Goal: Task Accomplishment & Management: Manage account settings

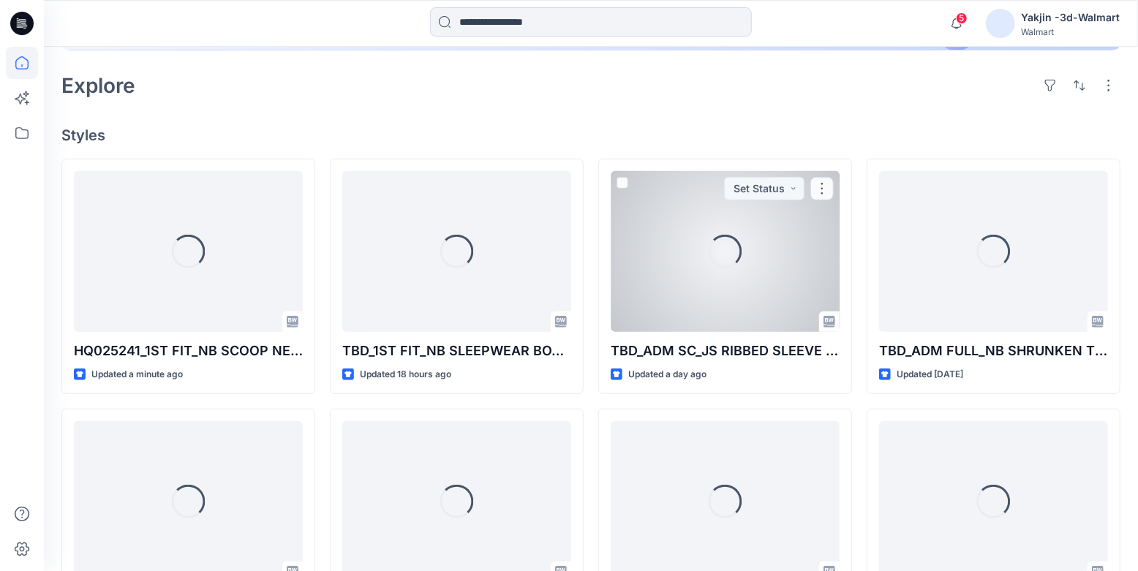
scroll to position [332, 0]
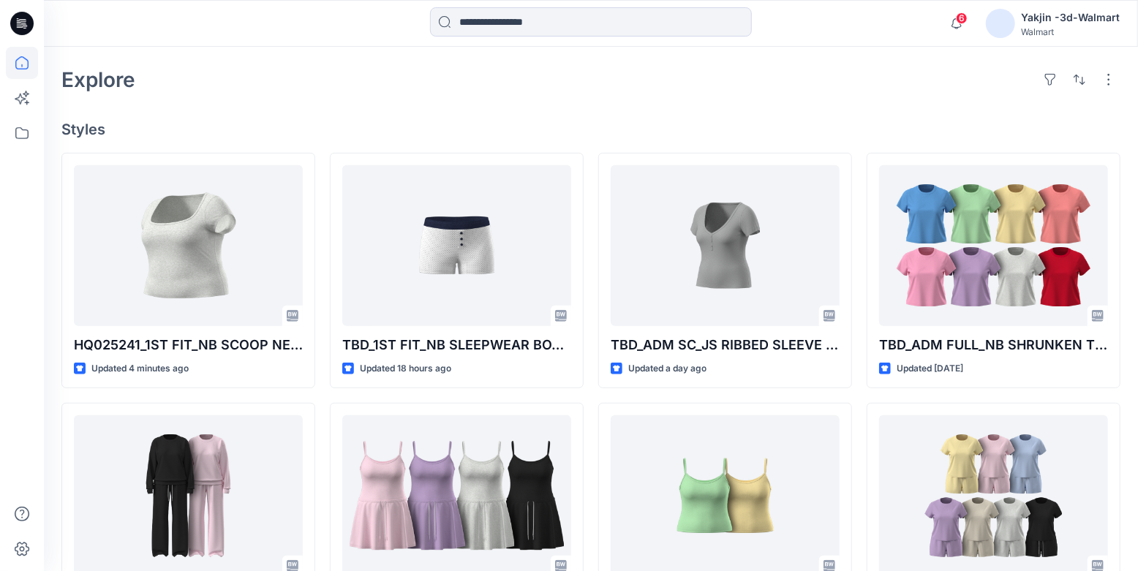
click at [1137, 461] on div "Welcome back, Yakjin New New Unleash Creativity, Speed Up Development Explore i…" at bounding box center [591, 337] width 1094 height 1245
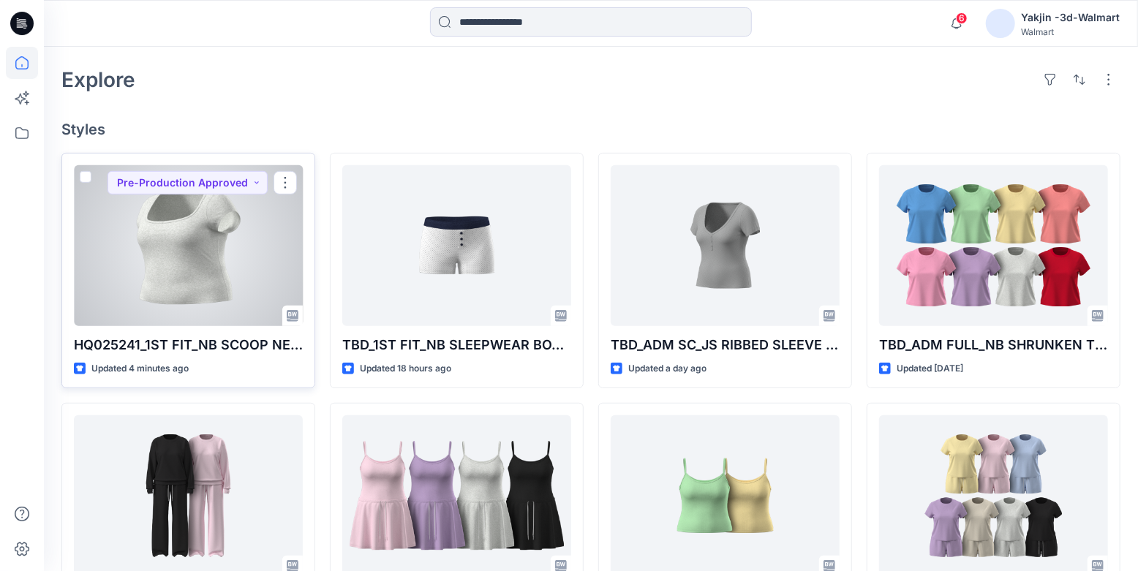
click at [184, 293] on div at bounding box center [188, 245] width 229 height 161
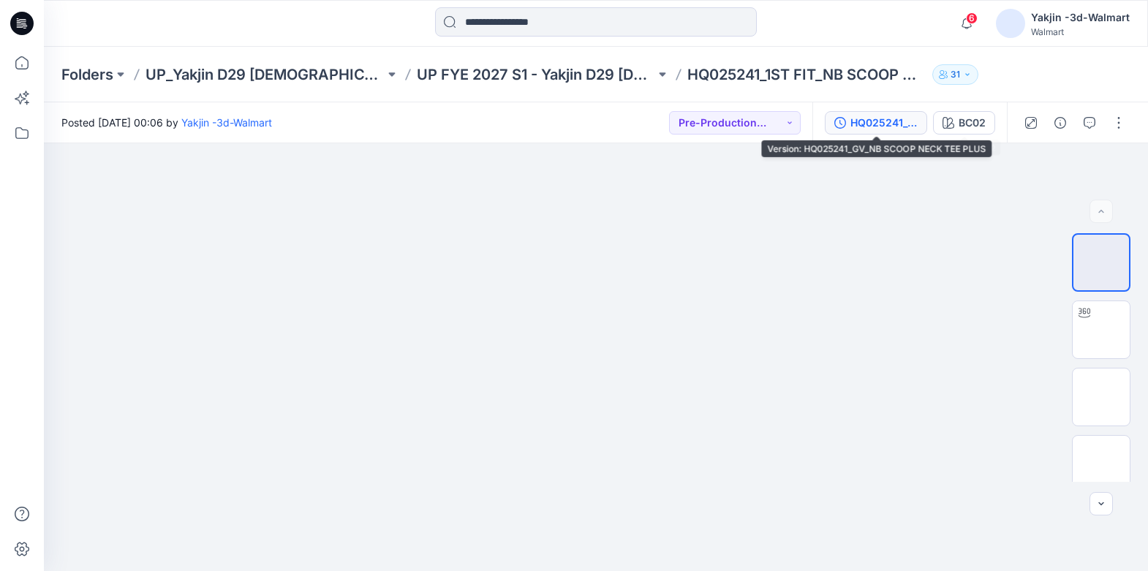
click at [890, 124] on div "HQ025241_GV_NB SCOOP NECK TEE PLUS" at bounding box center [884, 123] width 67 height 16
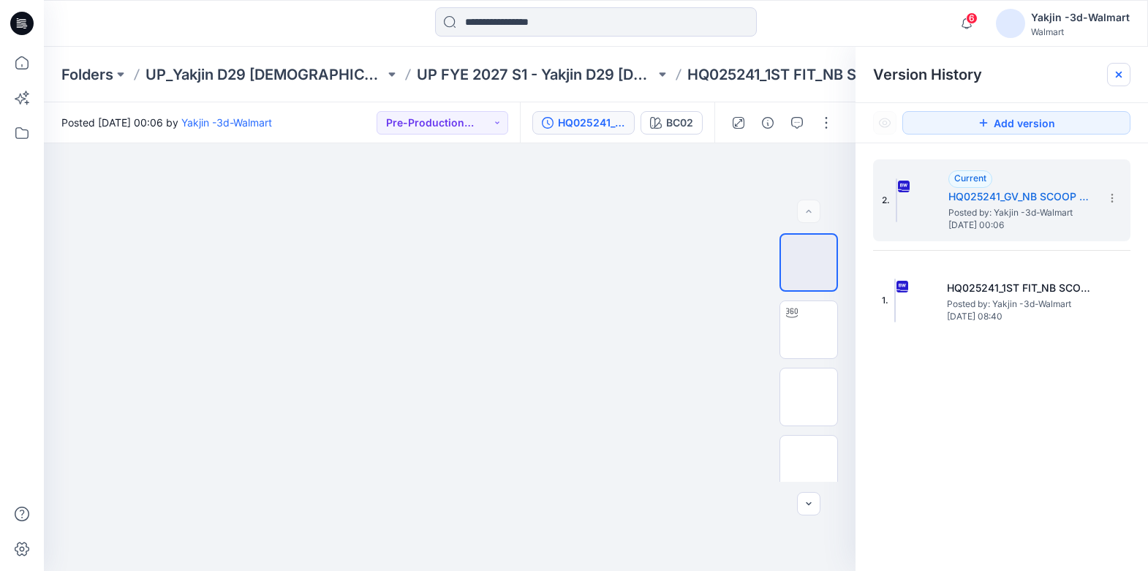
click at [1113, 76] on icon at bounding box center [1119, 75] width 12 height 12
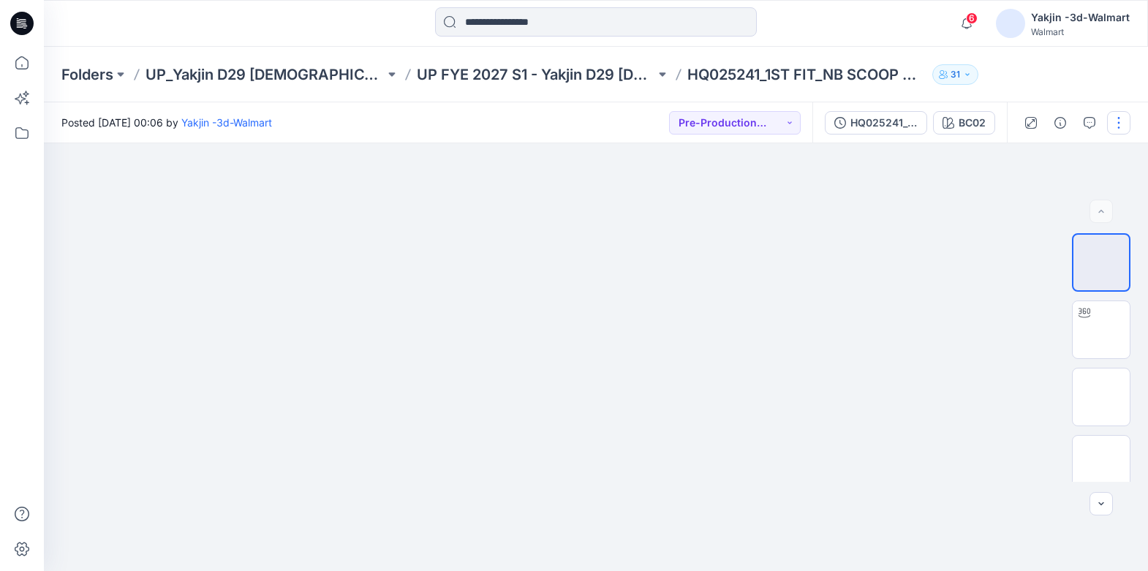
click at [1116, 116] on button "button" at bounding box center [1118, 122] width 23 height 23
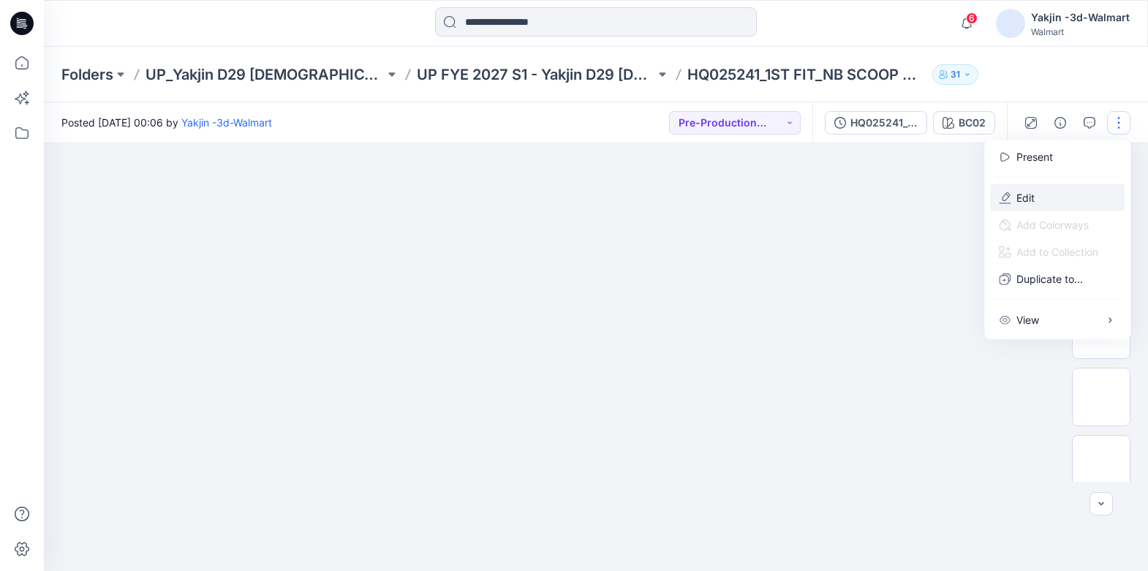
click at [1048, 196] on button "Edit" at bounding box center [1057, 197] width 135 height 27
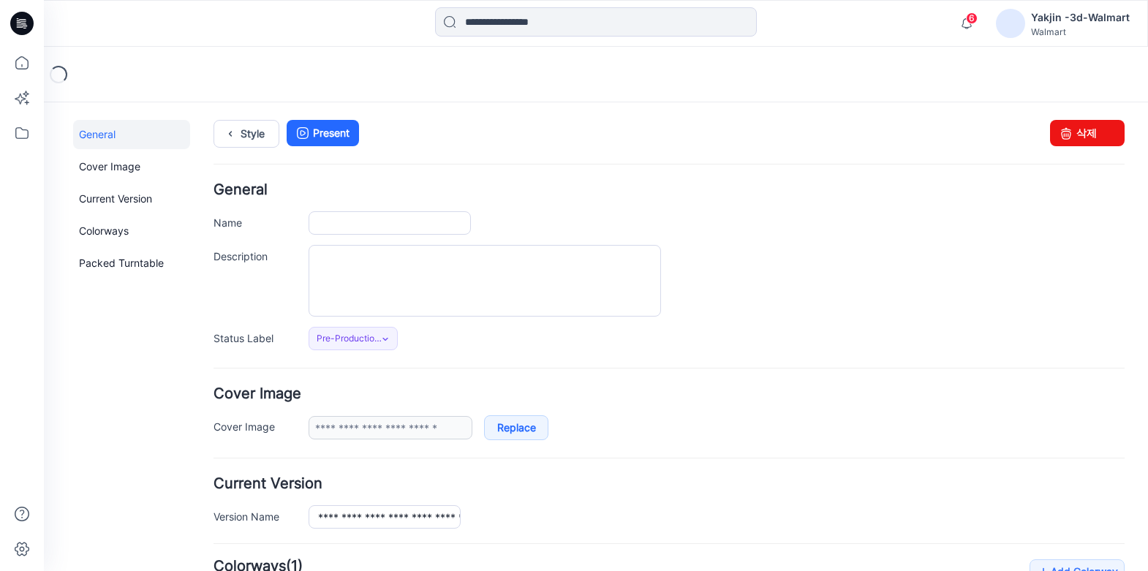
type input "**********"
type input "****"
type input "**********"
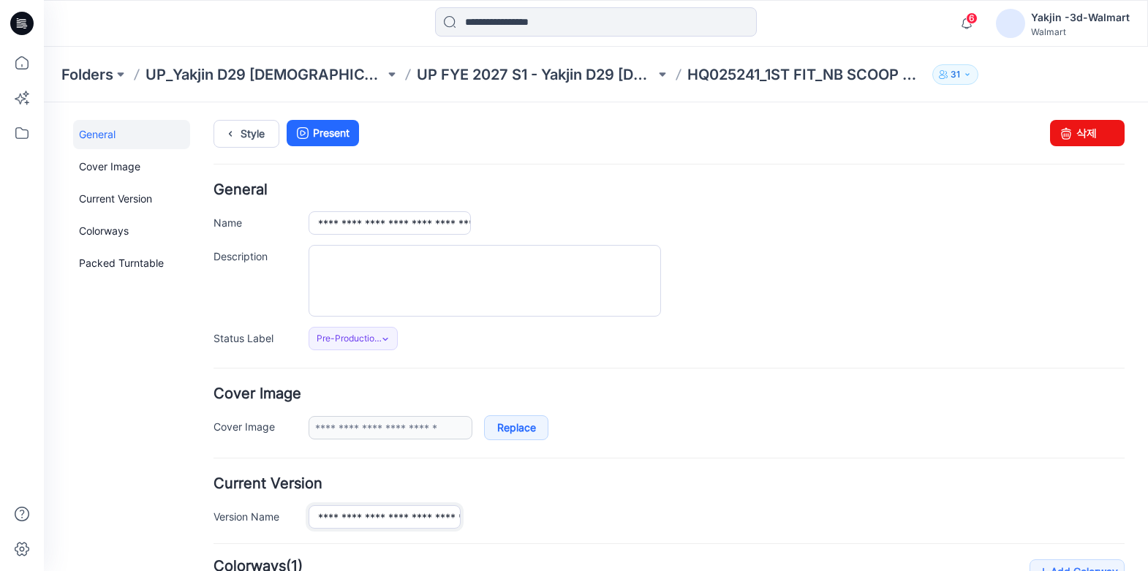
scroll to position [0, 66]
drag, startPoint x: 374, startPoint y: 513, endPoint x: 638, endPoint y: 513, distance: 264.1
click at [632, 516] on div "**********" at bounding box center [717, 516] width 816 height 23
drag, startPoint x: 320, startPoint y: 219, endPoint x: 760, endPoint y: 259, distance: 442.2
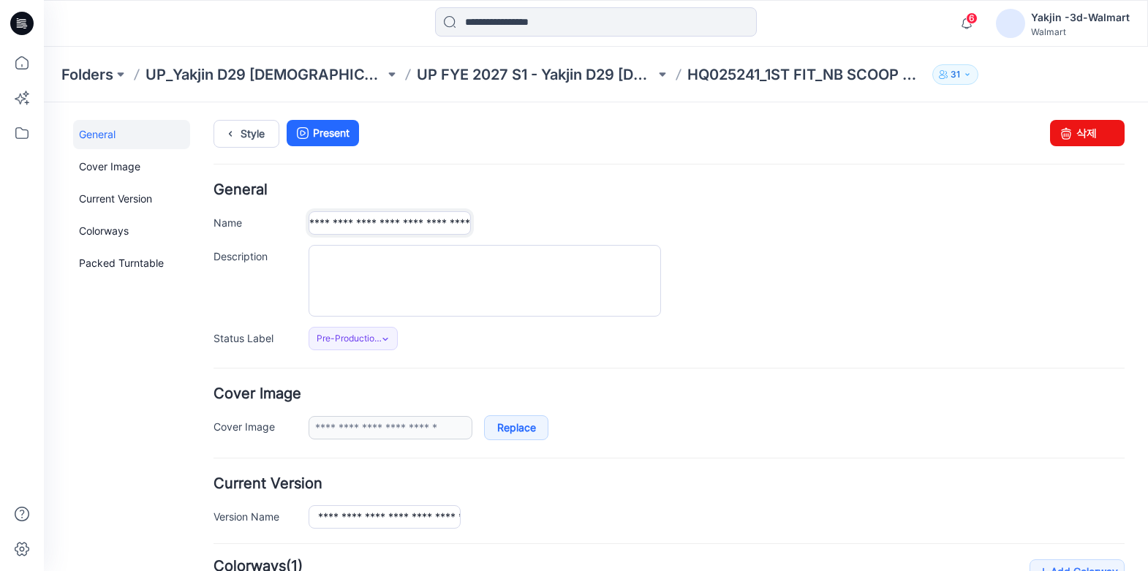
click at [691, 230] on div "**********" at bounding box center [717, 222] width 816 height 23
paste input "text"
type input "**********"
click at [810, 335] on div "Pre-Production Approved Set Status *Revision Requested TD - Need to Review PD -…" at bounding box center [717, 338] width 816 height 23
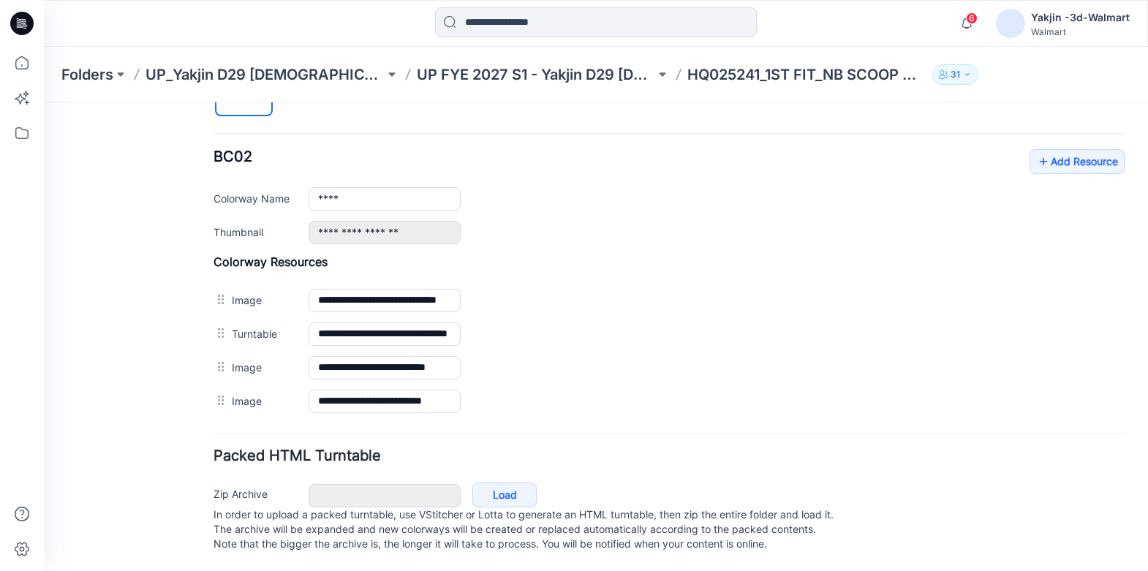
scroll to position [552, 0]
click at [1047, 149] on link "Add Resource" at bounding box center [1077, 161] width 95 height 25
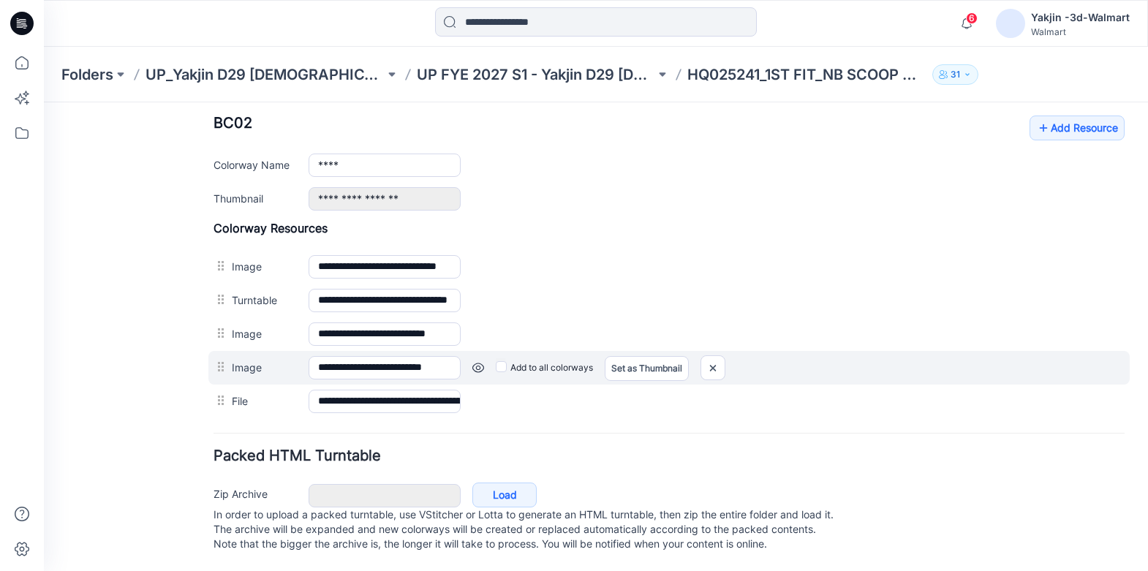
scroll to position [586, 0]
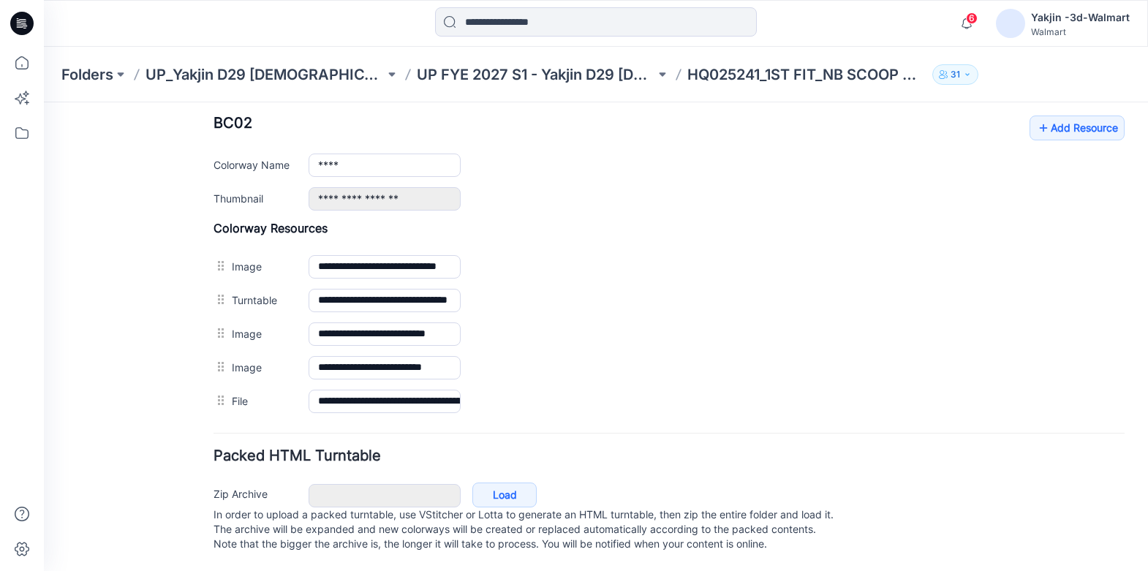
drag, startPoint x: 1061, startPoint y: 462, endPoint x: 1051, endPoint y: 468, distance: 11.6
click at [1061, 478] on div "Zip Archive Cancel Load In order to upload a packed turntable, use VStitcher or…" at bounding box center [669, 517] width 922 height 79
click at [1079, 119] on link "Add Resource" at bounding box center [1077, 128] width 95 height 25
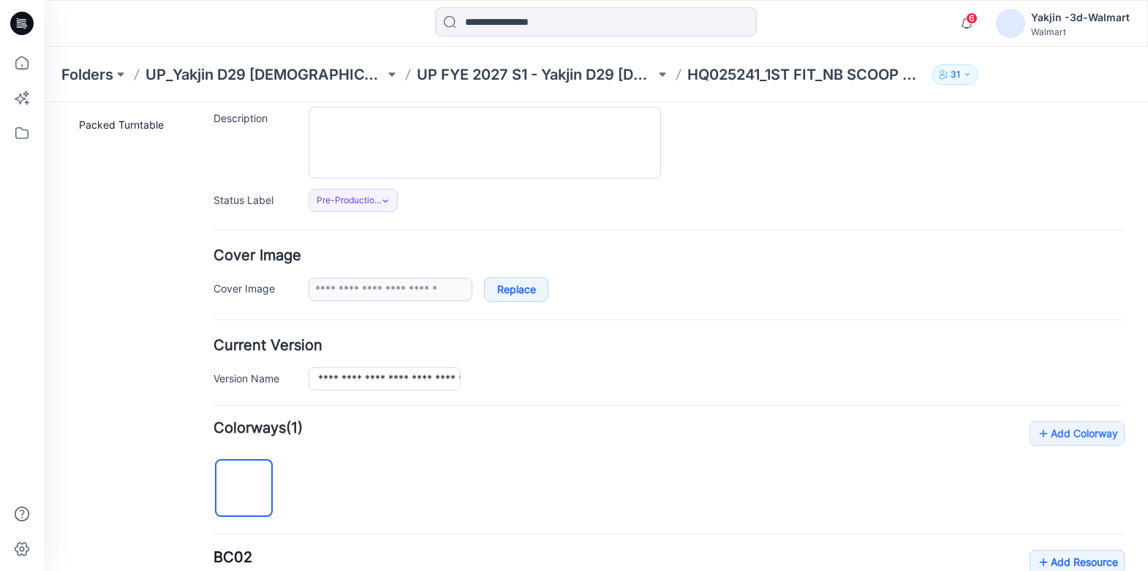
scroll to position [0, 0]
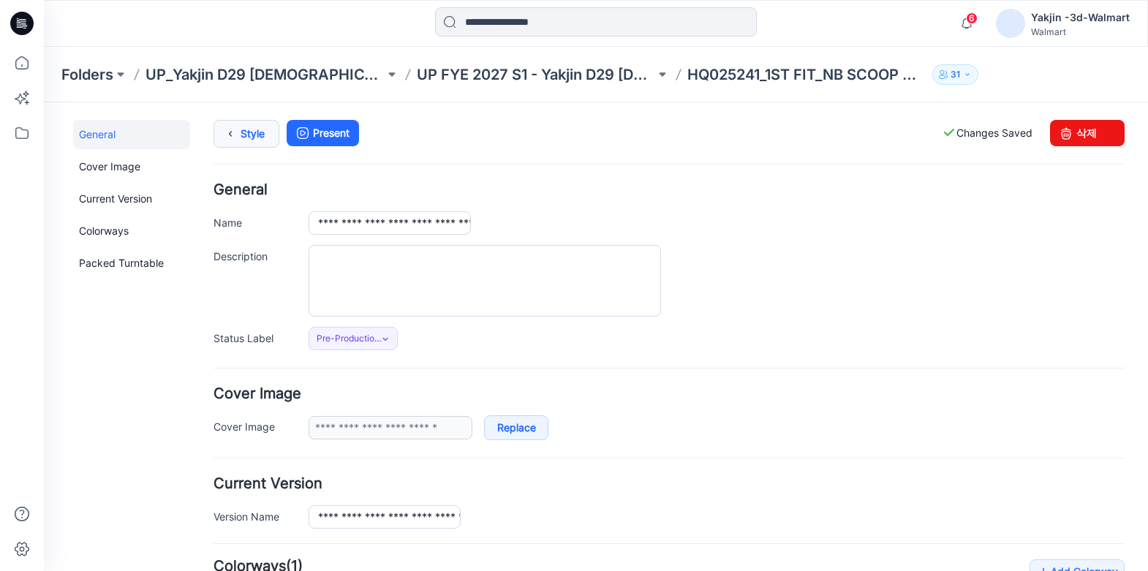
click at [243, 139] on link "Style" at bounding box center [247, 134] width 66 height 28
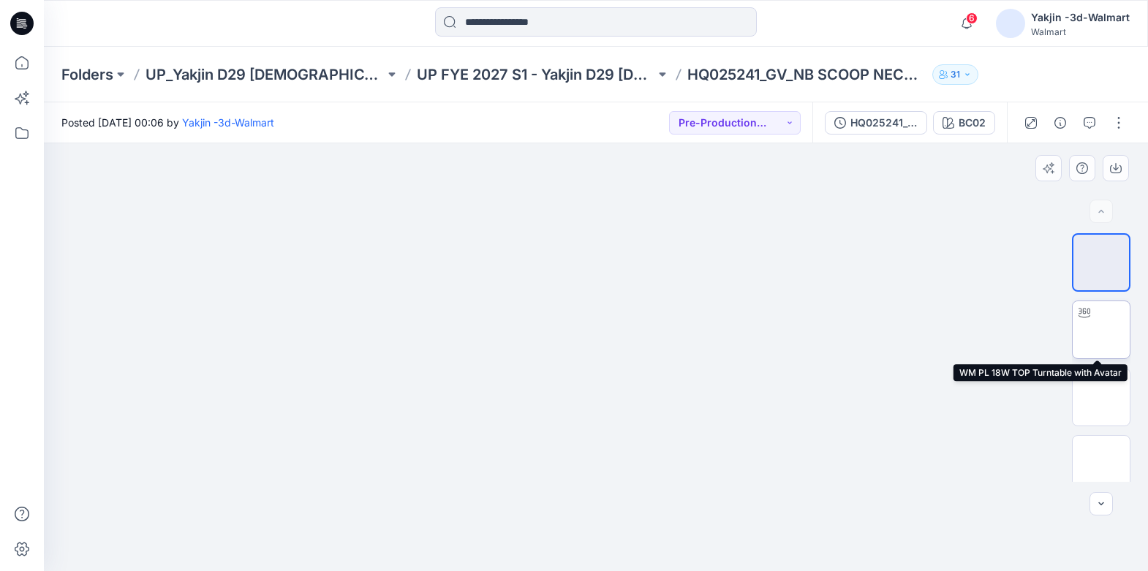
click at [1102, 330] on img at bounding box center [1102, 330] width 0 height 0
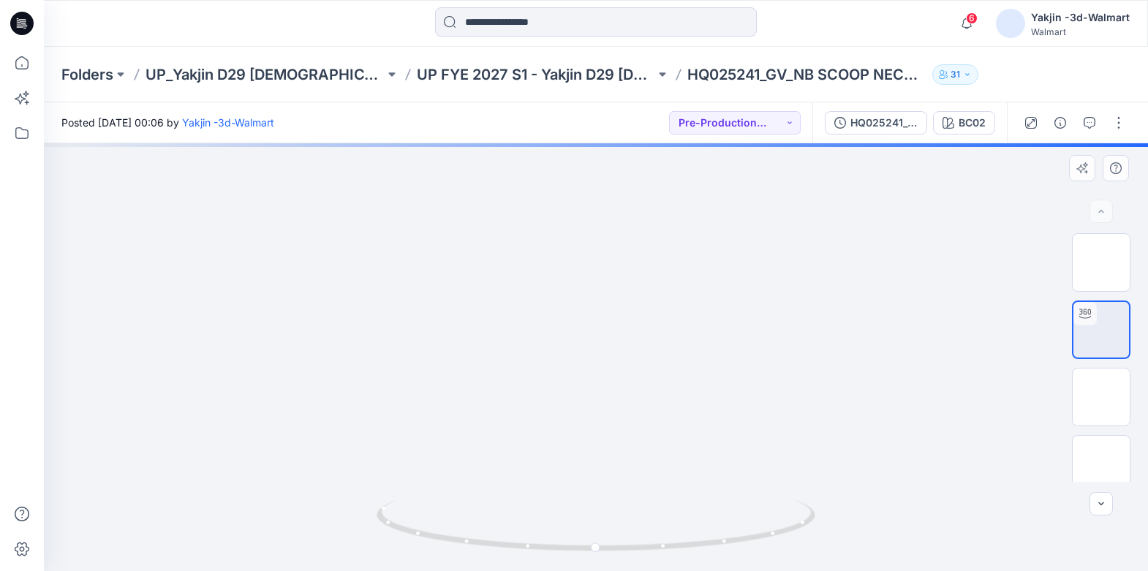
drag, startPoint x: 690, startPoint y: 328, endPoint x: 688, endPoint y: 376, distance: 47.6
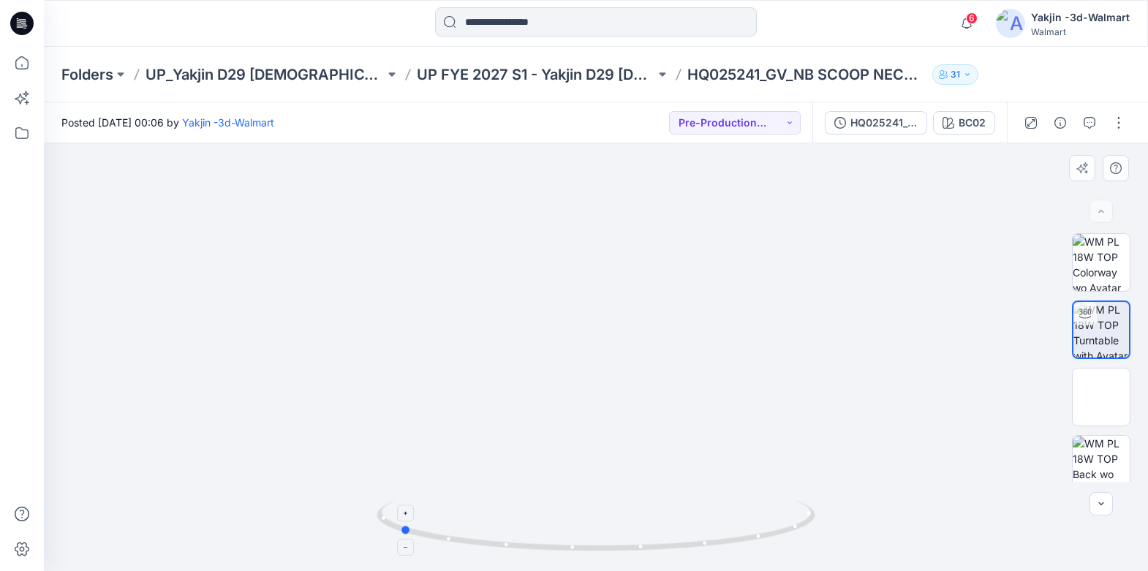
drag, startPoint x: 792, startPoint y: 533, endPoint x: 595, endPoint y: 541, distance: 197.0
click at [595, 541] on icon at bounding box center [598, 527] width 443 height 55
click at [1102, 397] on img at bounding box center [1102, 397] width 0 height 0
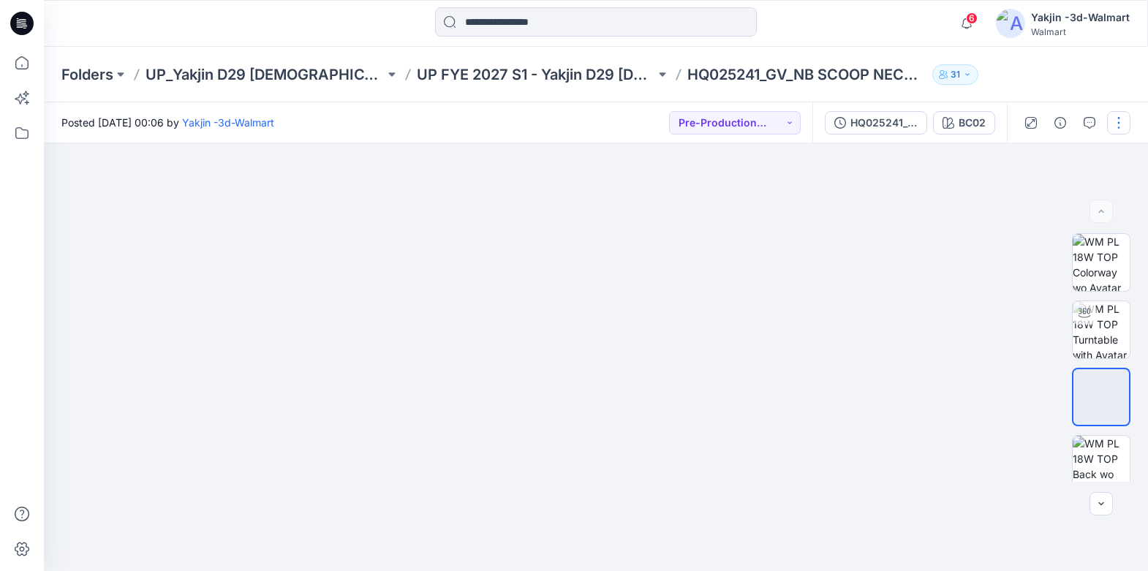
click at [1116, 124] on button "button" at bounding box center [1118, 122] width 23 height 23
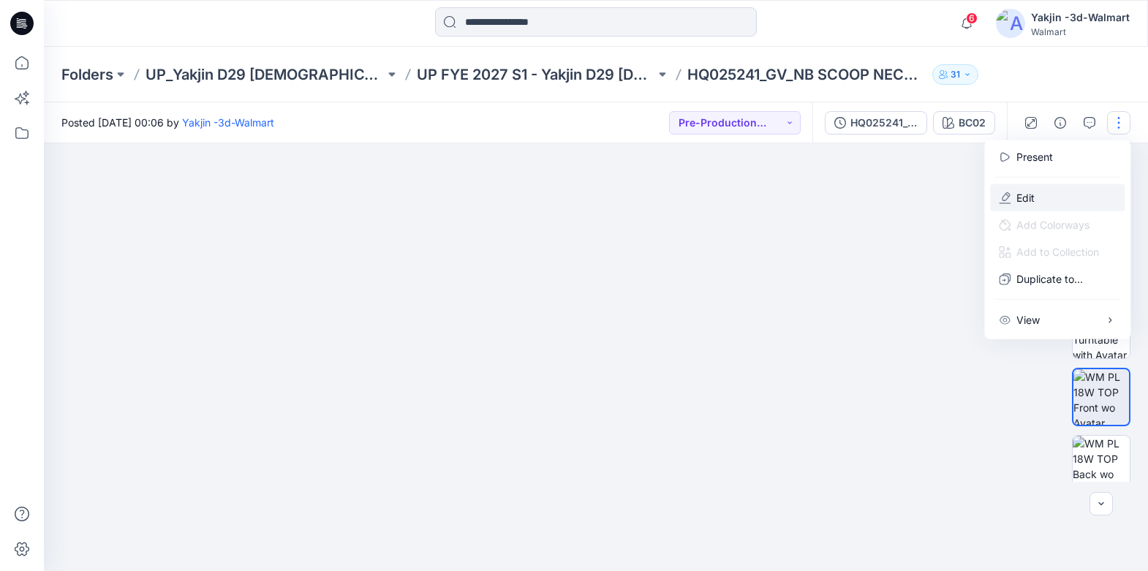
click at [1048, 195] on button "Edit" at bounding box center [1057, 197] width 135 height 27
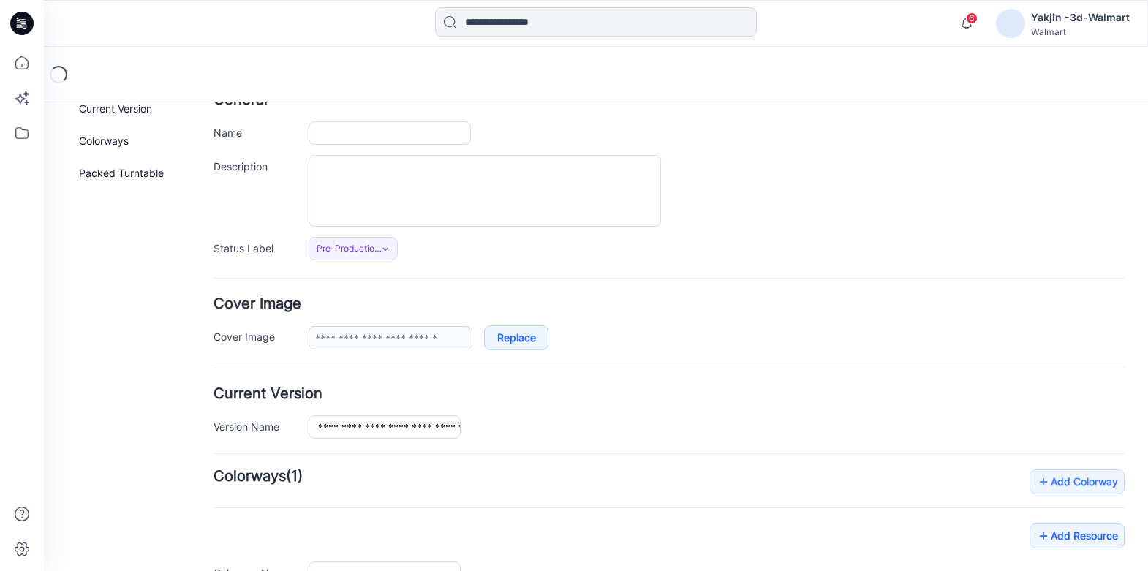
type input "**********"
type input "****"
type input "**********"
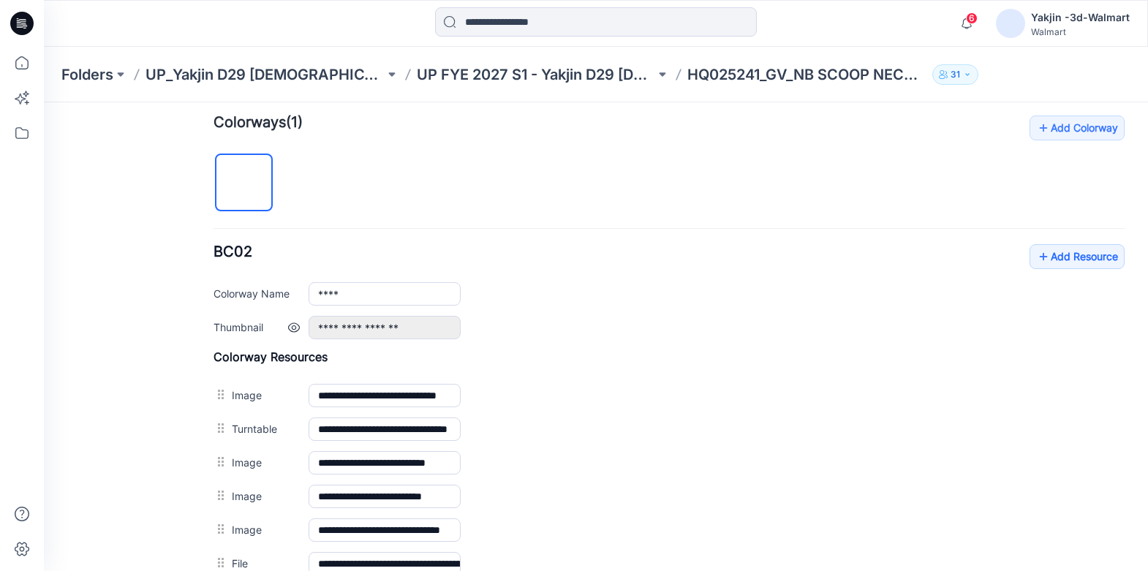
scroll to position [465, 0]
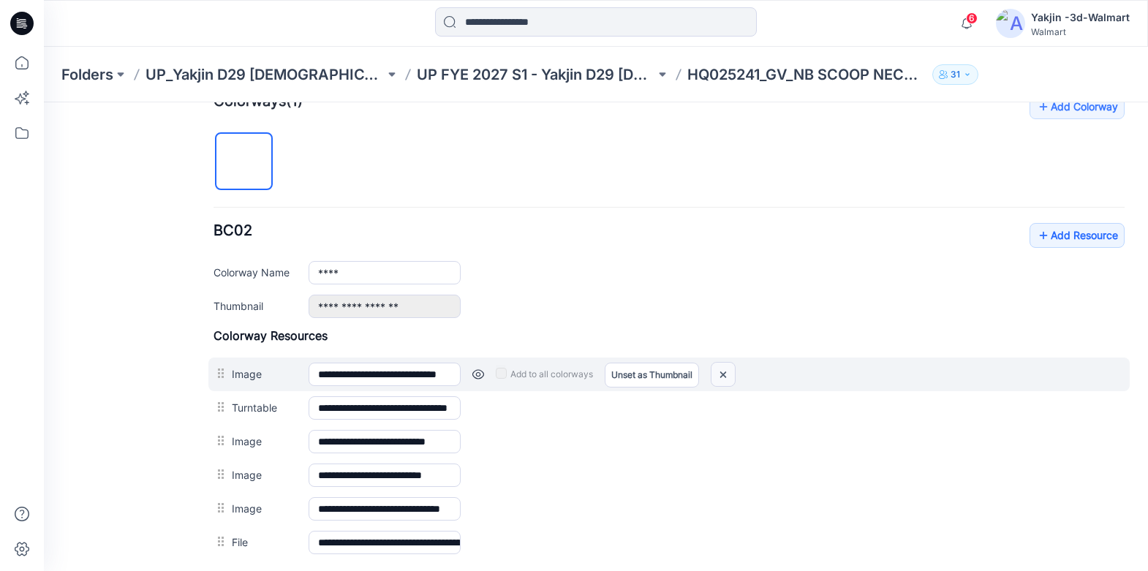
click at [719, 373] on img at bounding box center [723, 375] width 23 height 24
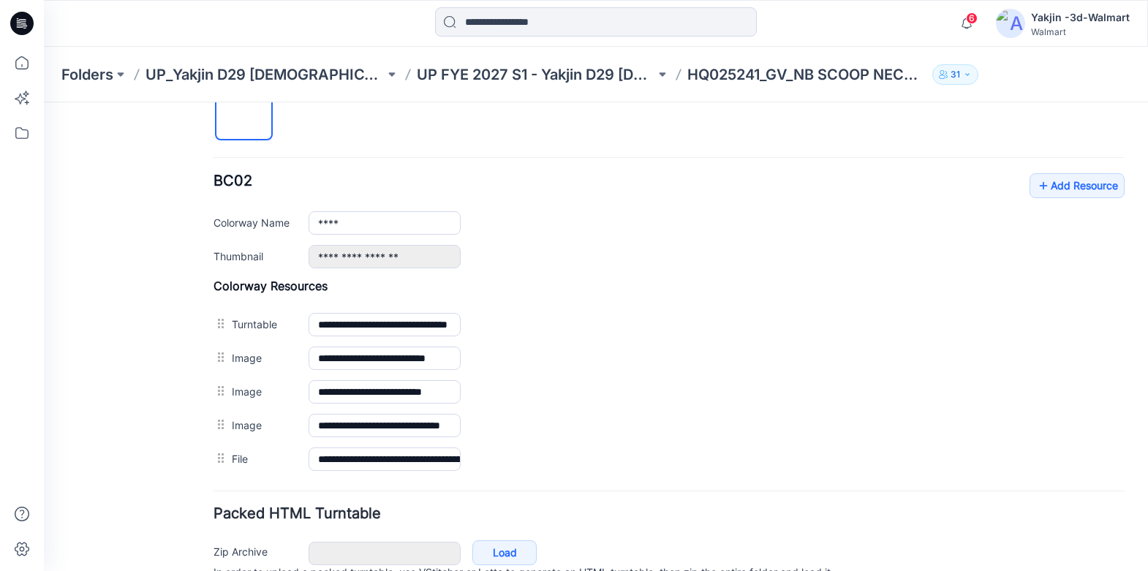
scroll to position [586, 0]
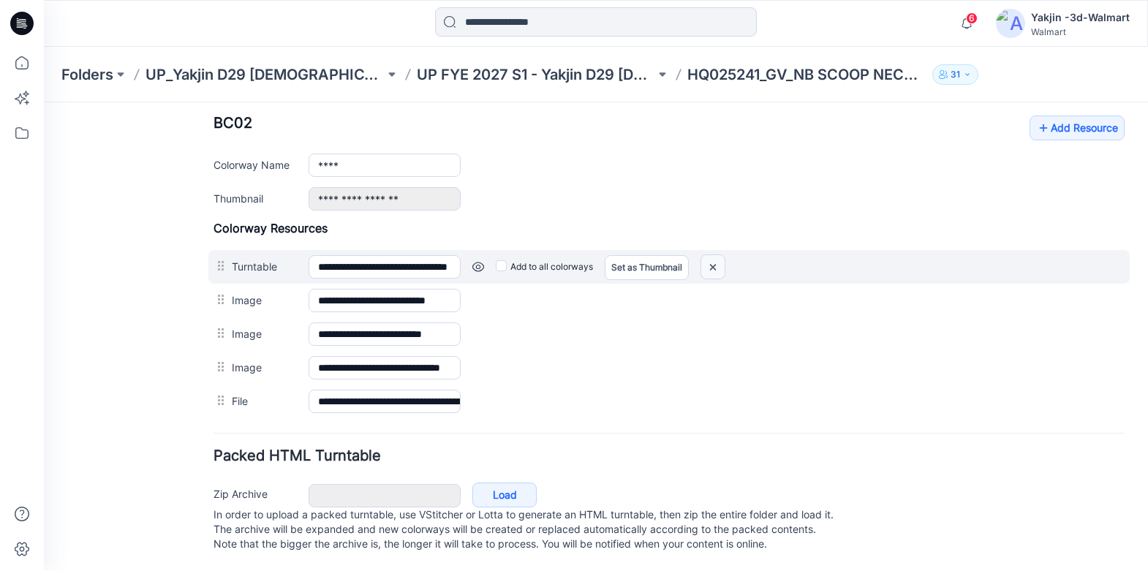
click at [717, 257] on img at bounding box center [712, 267] width 23 height 24
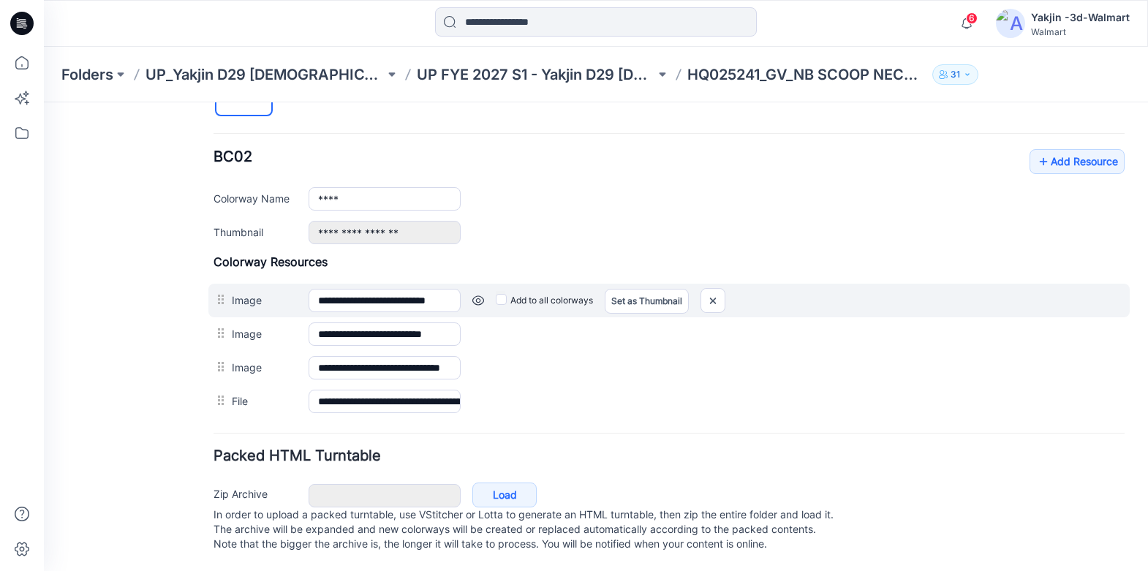
scroll to position [553, 0]
click at [712, 289] on img at bounding box center [712, 301] width 23 height 24
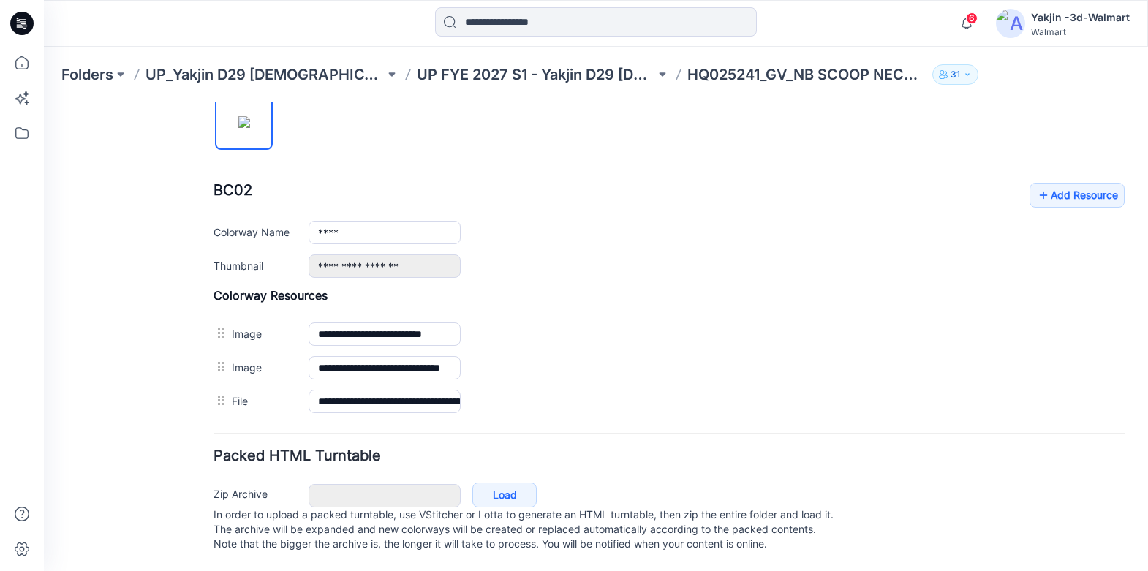
scroll to position [519, 0]
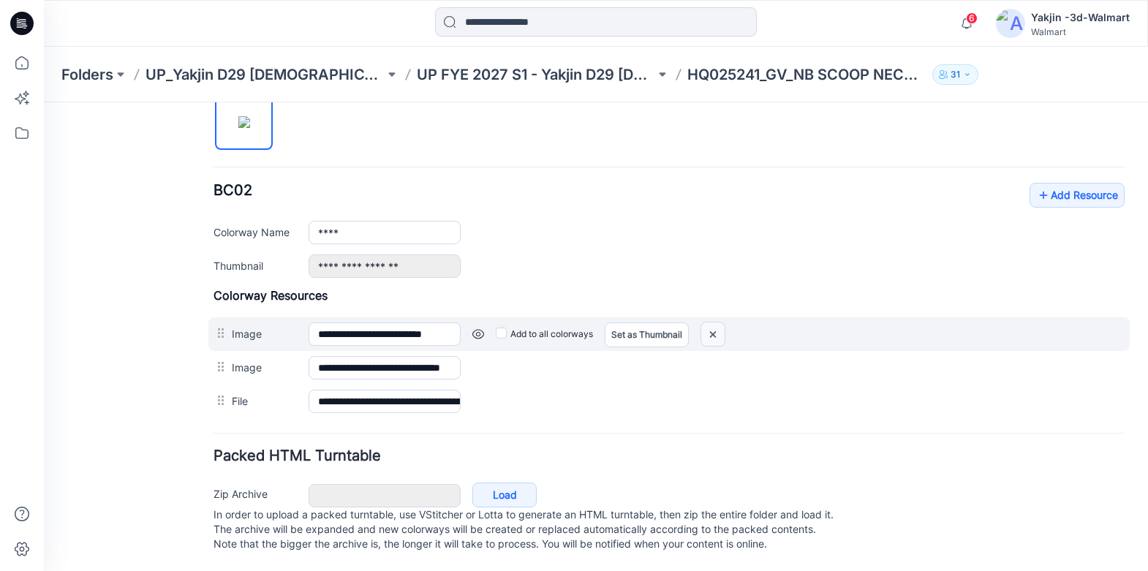
click at [712, 323] on img at bounding box center [712, 335] width 23 height 24
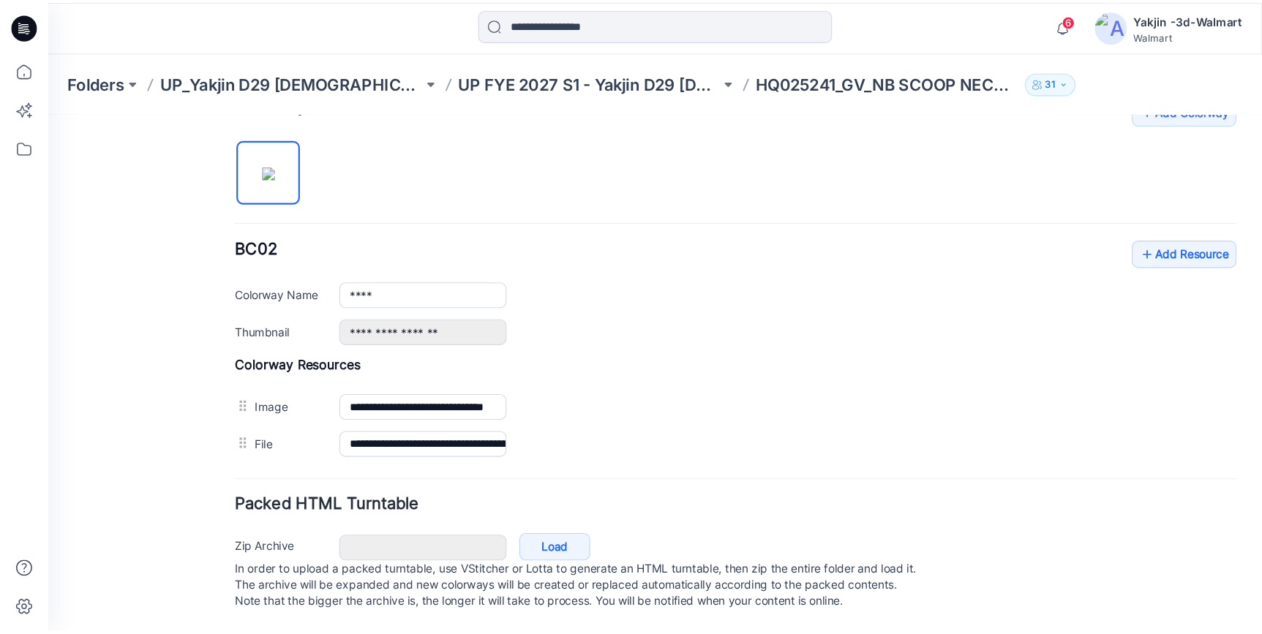
scroll to position [486, 0]
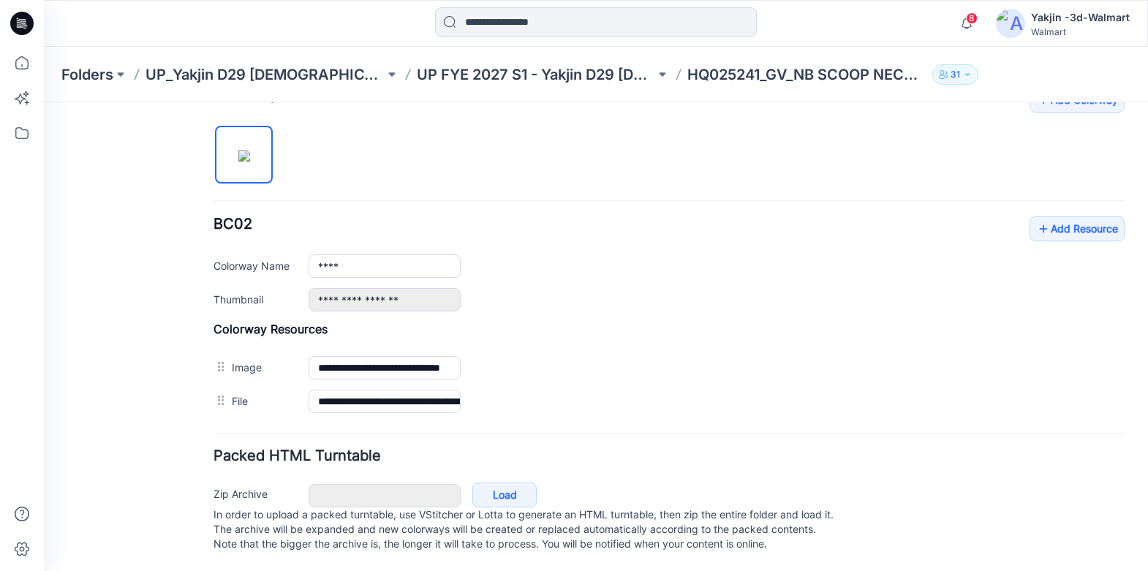
click at [95, 320] on div "General Cover Image Current Version Colorways Packed Turntable" at bounding box center [131, 109] width 117 height 923
drag, startPoint x: 28, startPoint y: 32, endPoint x: 123, endPoint y: 29, distance: 95.1
click at [28, 32] on icon at bounding box center [21, 23] width 23 height 23
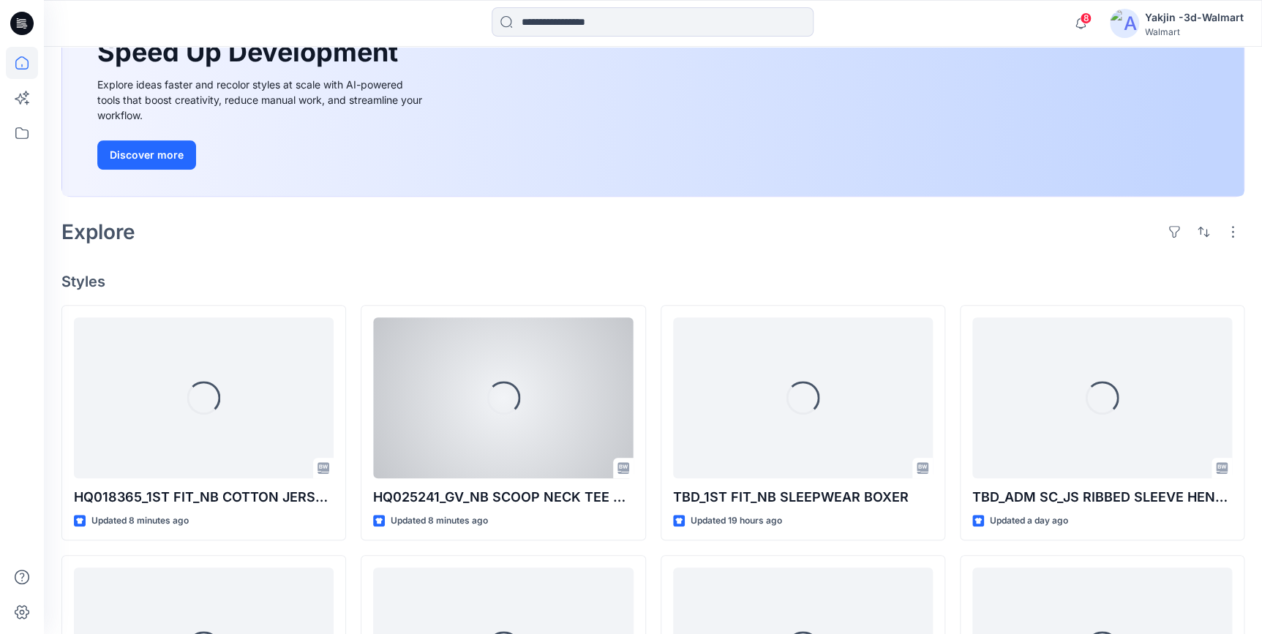
scroll to position [199, 0]
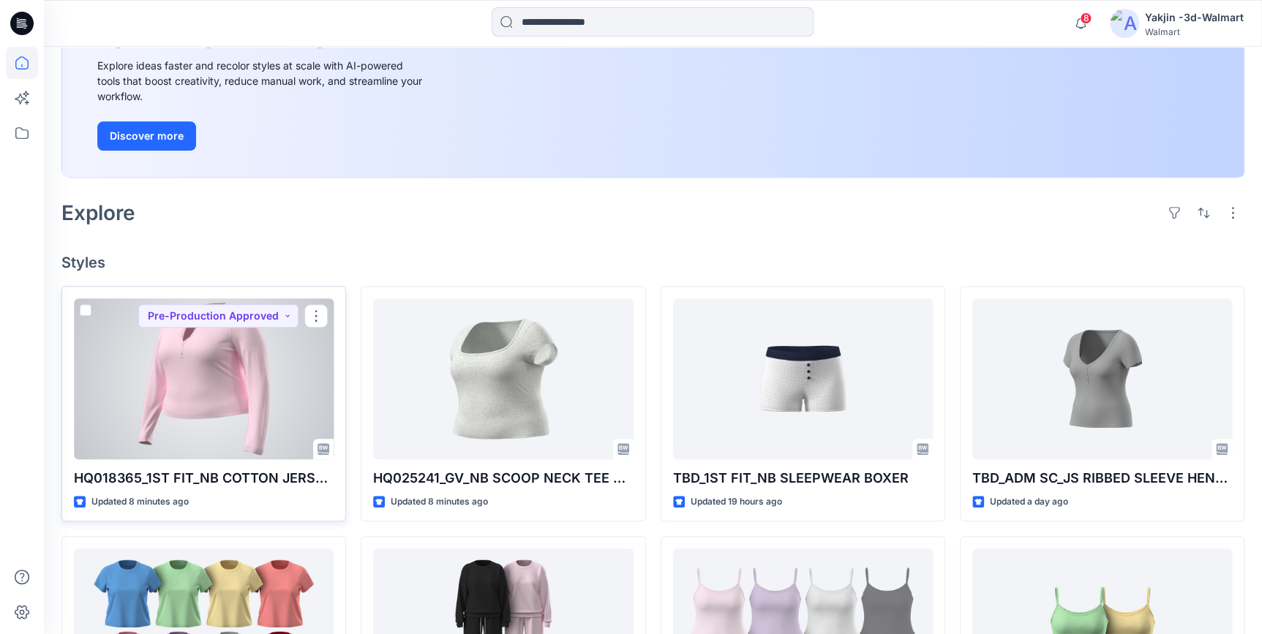
click at [217, 432] on div at bounding box center [204, 378] width 260 height 161
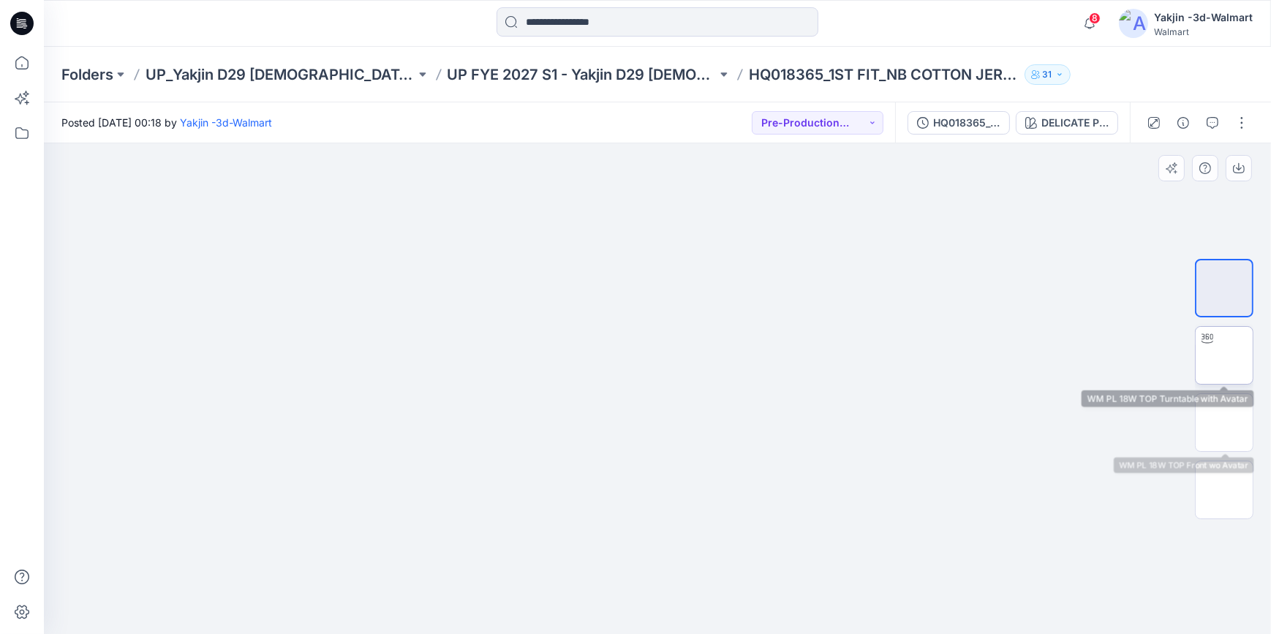
click at [1148, 364] on img at bounding box center [1224, 355] width 57 height 57
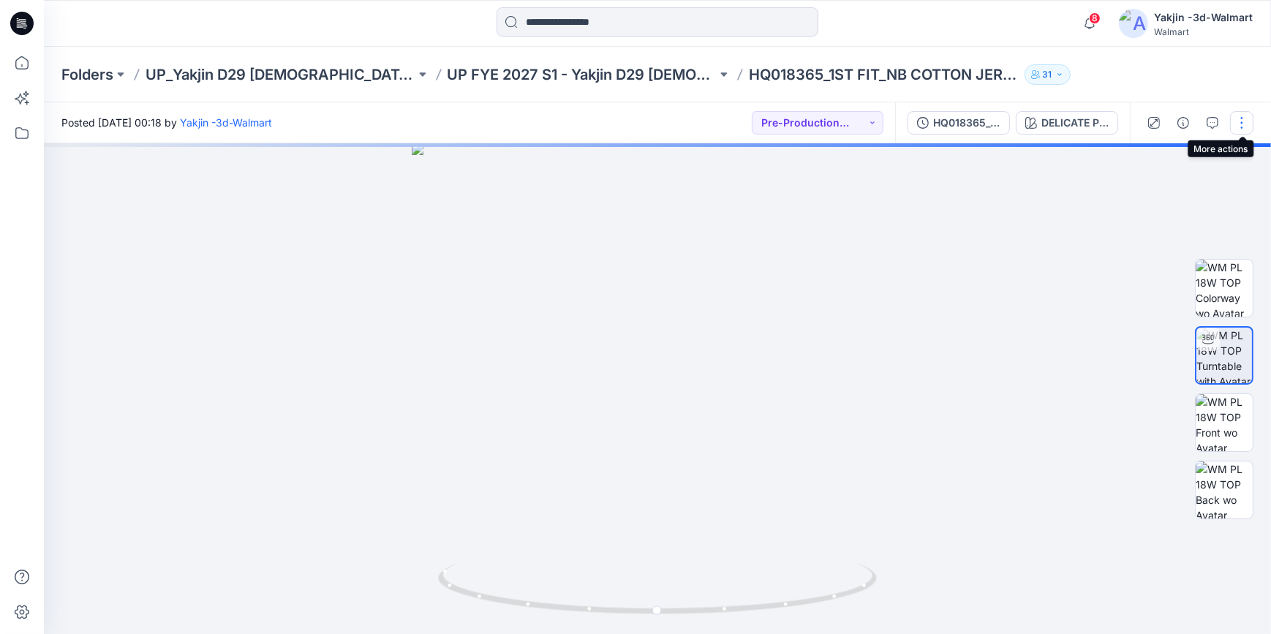
click at [1148, 127] on button "button" at bounding box center [1241, 122] width 23 height 23
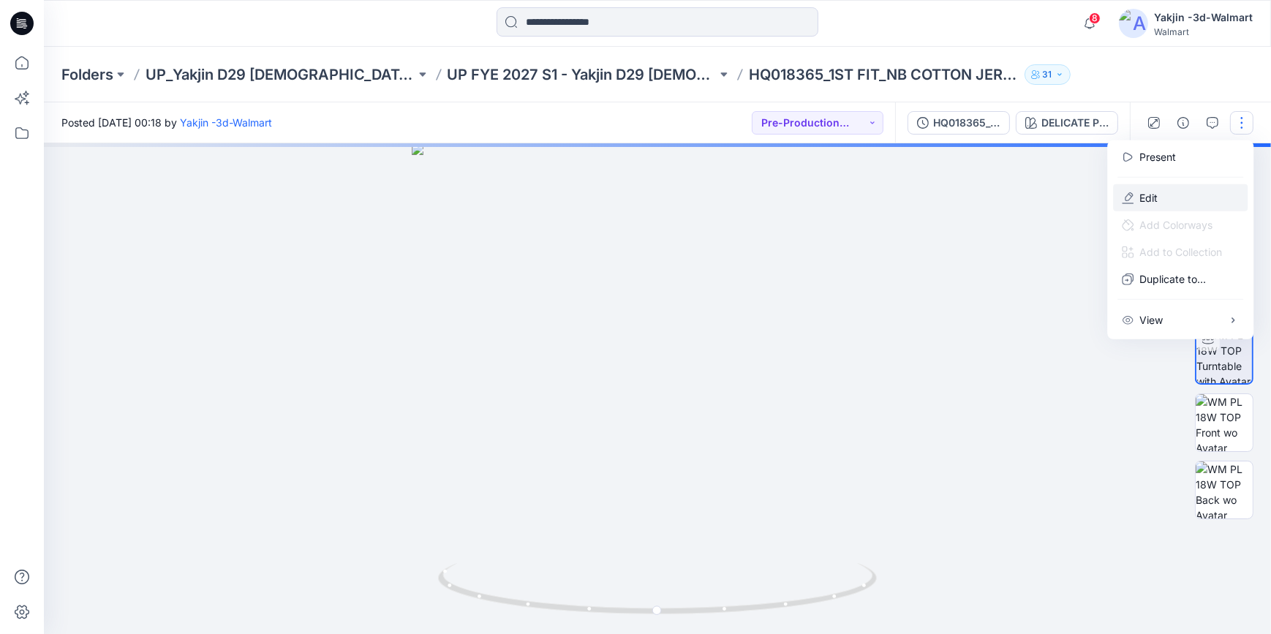
click at [1148, 190] on button "Edit" at bounding box center [1180, 197] width 135 height 27
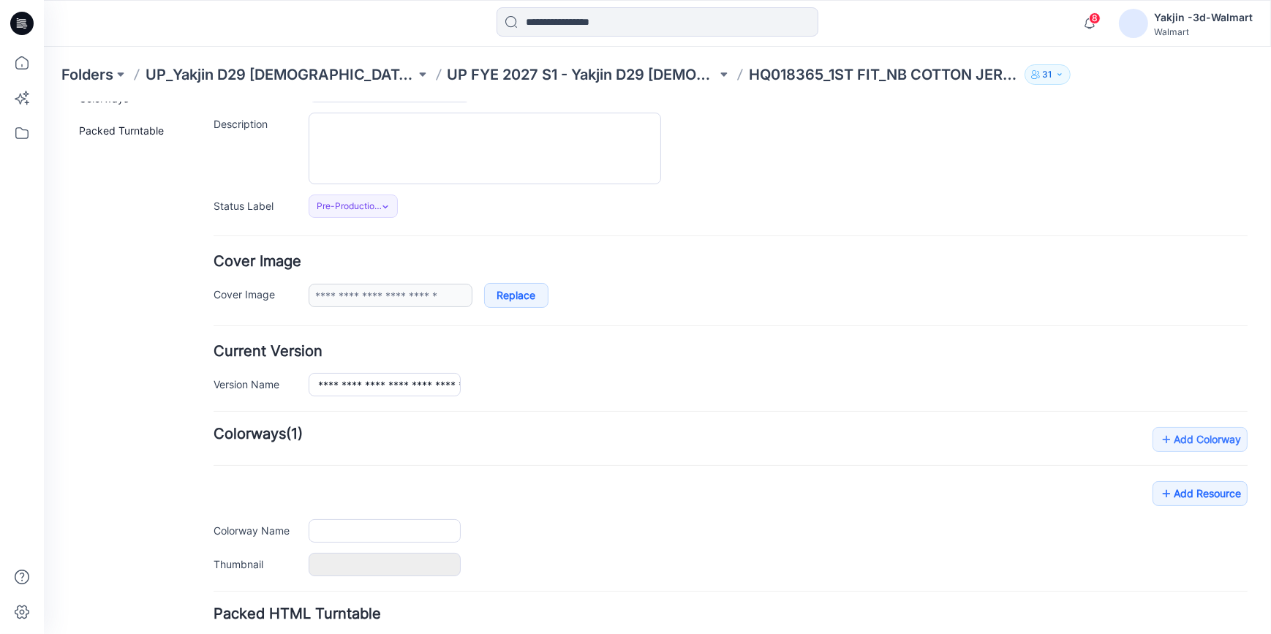
type input "**********"
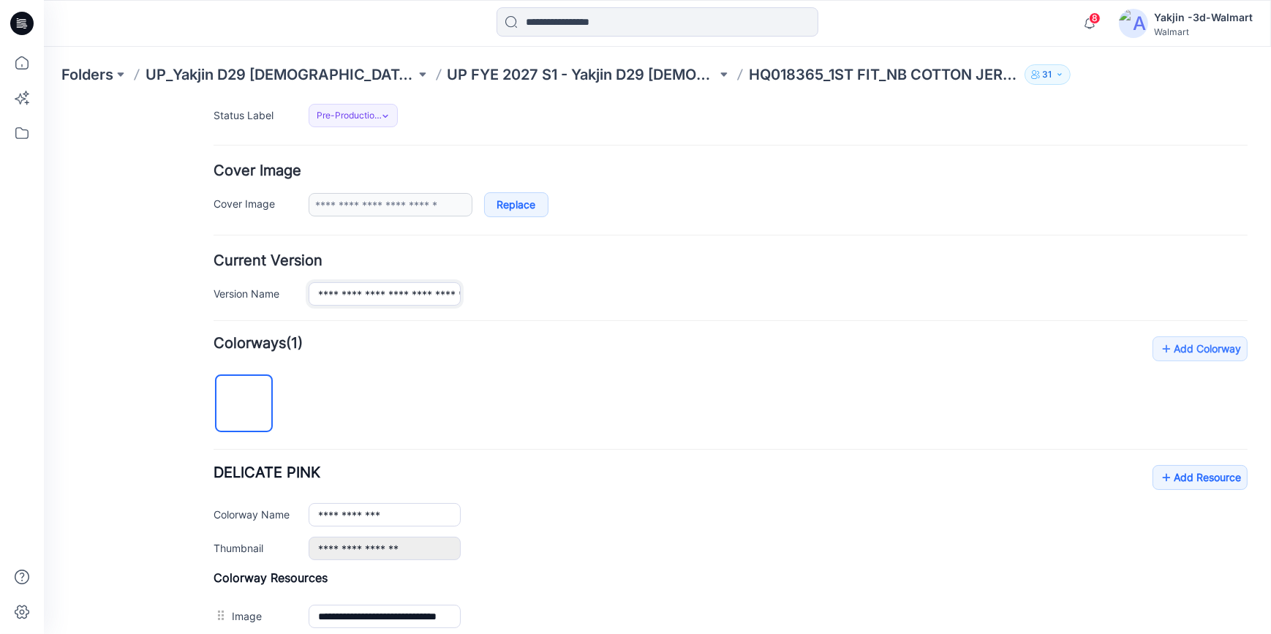
scroll to position [0, 105]
drag, startPoint x: 322, startPoint y: 292, endPoint x: 616, endPoint y: 297, distance: 294.1
click at [613, 297] on div "**********" at bounding box center [778, 293] width 939 height 23
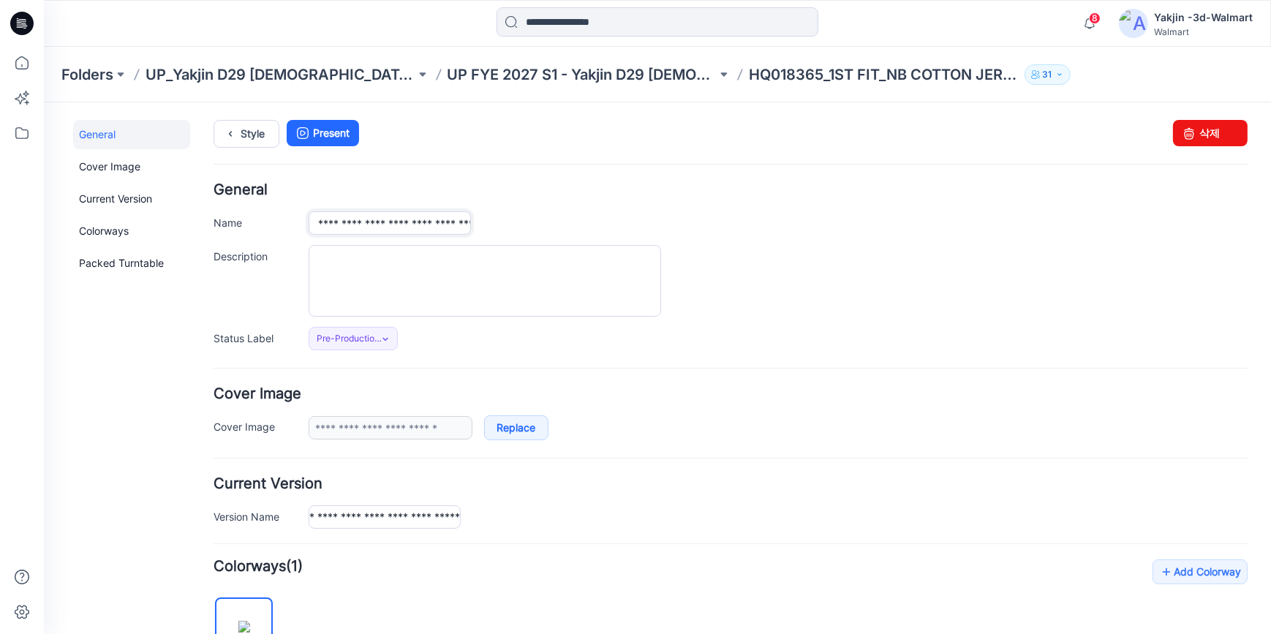
scroll to position [0, 0]
drag, startPoint x: 315, startPoint y: 225, endPoint x: 772, endPoint y: 274, distance: 459.8
click at [740, 263] on div "**********" at bounding box center [731, 266] width 1034 height 168
paste input "text"
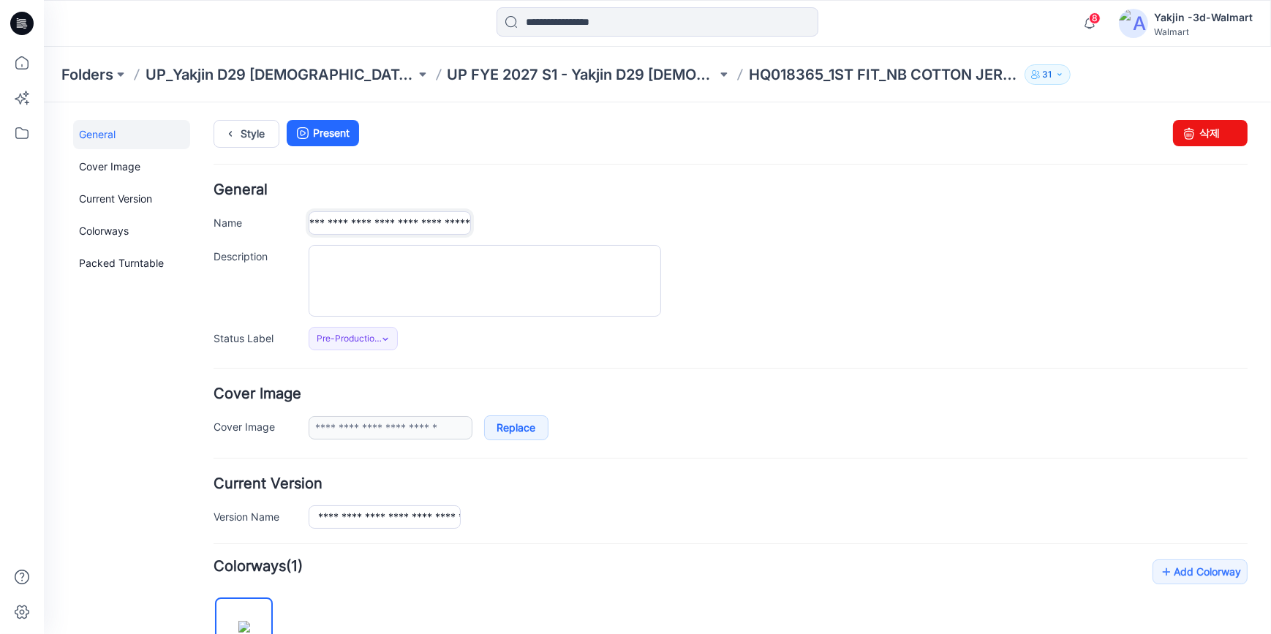
type input "**********"
click at [908, 339] on div "Pre-Production Approved Set Status *Revision Requested TD - Need to Review PD -…" at bounding box center [778, 337] width 939 height 23
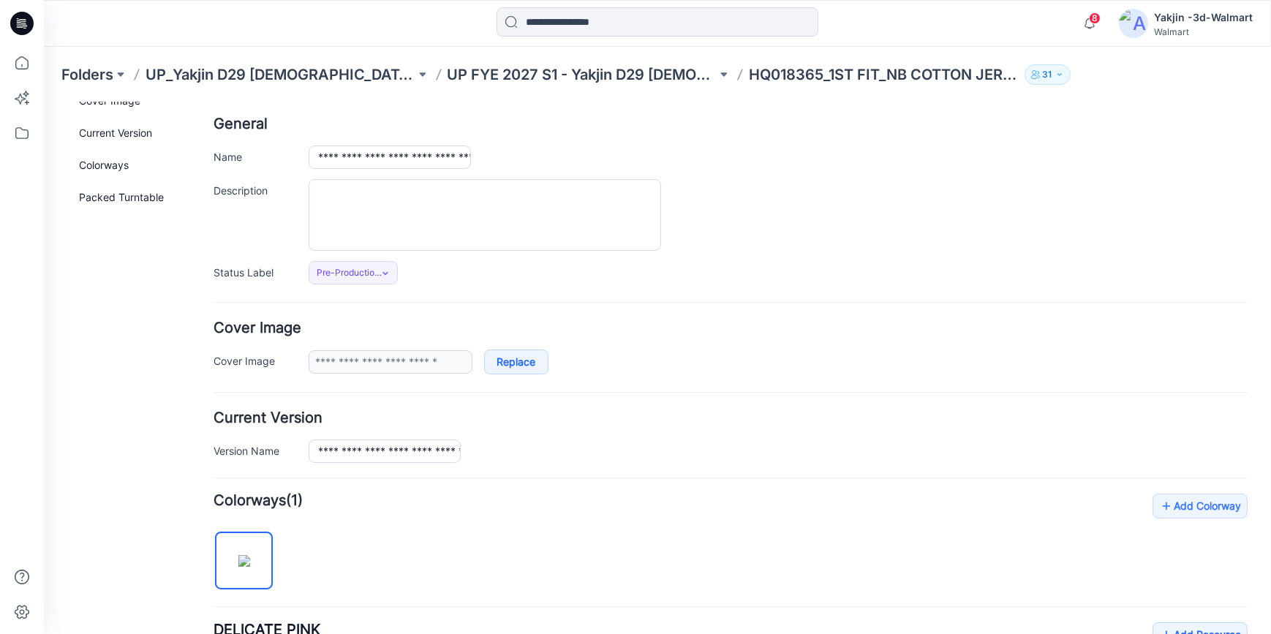
scroll to position [332, 0]
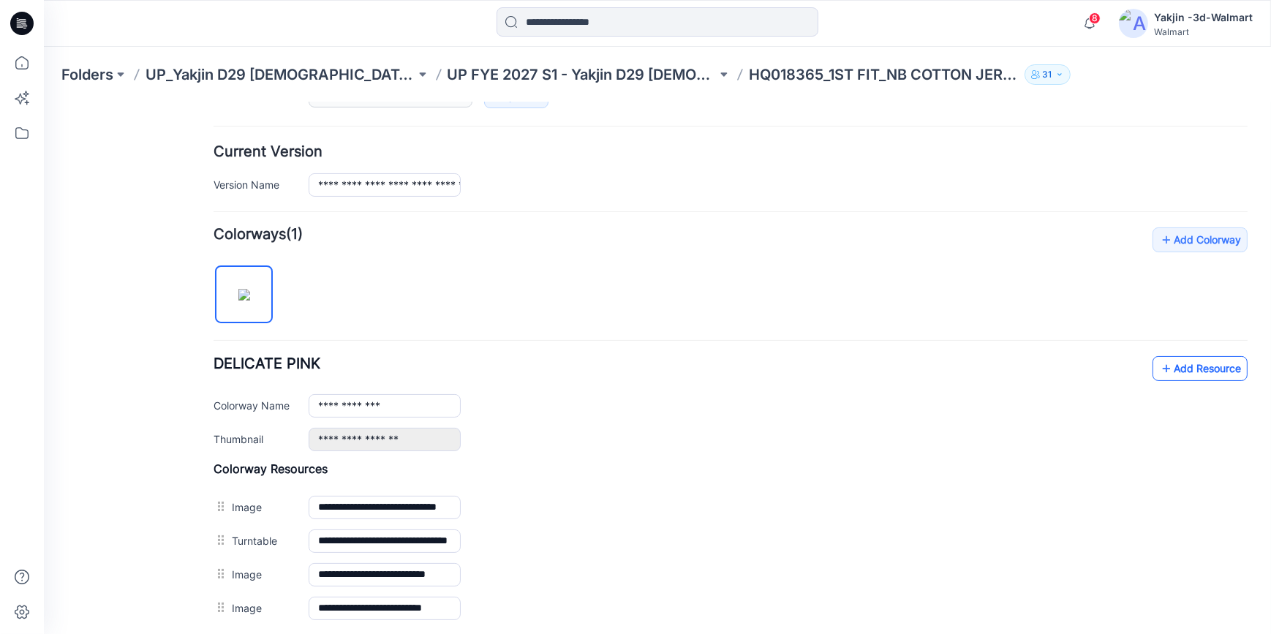
click at [1182, 375] on link "Add Resource" at bounding box center [1200, 367] width 95 height 25
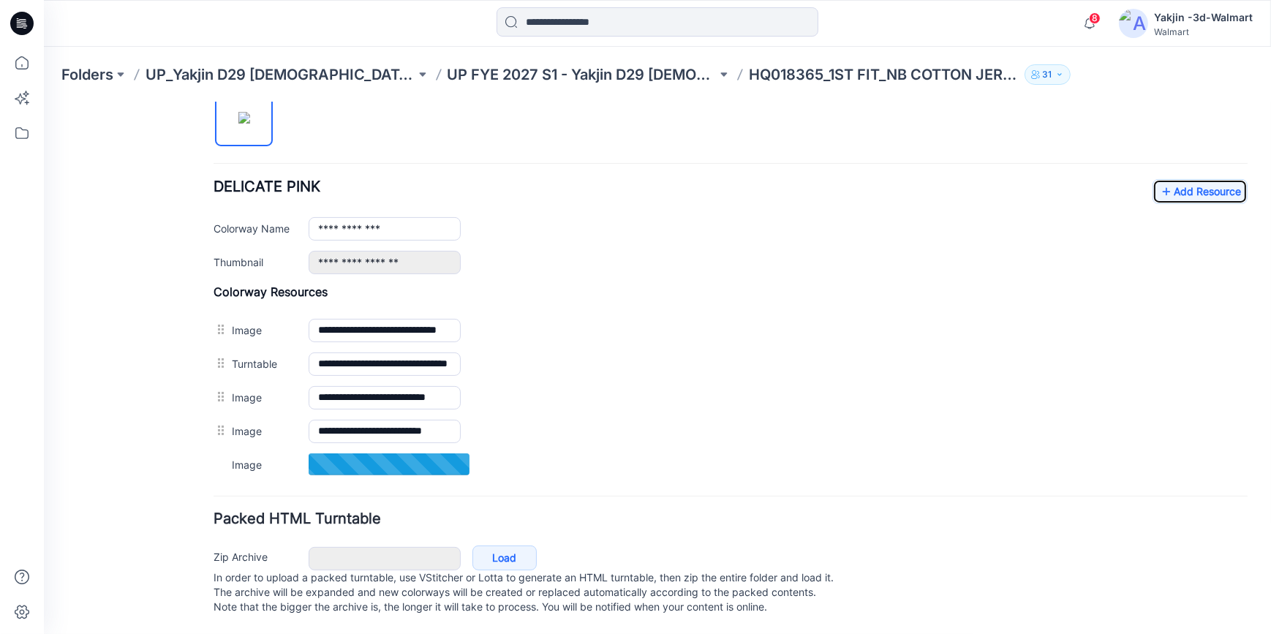
scroll to position [523, 0]
click at [1198, 178] on link "Add Resource" at bounding box center [1200, 190] width 95 height 25
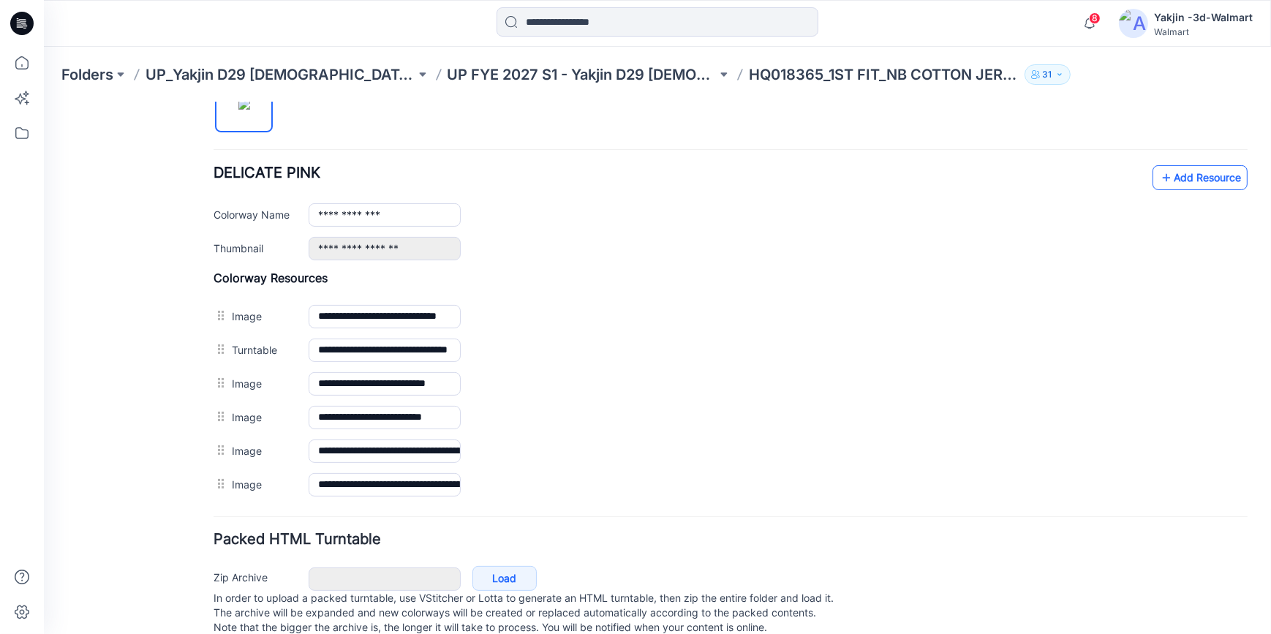
click at [1211, 181] on link "Add Resource" at bounding box center [1200, 177] width 95 height 25
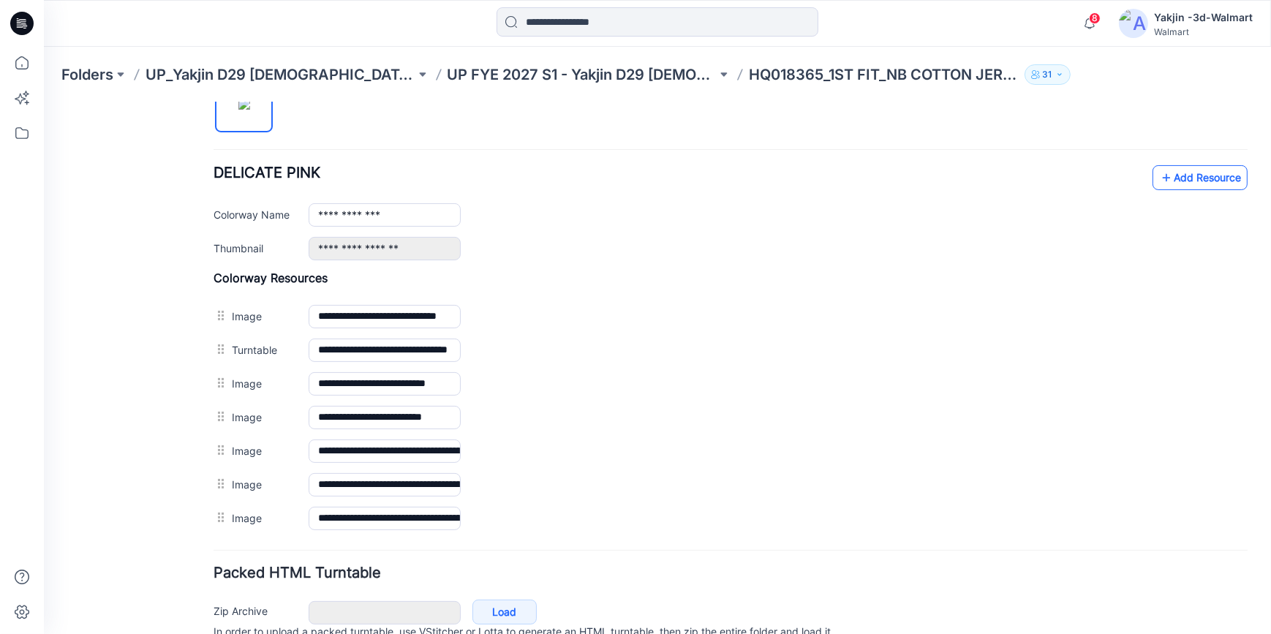
click at [1159, 180] on icon at bounding box center [1166, 176] width 15 height 23
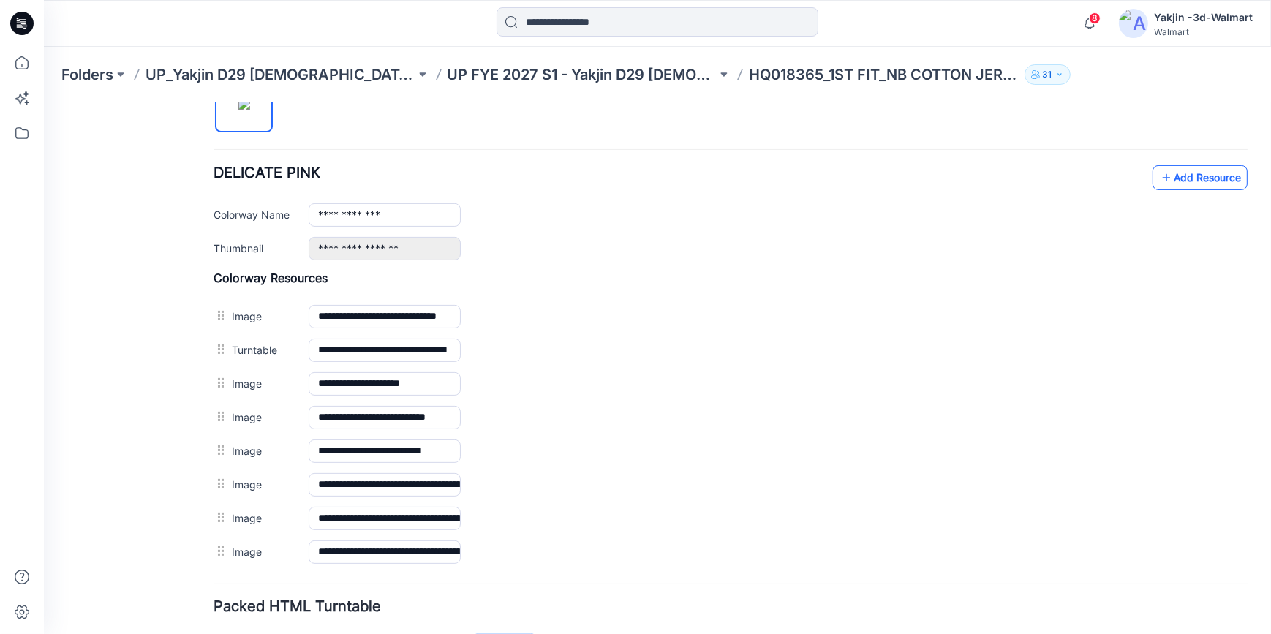
click at [1161, 185] on icon at bounding box center [1166, 176] width 15 height 23
click at [1160, 186] on icon at bounding box center [1166, 176] width 15 height 23
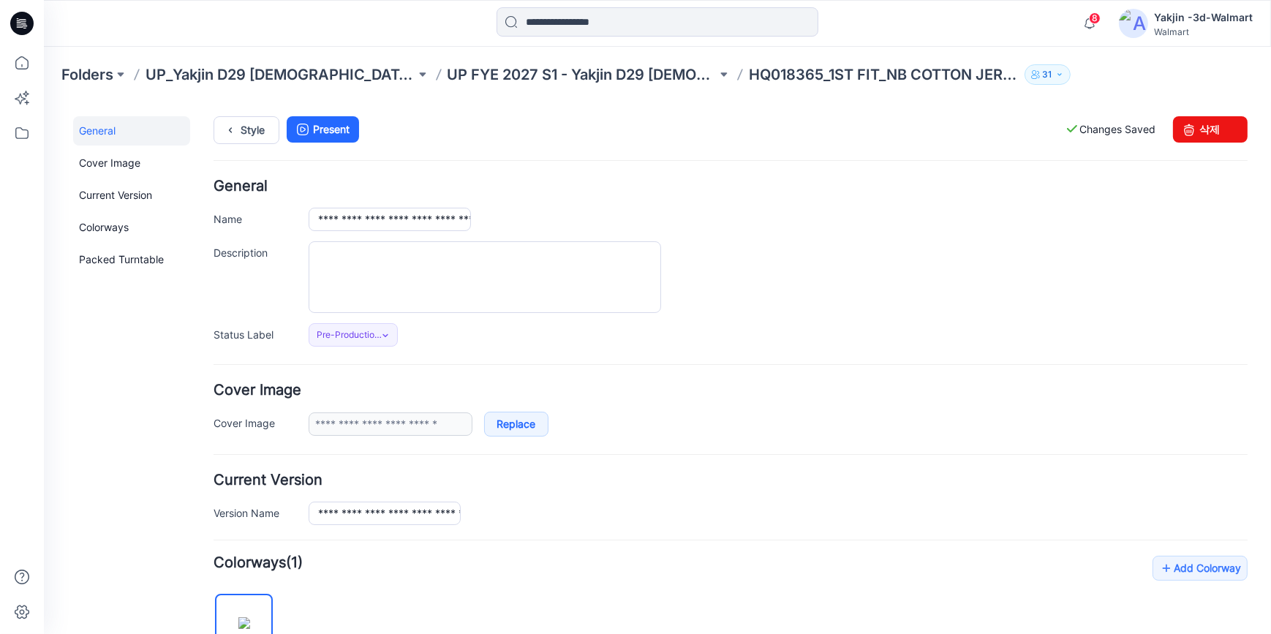
scroll to position [0, 0]
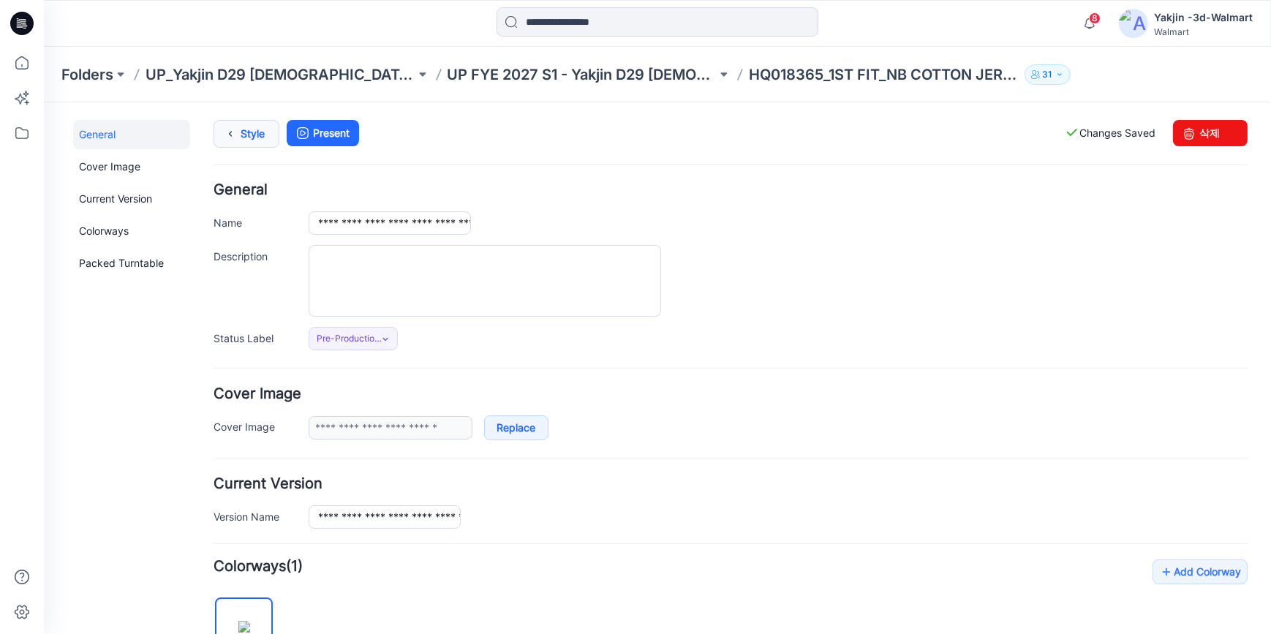
click at [241, 130] on link "Style" at bounding box center [247, 133] width 66 height 28
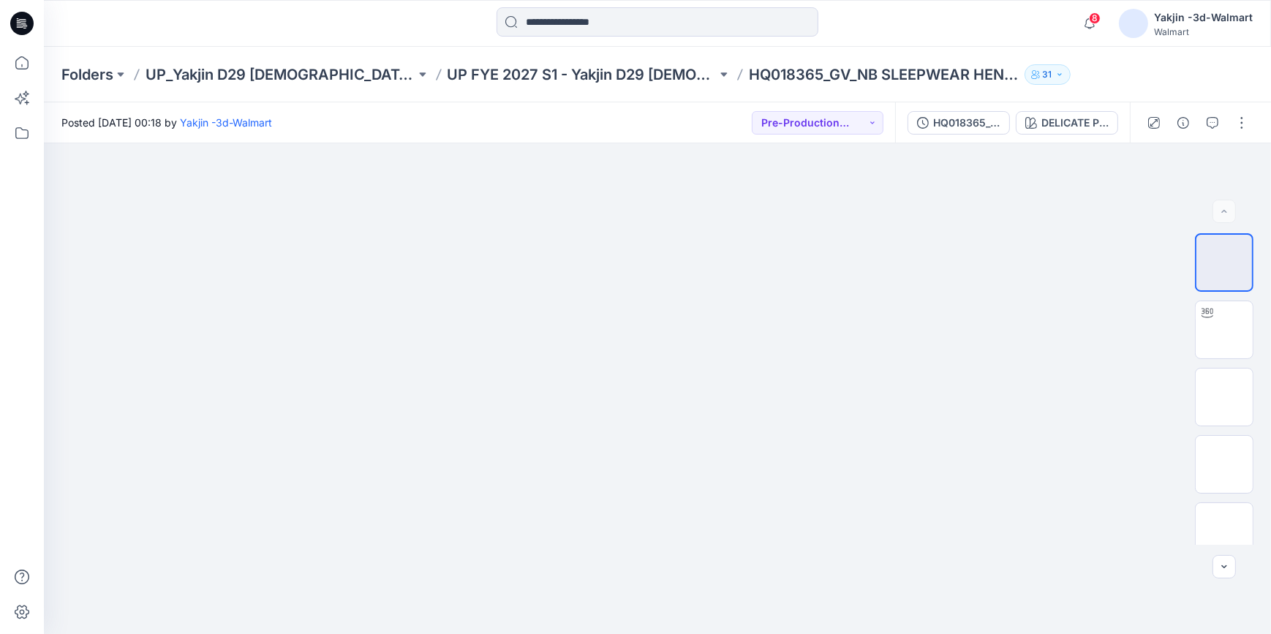
click at [27, 26] on icon at bounding box center [21, 23] width 23 height 23
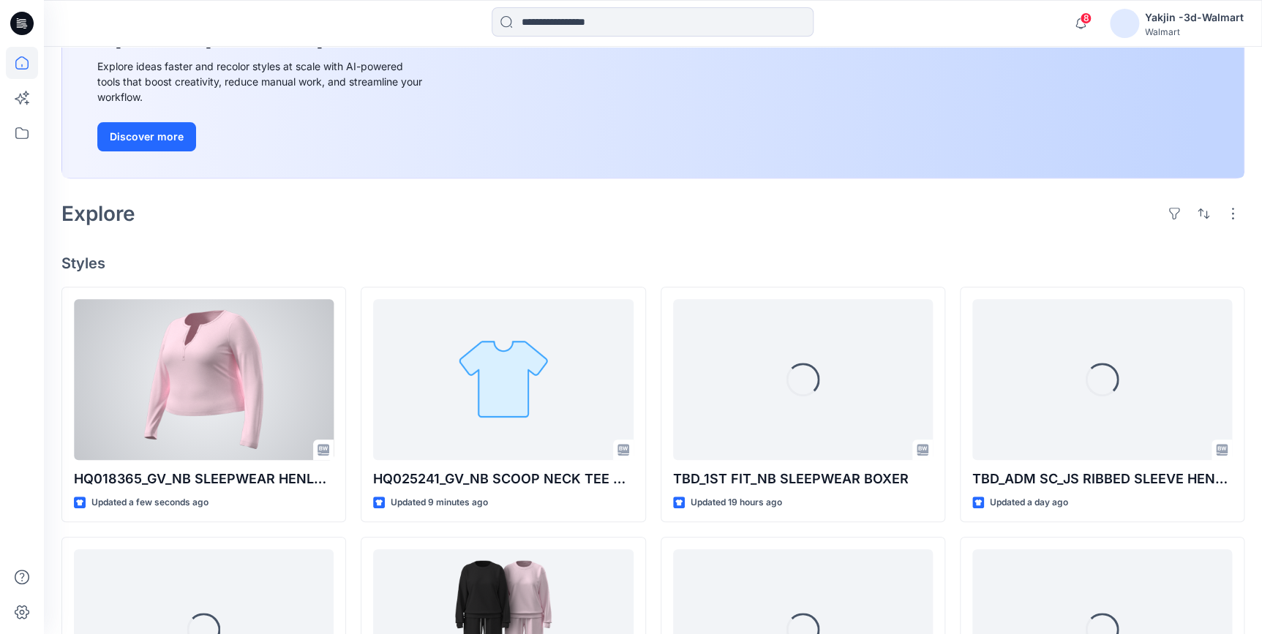
scroll to position [199, 0]
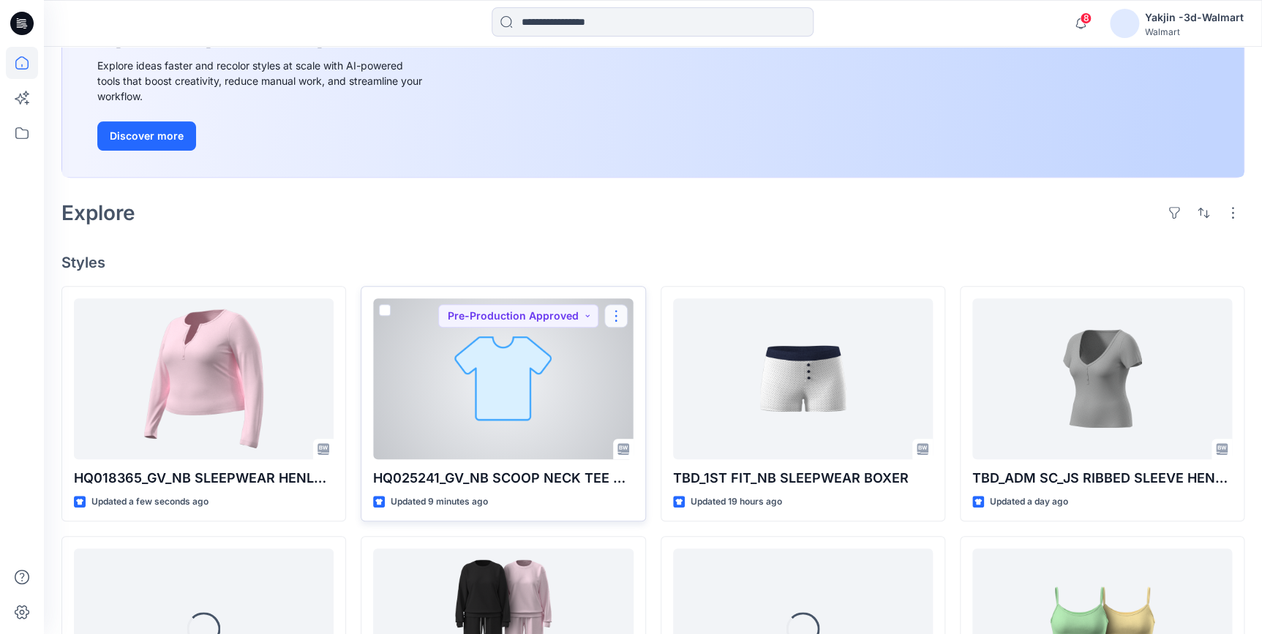
click at [611, 312] on button "button" at bounding box center [615, 315] width 23 height 23
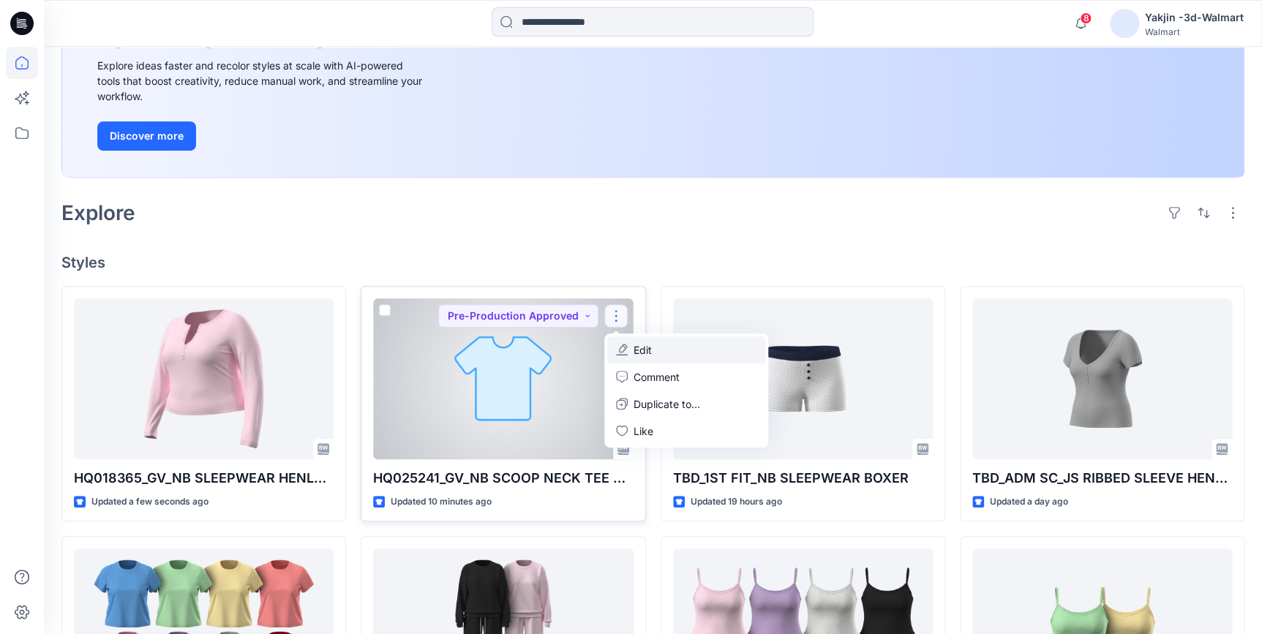
click at [671, 353] on button "Edit" at bounding box center [686, 349] width 158 height 27
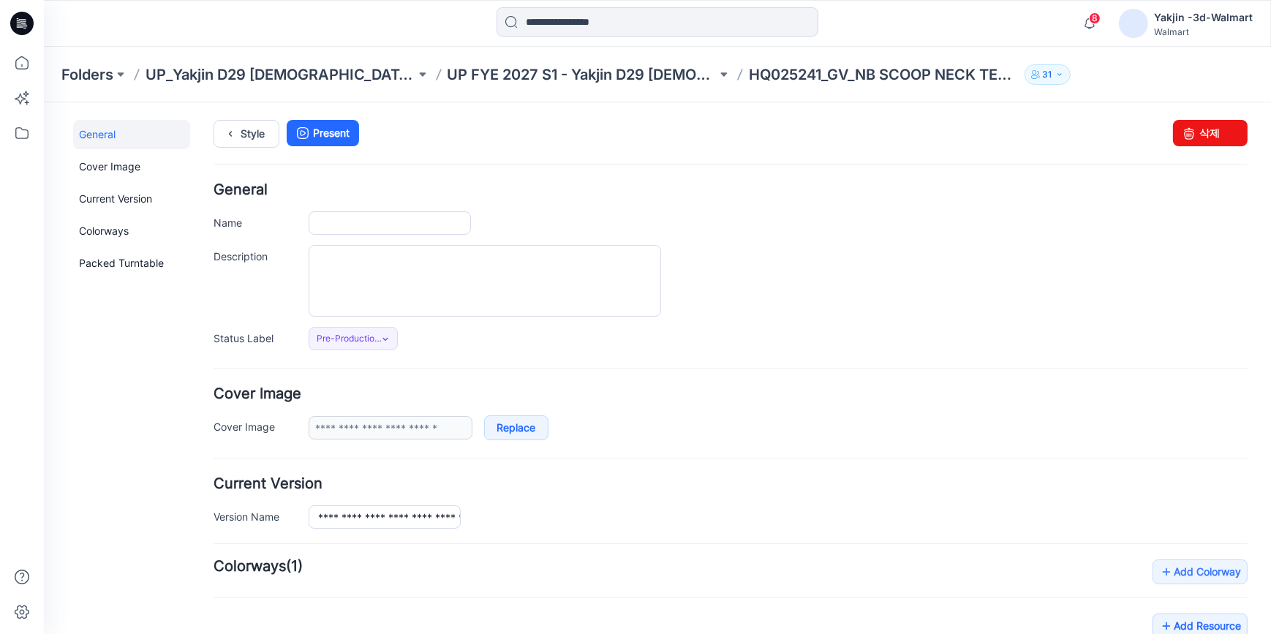
type input "**********"
type input "****"
type input "**********"
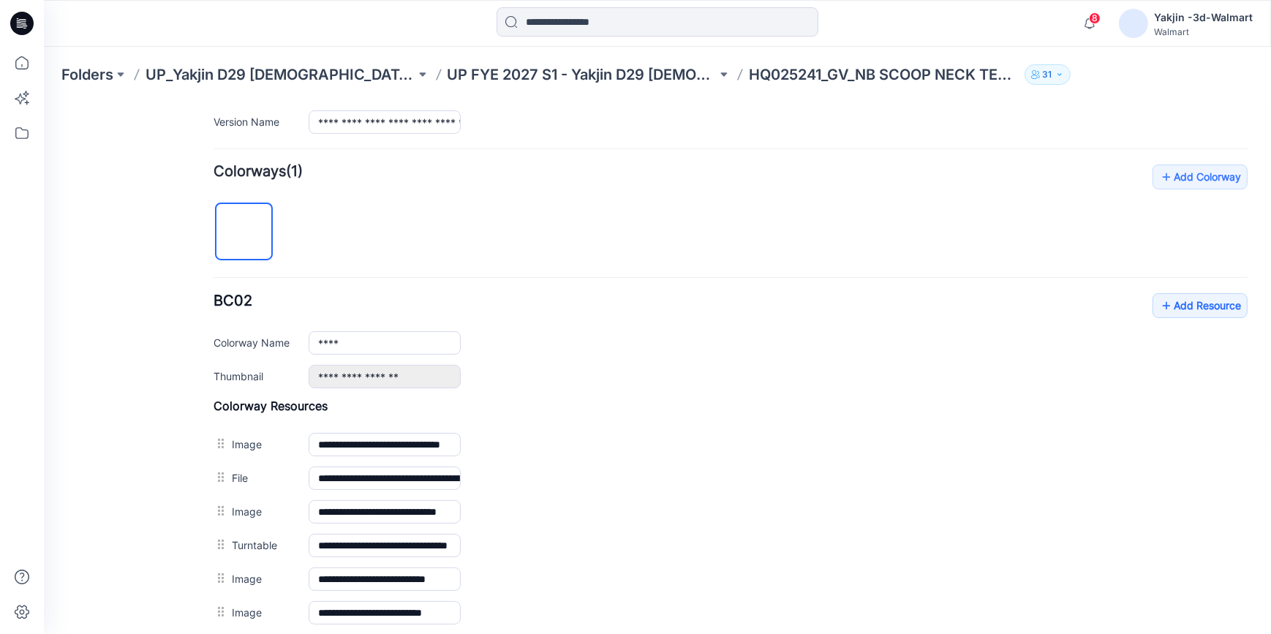
scroll to position [556, 0]
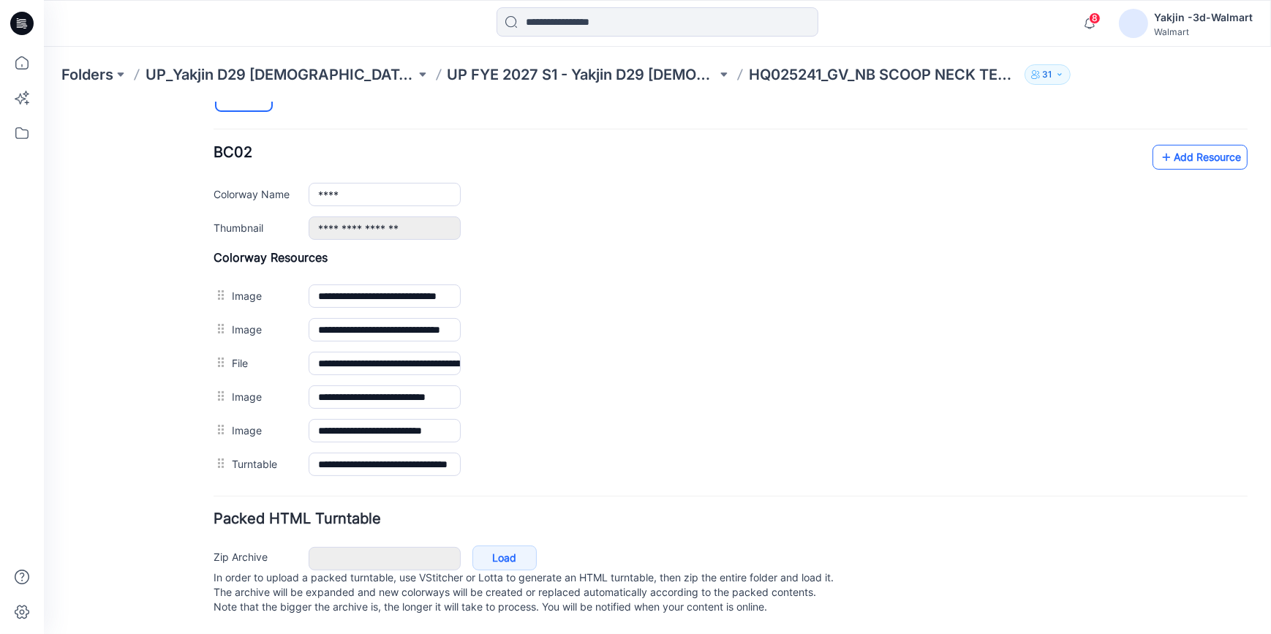
click at [1215, 144] on link "Add Resource" at bounding box center [1200, 156] width 95 height 25
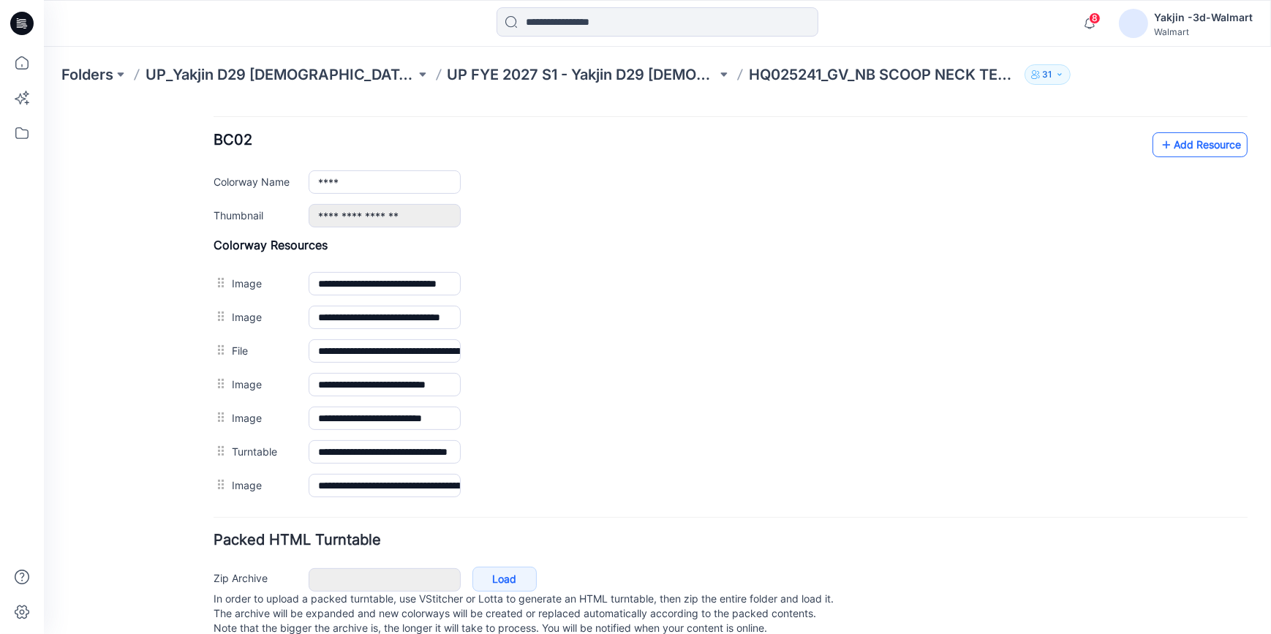
click at [1203, 140] on link "Add Resource" at bounding box center [1200, 144] width 95 height 25
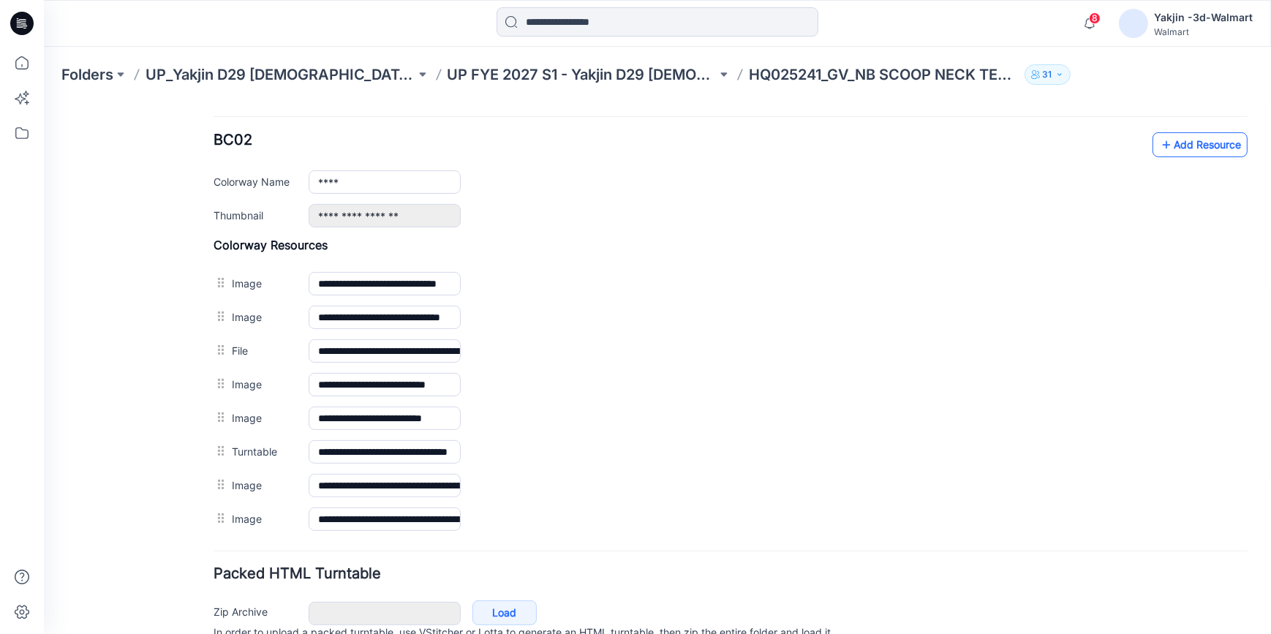
click at [1169, 145] on link "Add Resource" at bounding box center [1200, 144] width 95 height 25
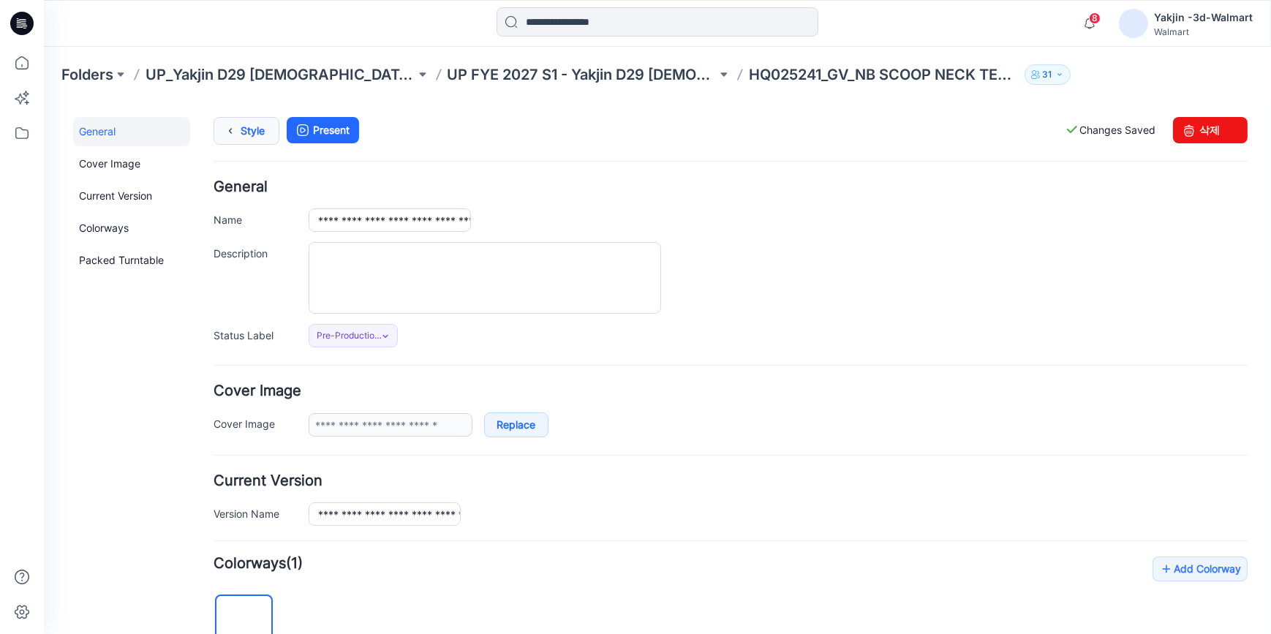
scroll to position [0, 0]
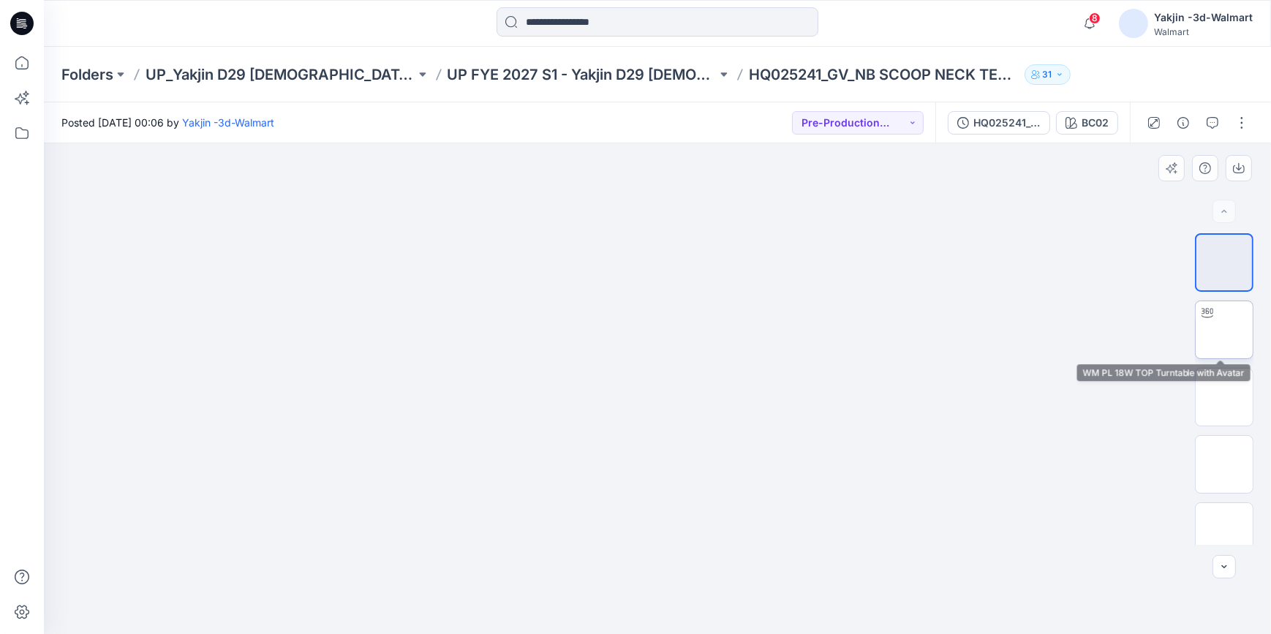
click at [1224, 330] on img at bounding box center [1224, 330] width 0 height 0
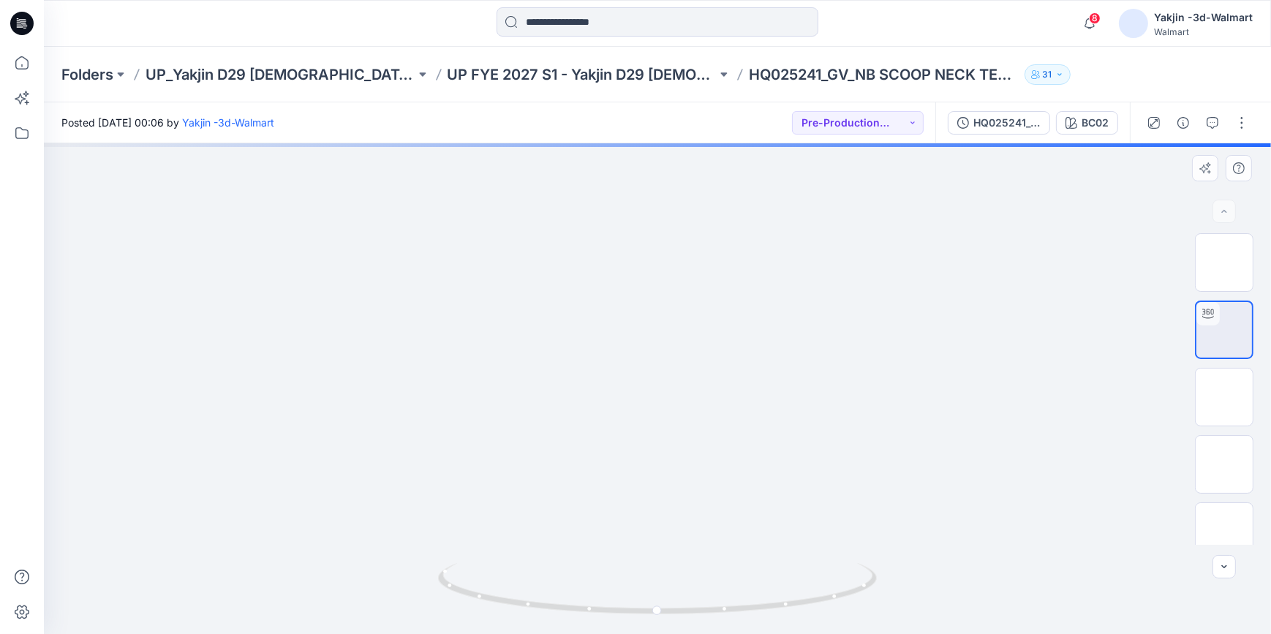
drag, startPoint x: 785, startPoint y: 244, endPoint x: 770, endPoint y: 487, distance: 243.3
click at [1224, 464] on img at bounding box center [1224, 464] width 0 height 0
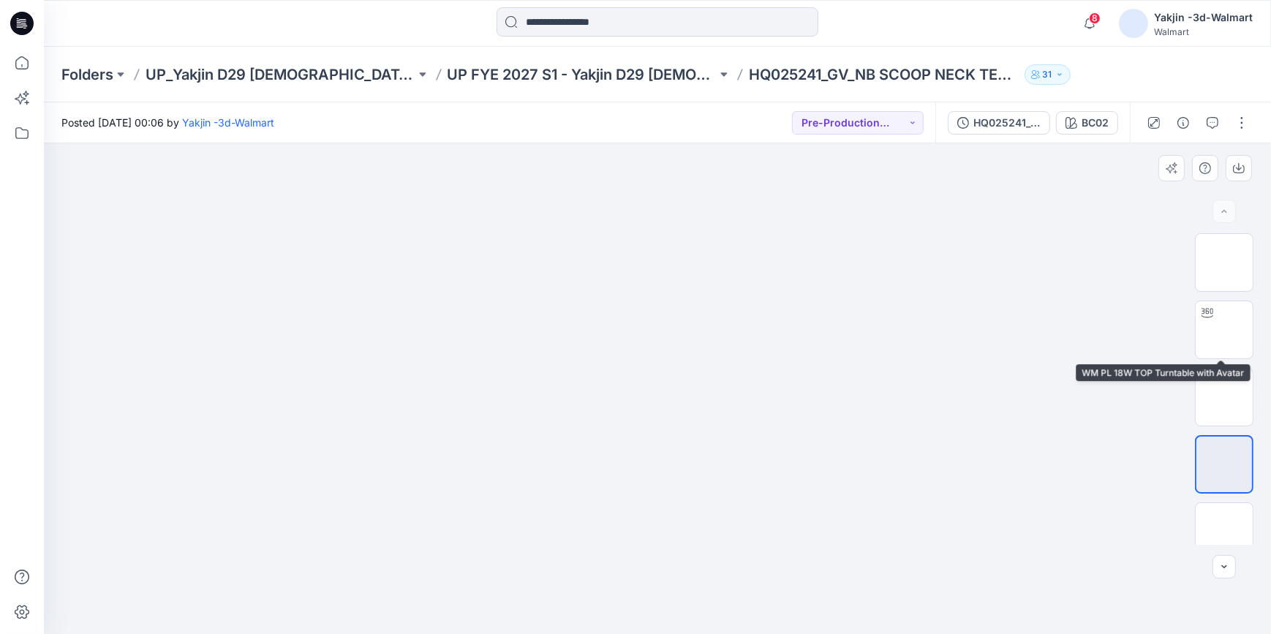
drag, startPoint x: 1235, startPoint y: 325, endPoint x: 1271, endPoint y: 341, distance: 39.3
click at [1224, 330] on img at bounding box center [1224, 330] width 0 height 0
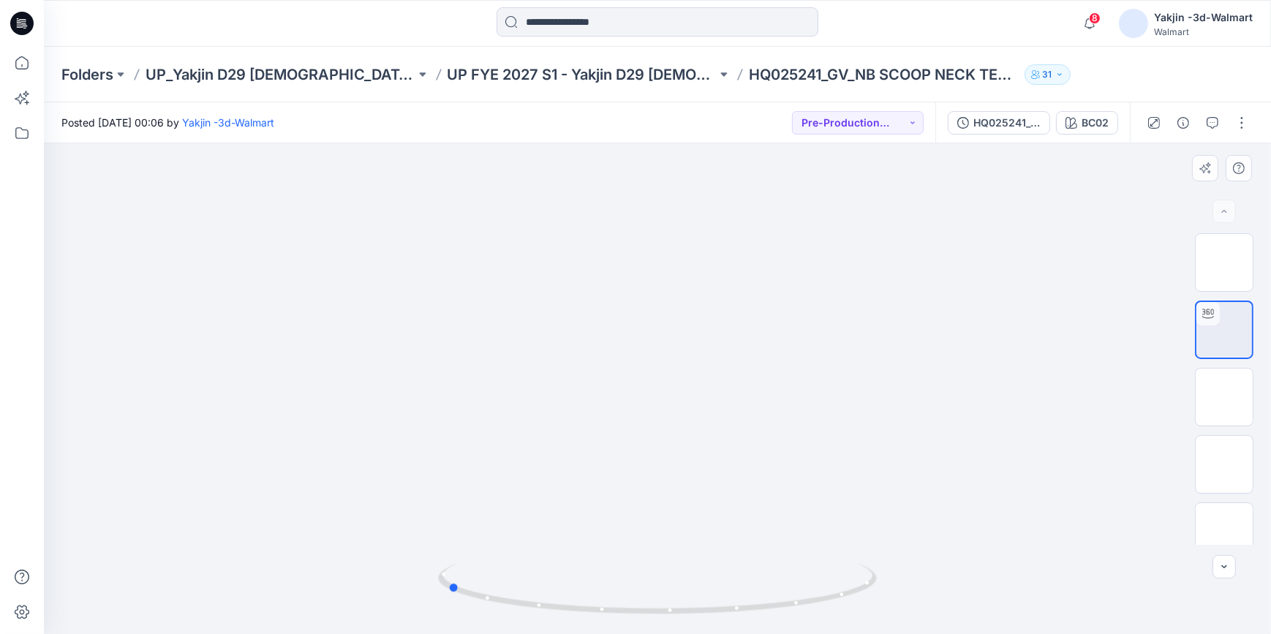
drag, startPoint x: 803, startPoint y: 609, endPoint x: 592, endPoint y: 620, distance: 211.0
click at [592, 620] on div at bounding box center [657, 597] width 439 height 73
drag, startPoint x: 732, startPoint y: 439, endPoint x: 736, endPoint y: 468, distance: 29.5
click at [1224, 263] on img at bounding box center [1224, 263] width 0 height 0
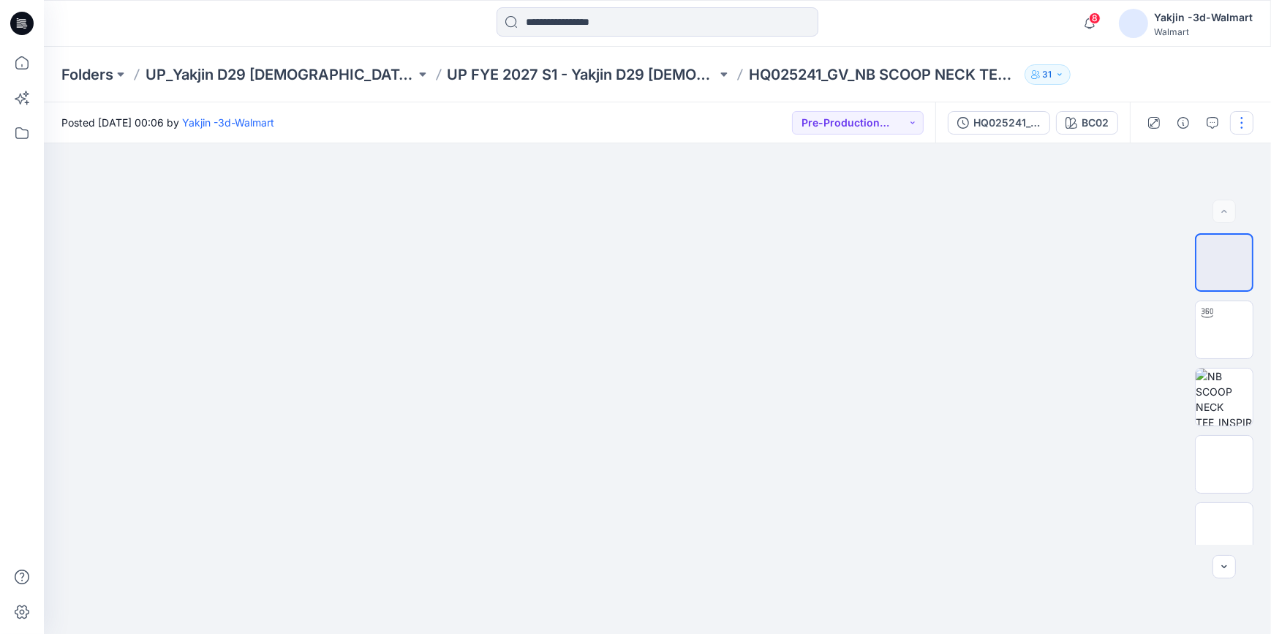
drag, startPoint x: 1244, startPoint y: 121, endPoint x: 1236, endPoint y: 131, distance: 12.6
click at [1244, 121] on button "button" at bounding box center [1241, 122] width 23 height 23
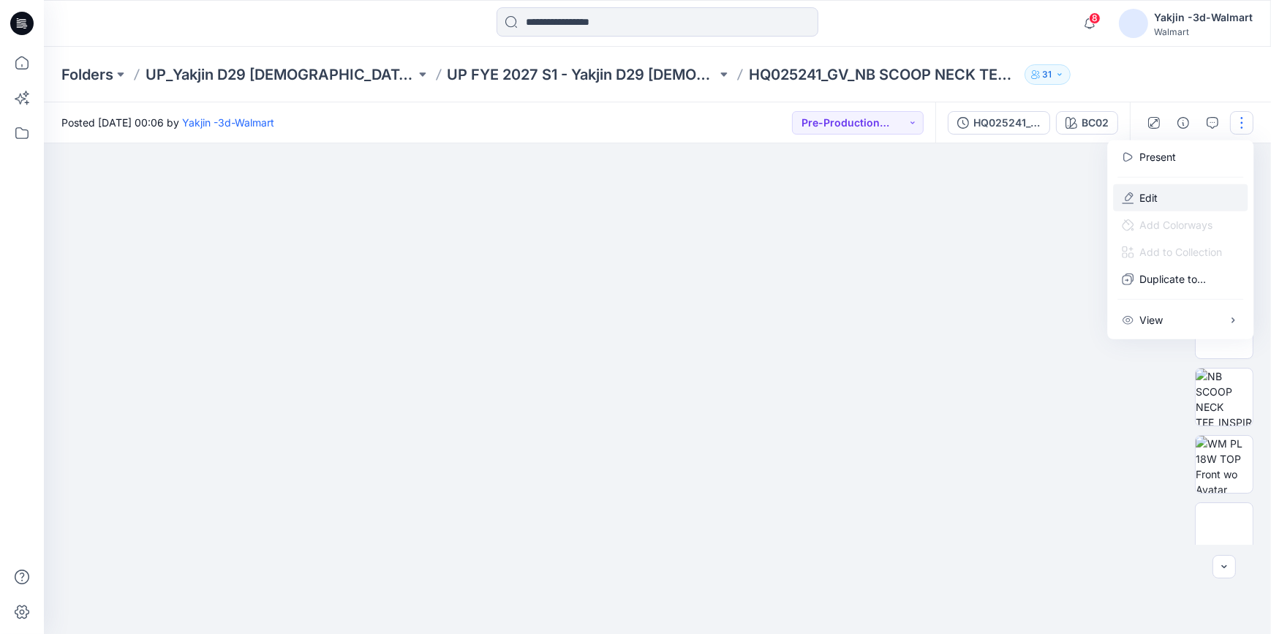
click at [1165, 202] on button "Edit" at bounding box center [1180, 197] width 135 height 27
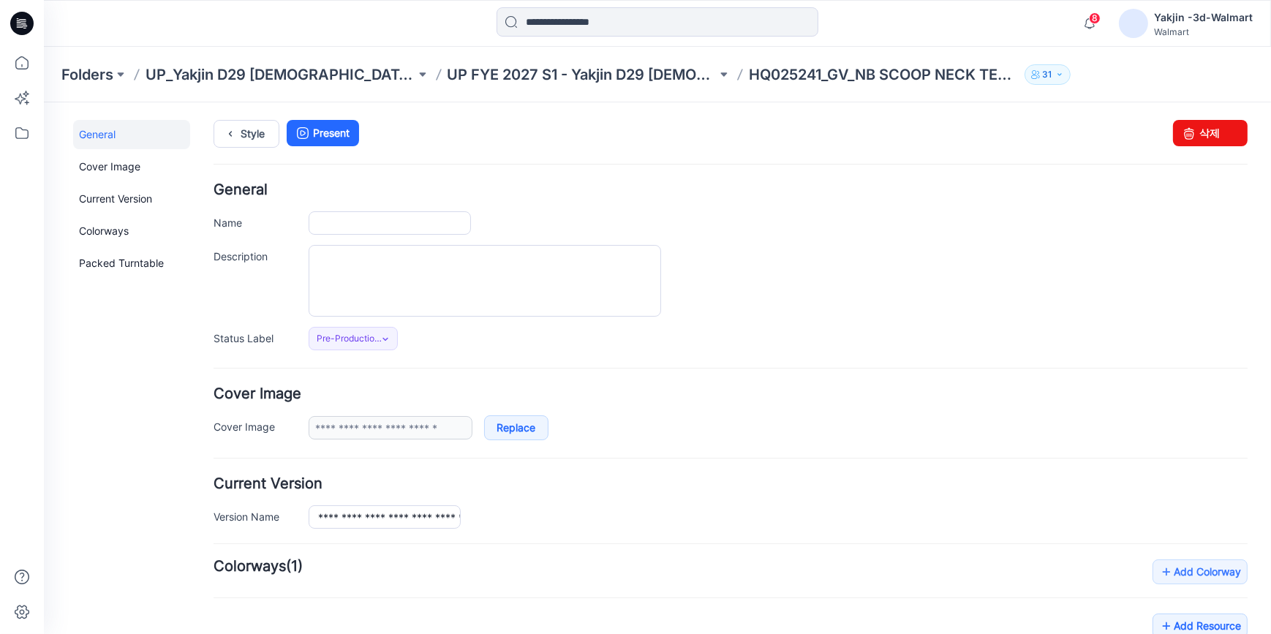
type input "**********"
type input "****"
type input "**********"
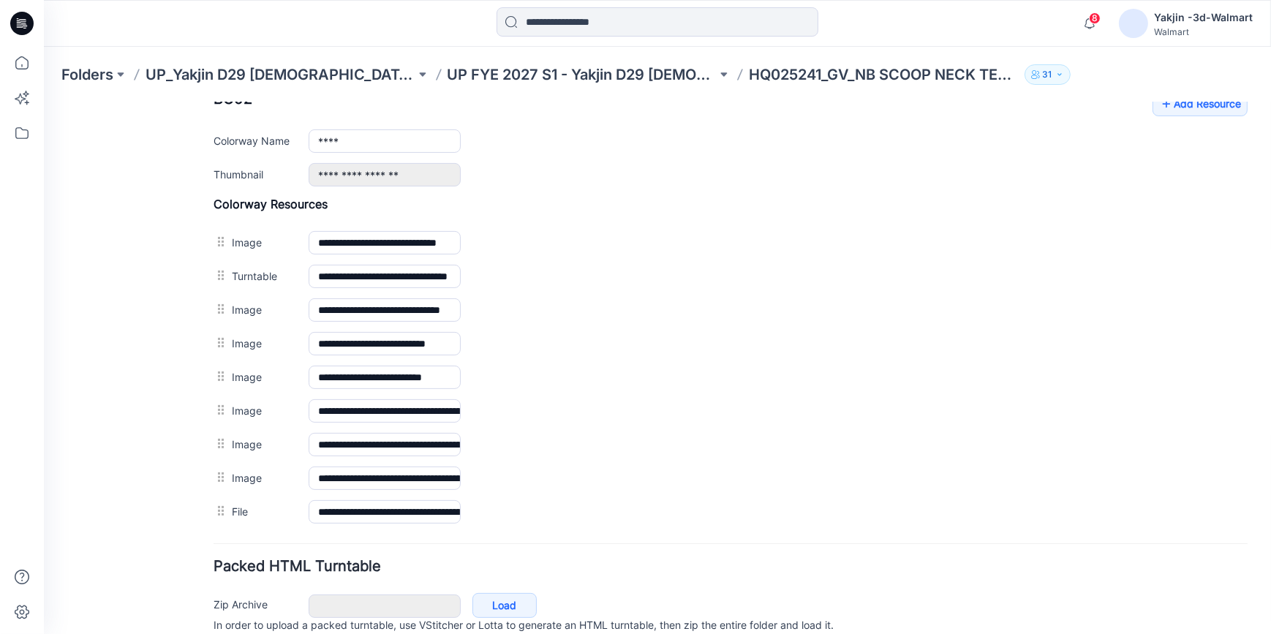
scroll to position [598, 0]
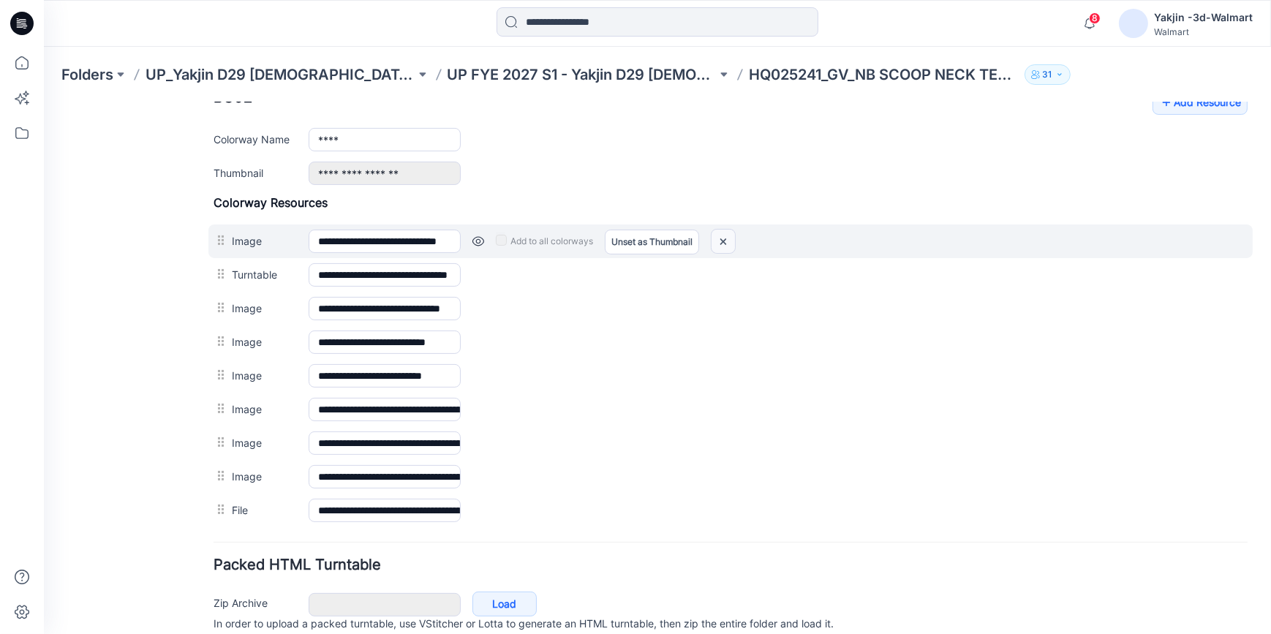
drag, startPoint x: 721, startPoint y: 244, endPoint x: 743, endPoint y: 170, distance: 77.8
click at [721, 244] on img at bounding box center [723, 241] width 23 height 24
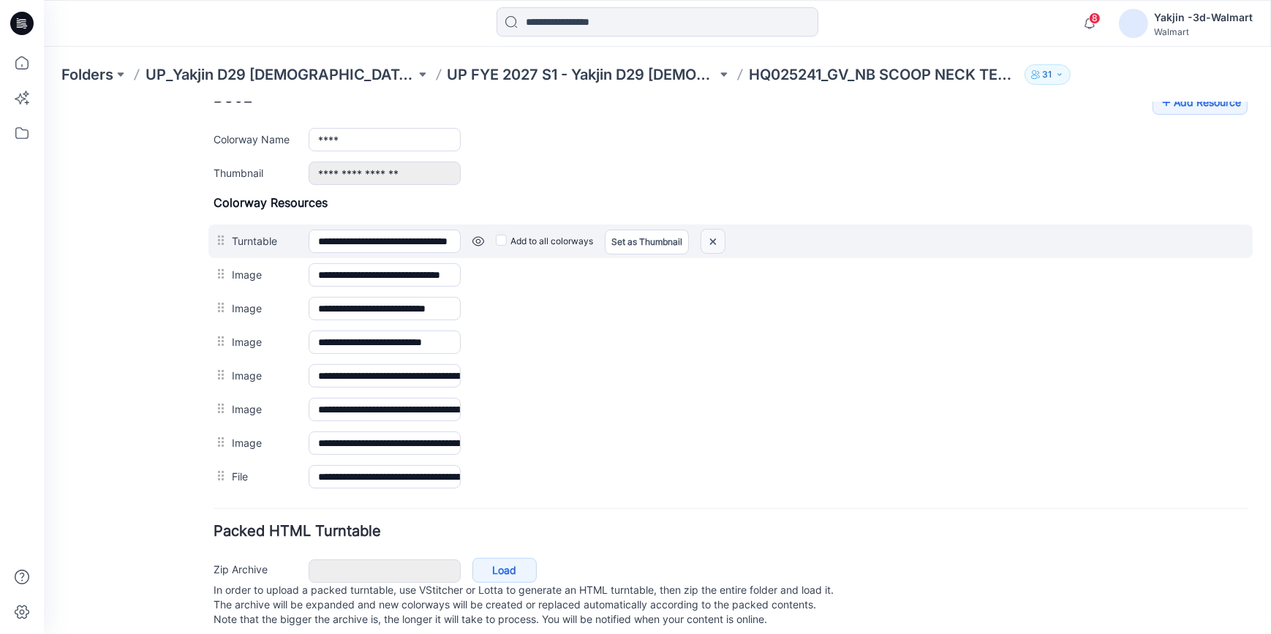
click at [709, 243] on img at bounding box center [712, 241] width 23 height 24
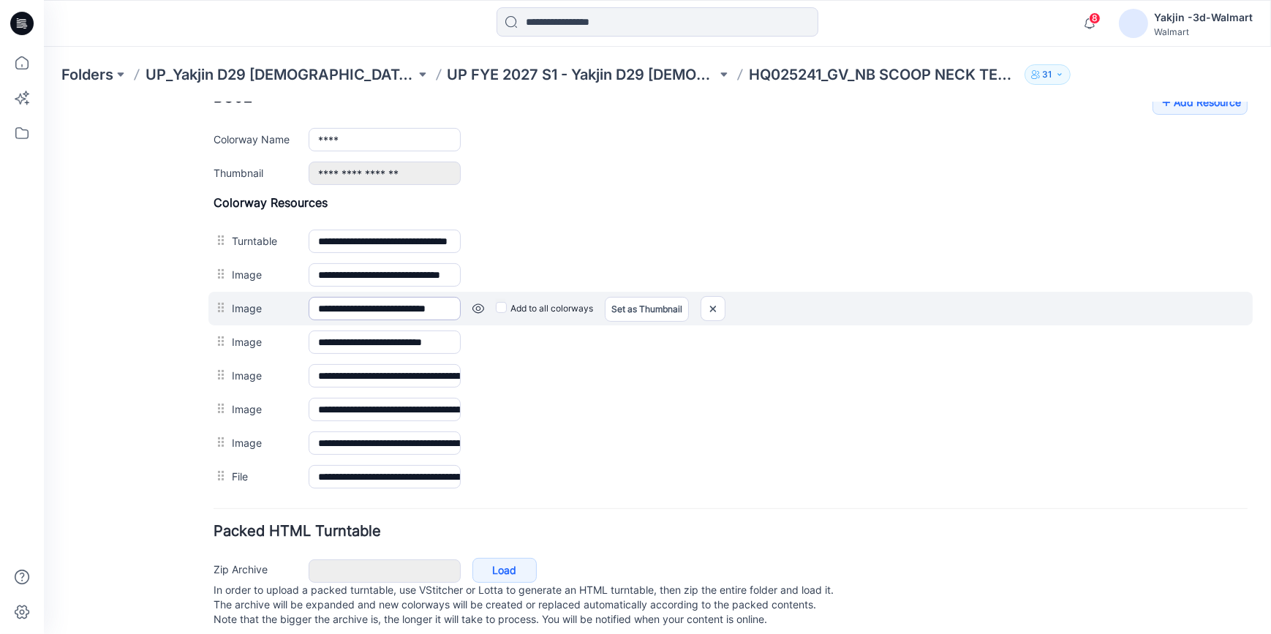
scroll to position [590, 0]
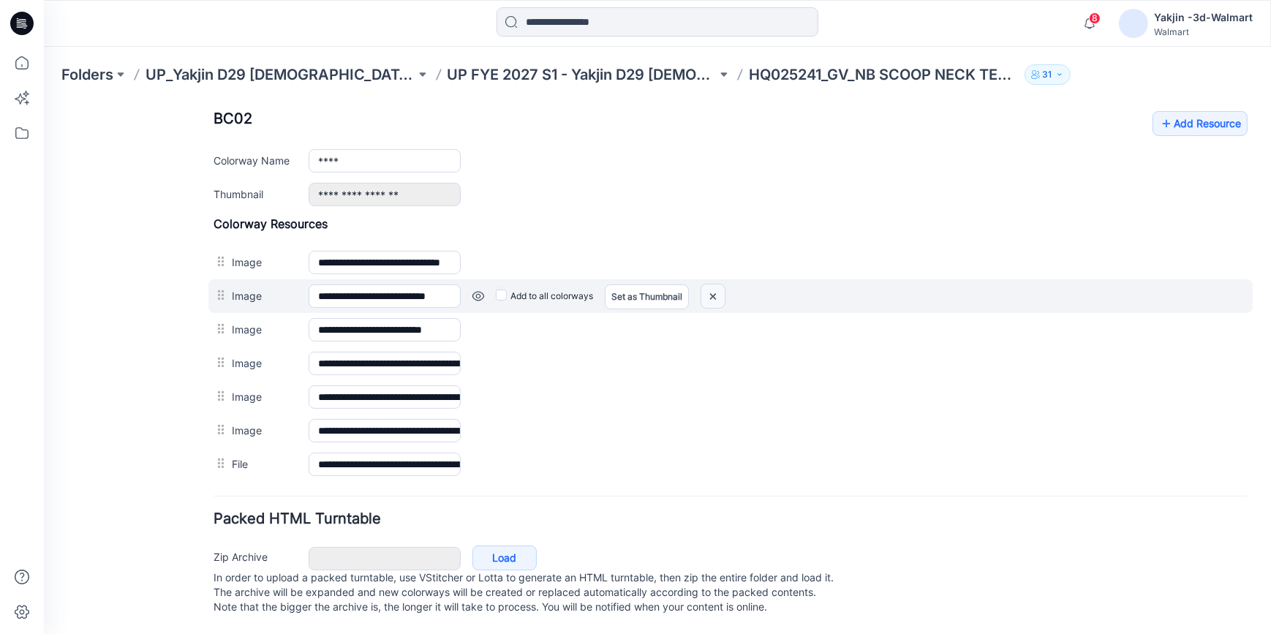
click at [710, 284] on img at bounding box center [712, 296] width 23 height 24
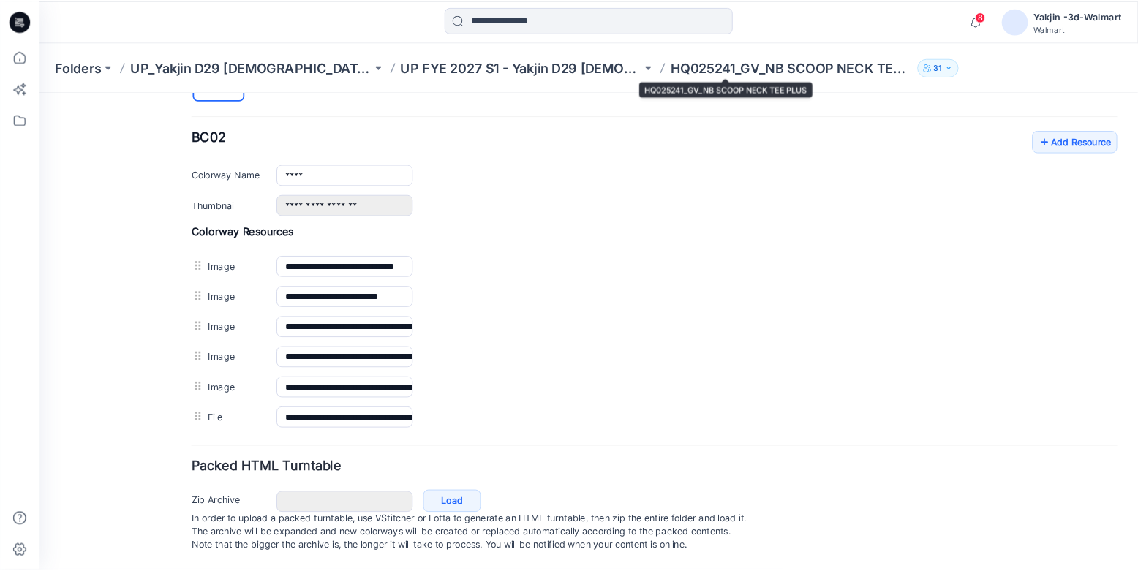
scroll to position [556, 0]
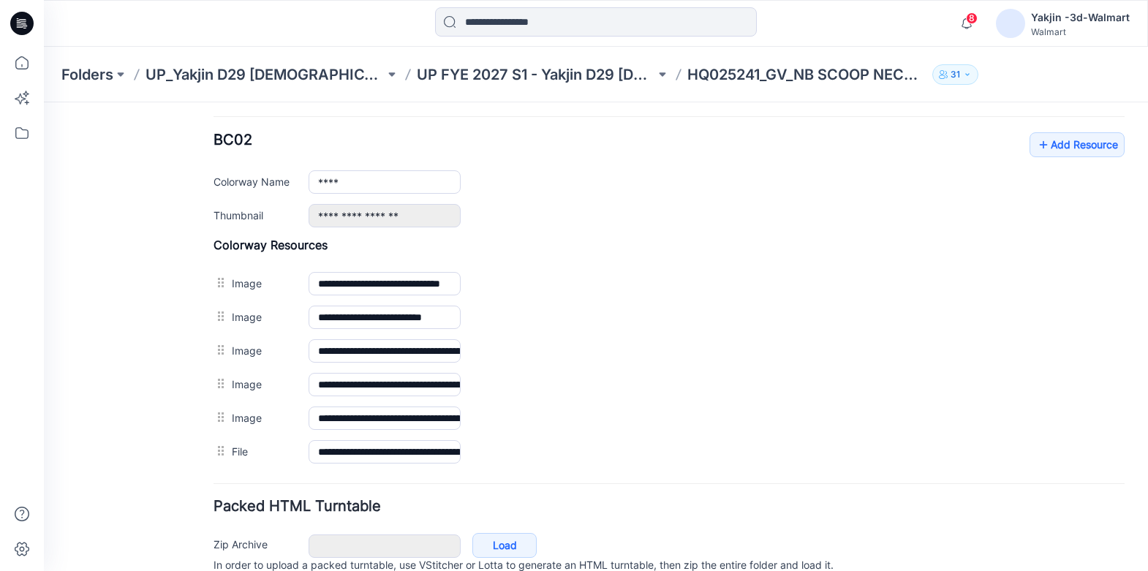
click at [21, 25] on icon at bounding box center [19, 24] width 5 height 1
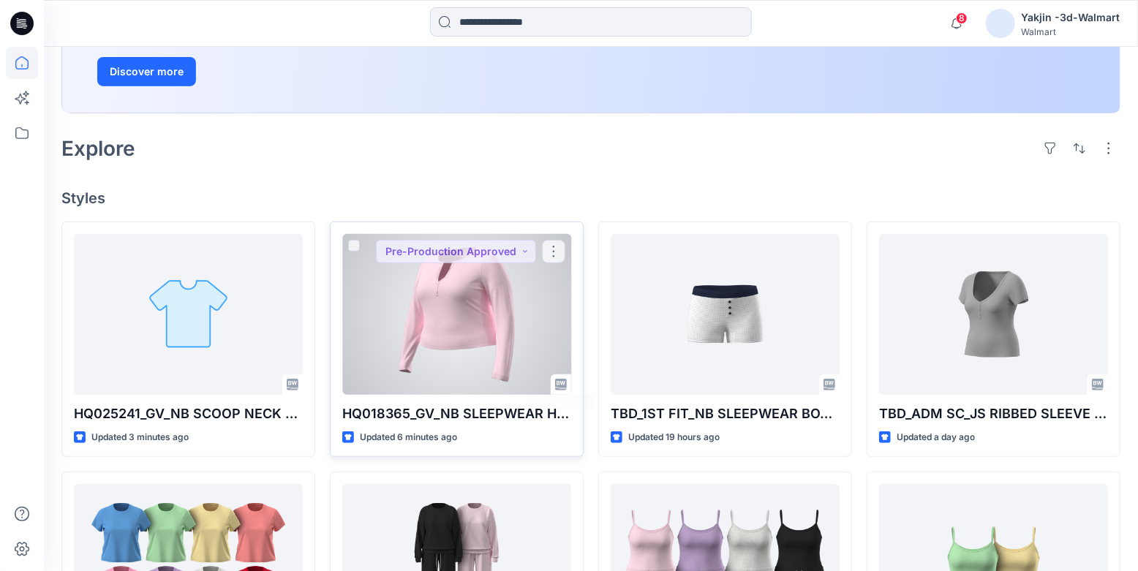
scroll to position [266, 0]
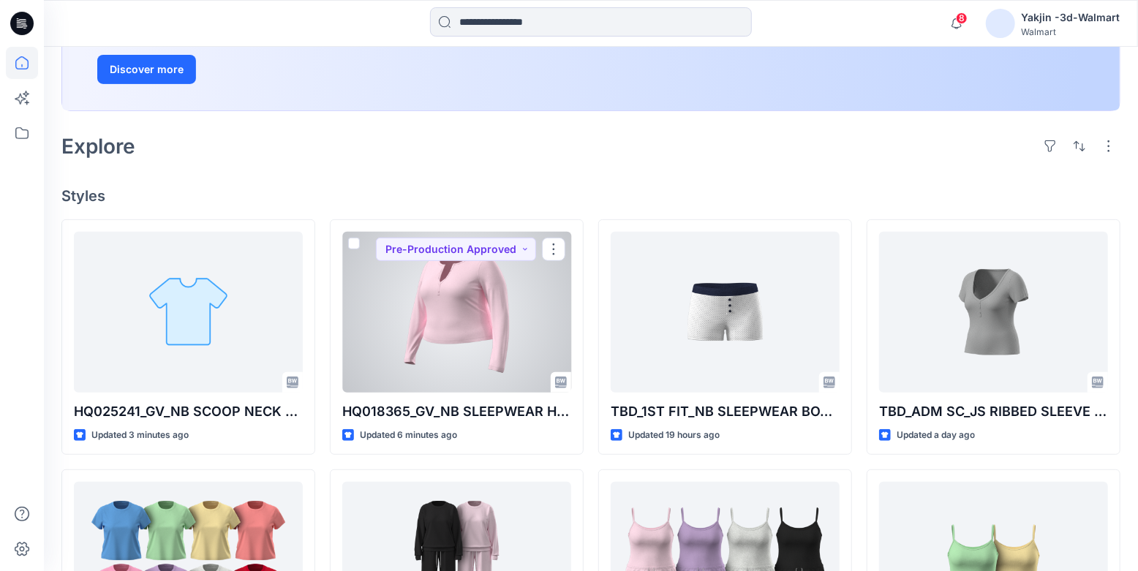
drag, startPoint x: 516, startPoint y: 361, endPoint x: 495, endPoint y: 301, distance: 62.9
click at [516, 361] on div at bounding box center [456, 312] width 229 height 161
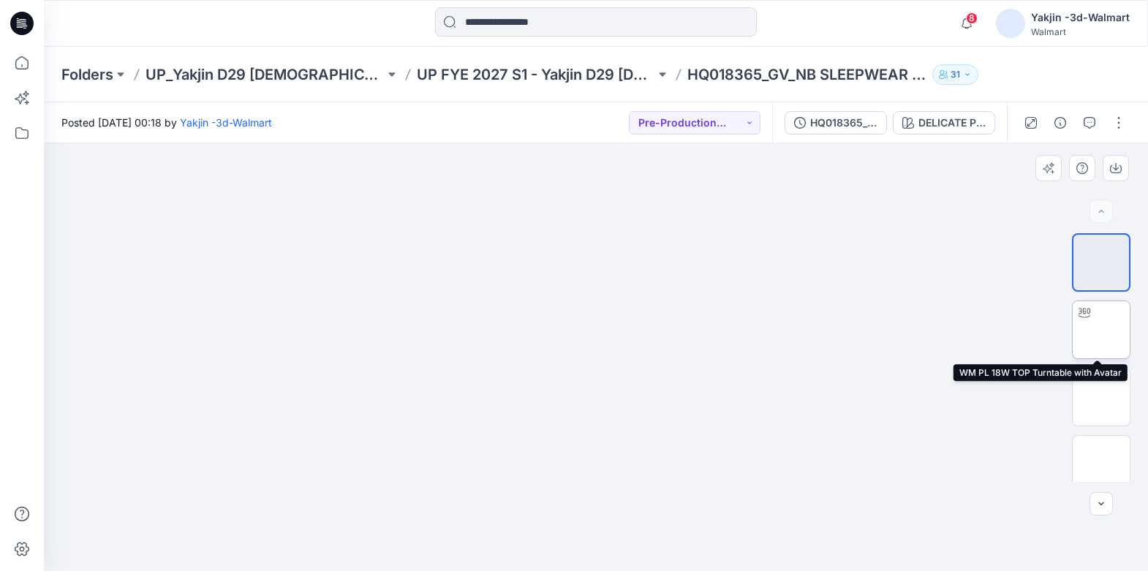
click at [1102, 330] on img at bounding box center [1102, 330] width 0 height 0
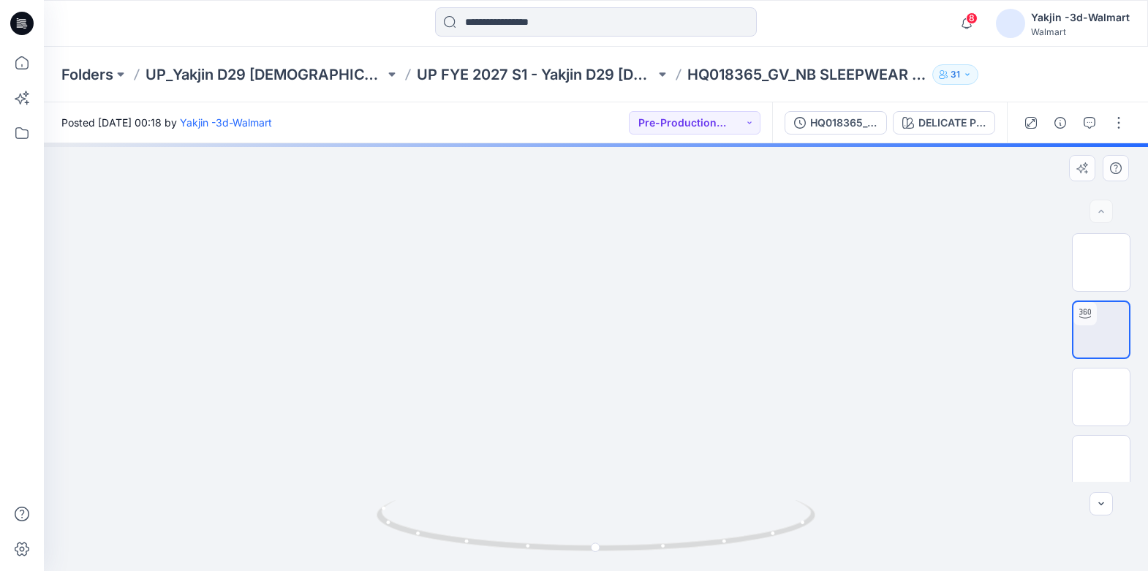
drag, startPoint x: 622, startPoint y: 228, endPoint x: 644, endPoint y: 463, distance: 235.8
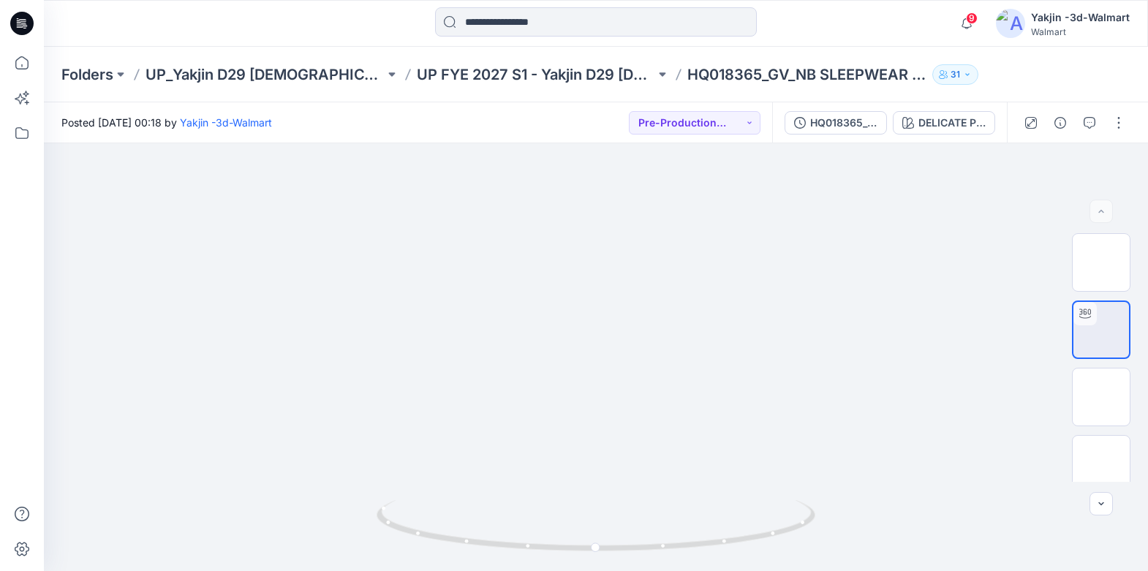
click at [26, 27] on icon at bounding box center [21, 23] width 23 height 23
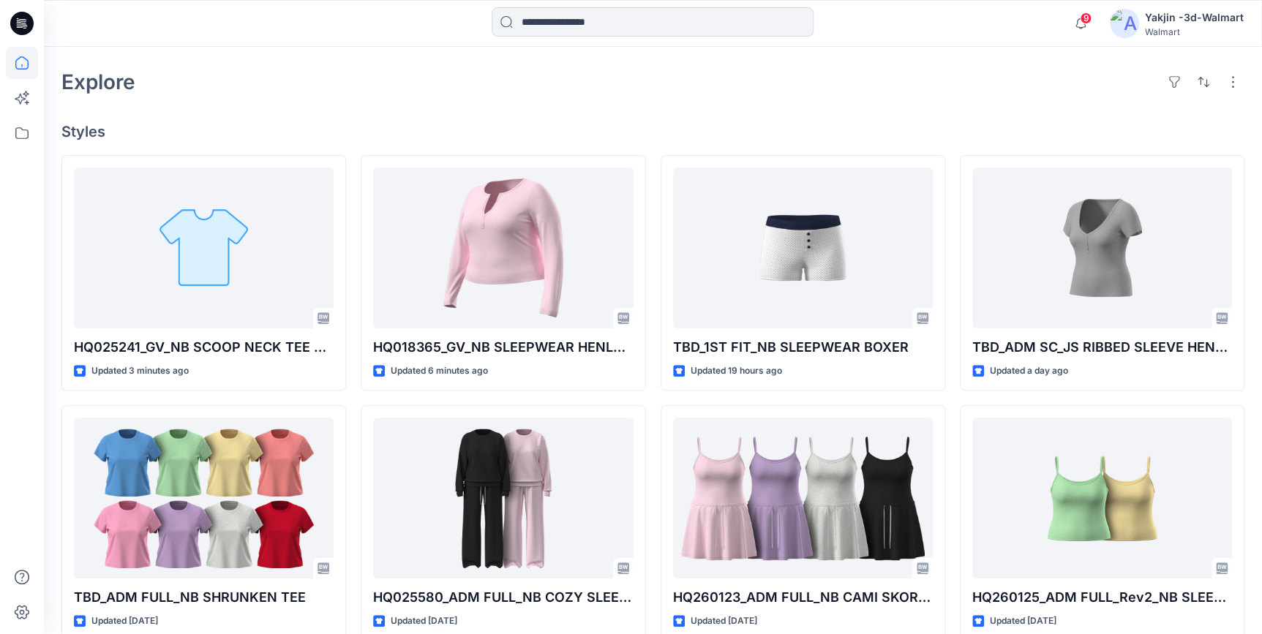
scroll to position [332, 0]
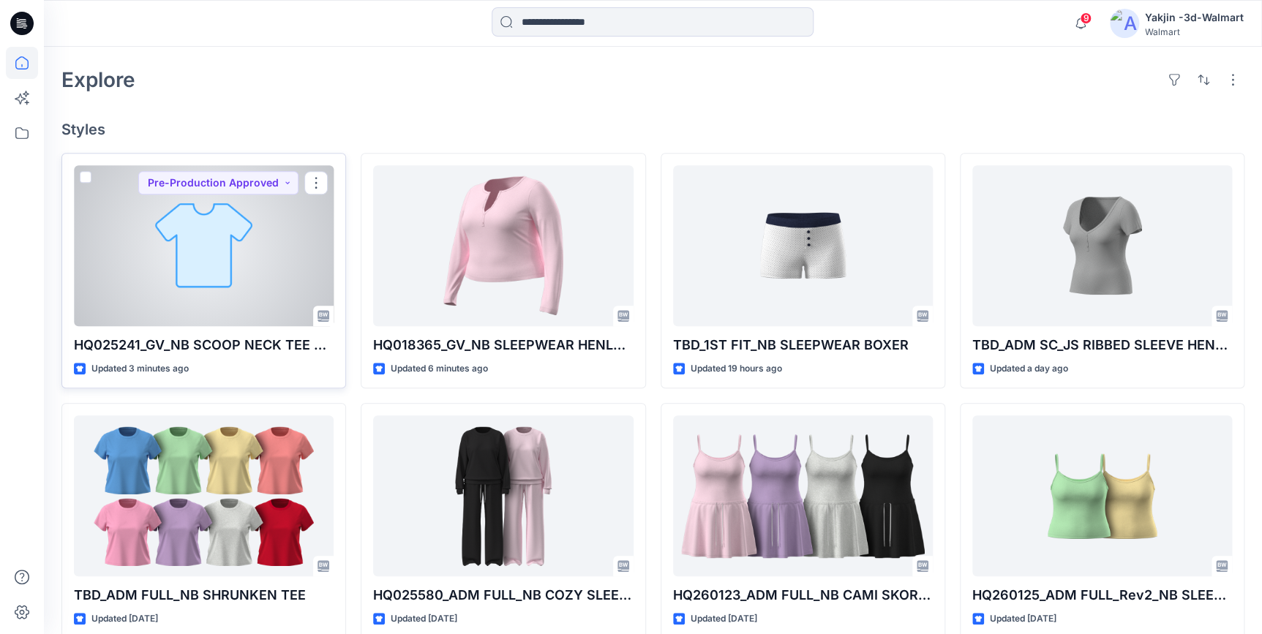
click at [188, 268] on div at bounding box center [204, 245] width 260 height 161
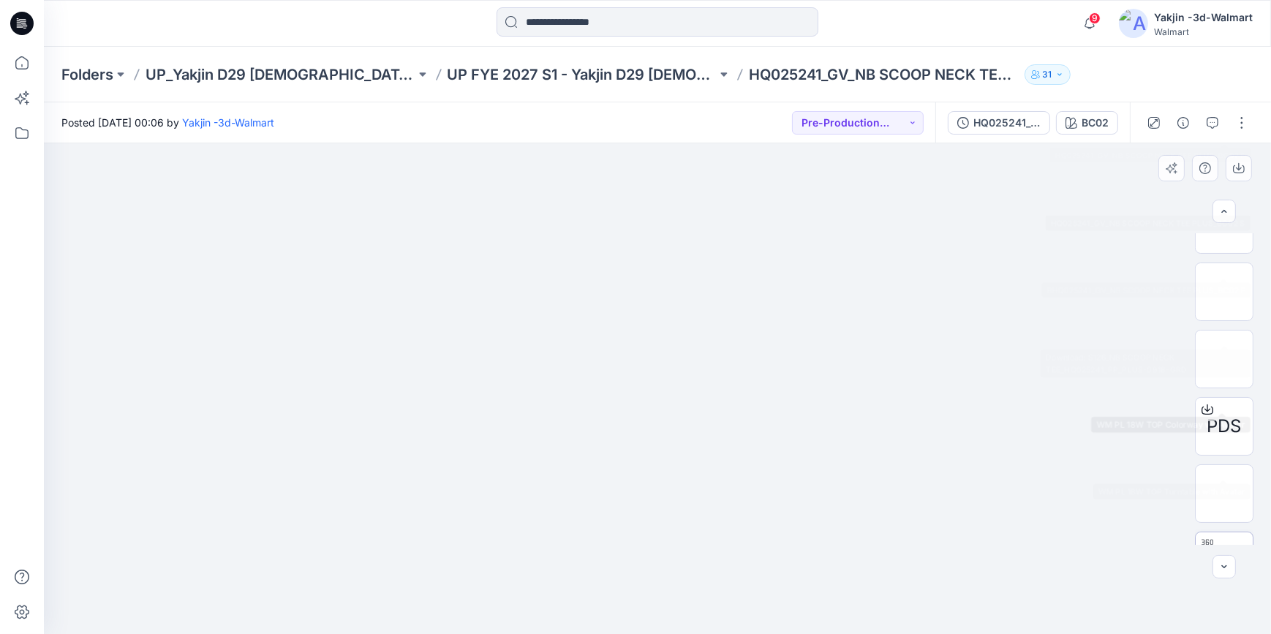
scroll to position [285, 0]
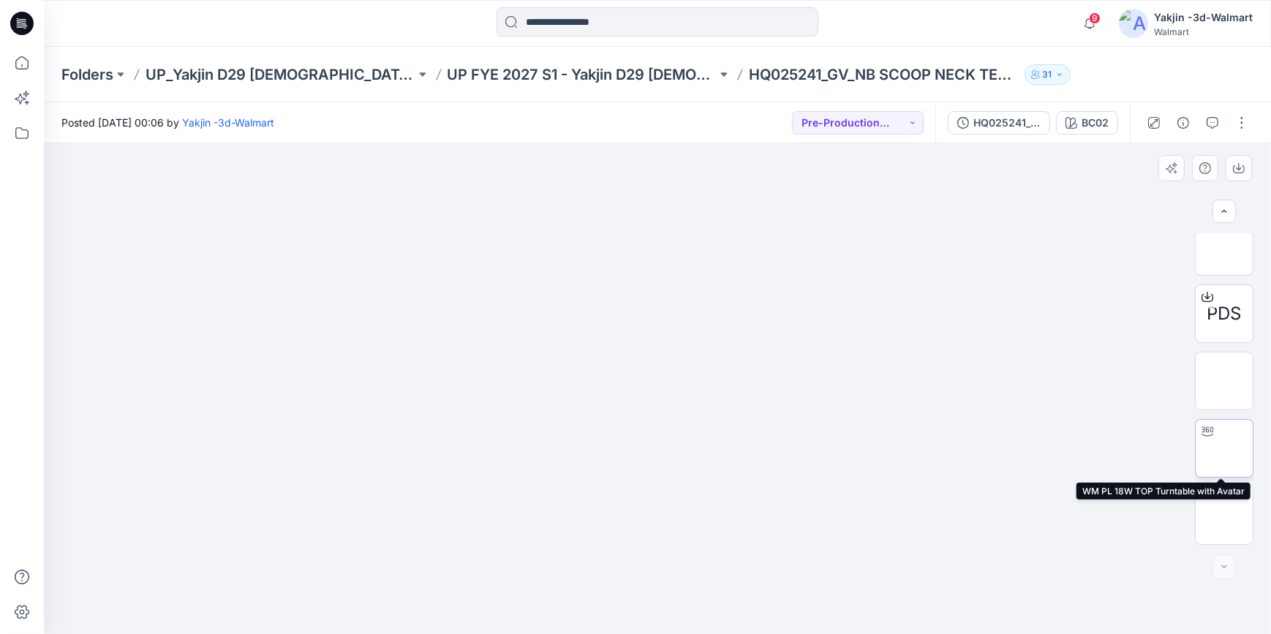
click at [1224, 448] on img at bounding box center [1224, 448] width 0 height 0
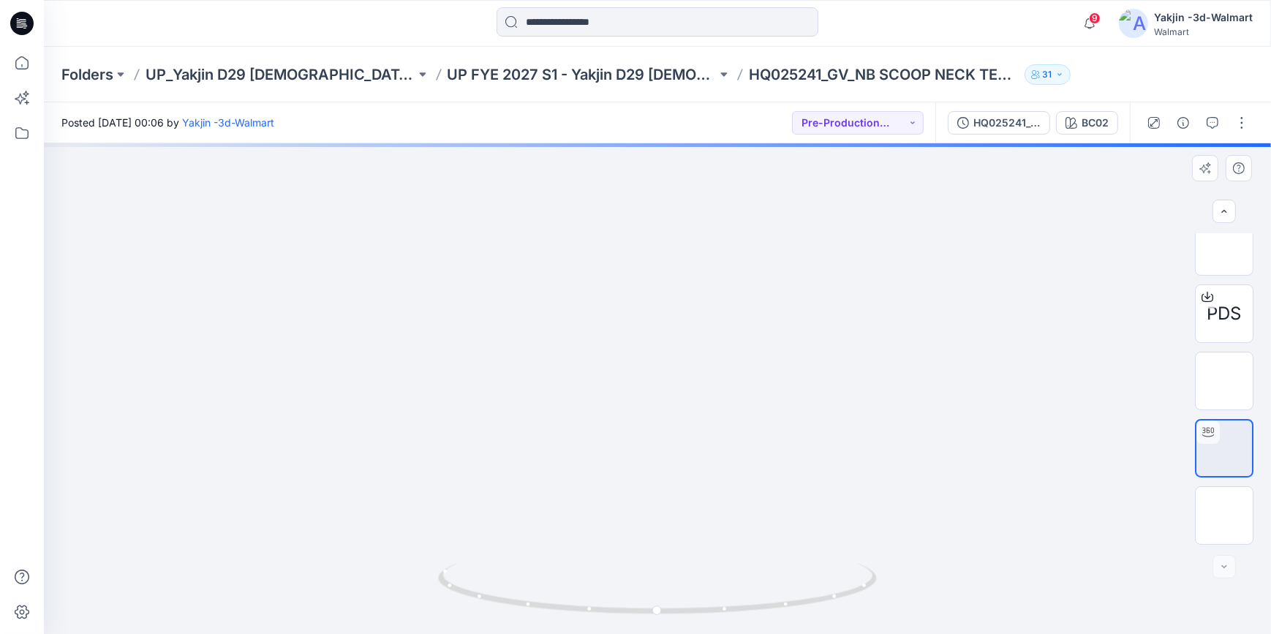
drag, startPoint x: 838, startPoint y: 193, endPoint x: 800, endPoint y: 513, distance: 322.7
click at [1241, 121] on button "button" at bounding box center [1241, 122] width 23 height 23
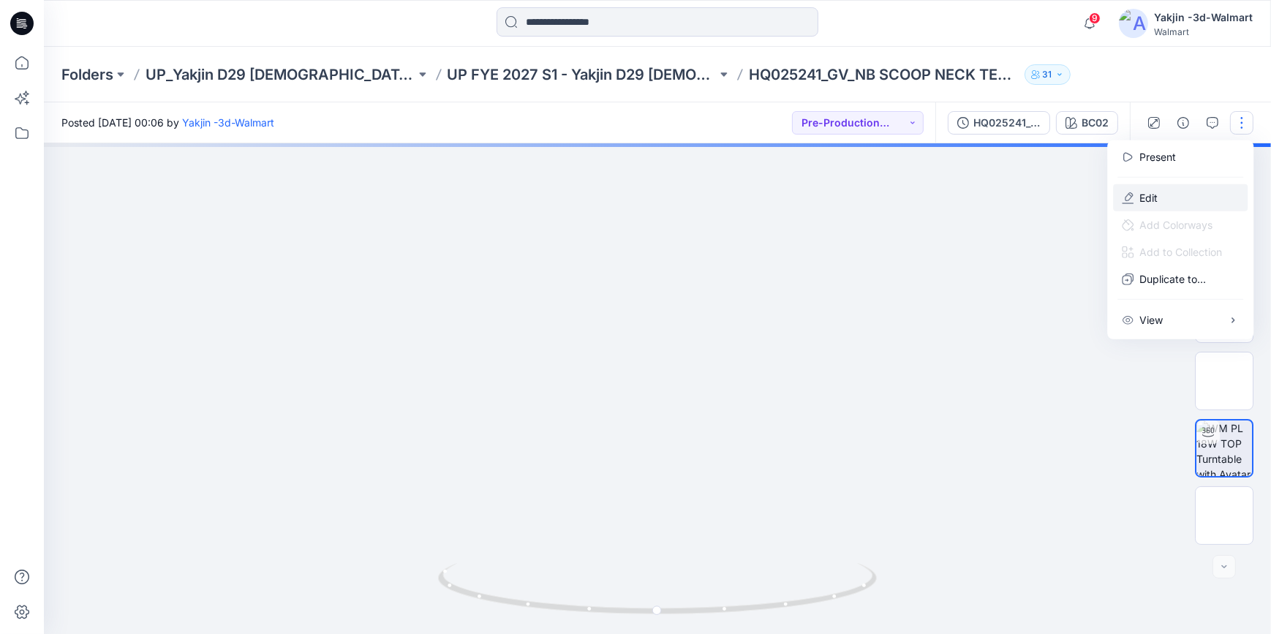
click at [1194, 195] on button "Edit" at bounding box center [1180, 197] width 135 height 27
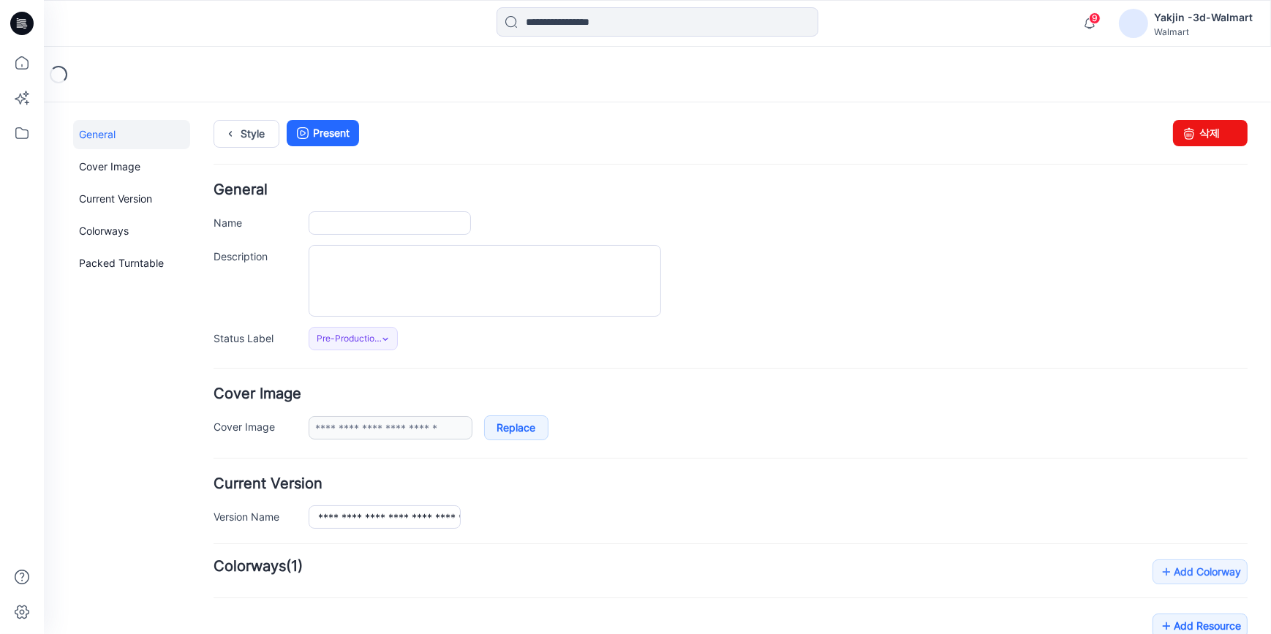
type input "**********"
type input "****"
type input "**********"
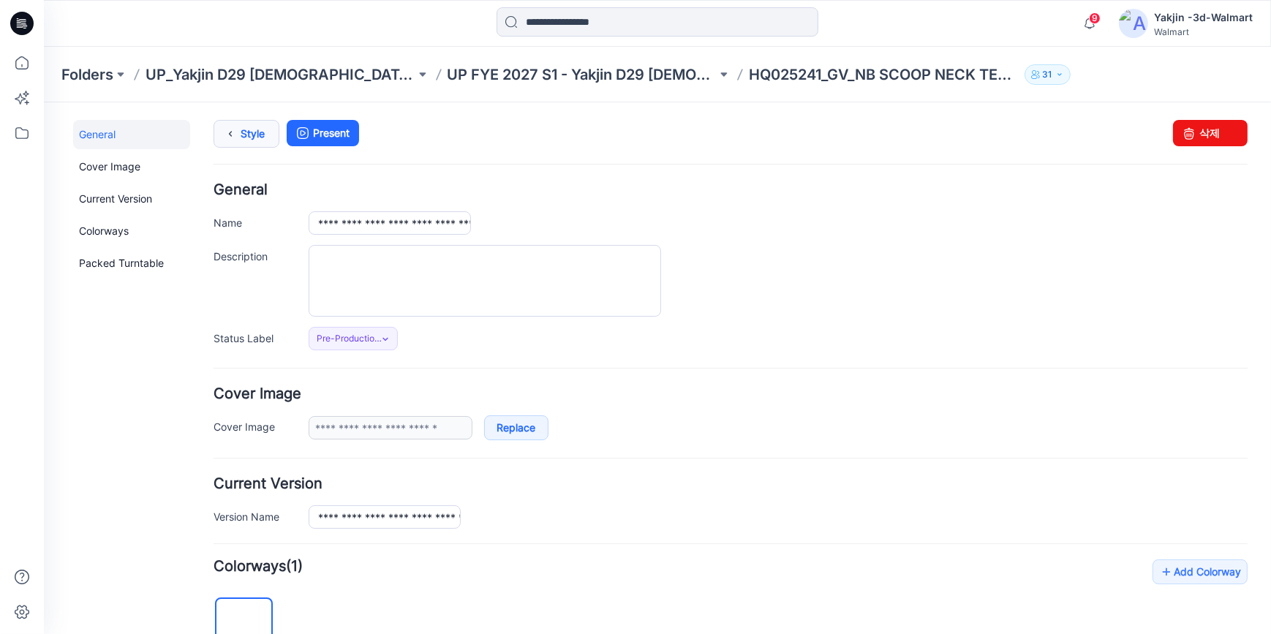
click at [231, 124] on icon at bounding box center [230, 133] width 20 height 26
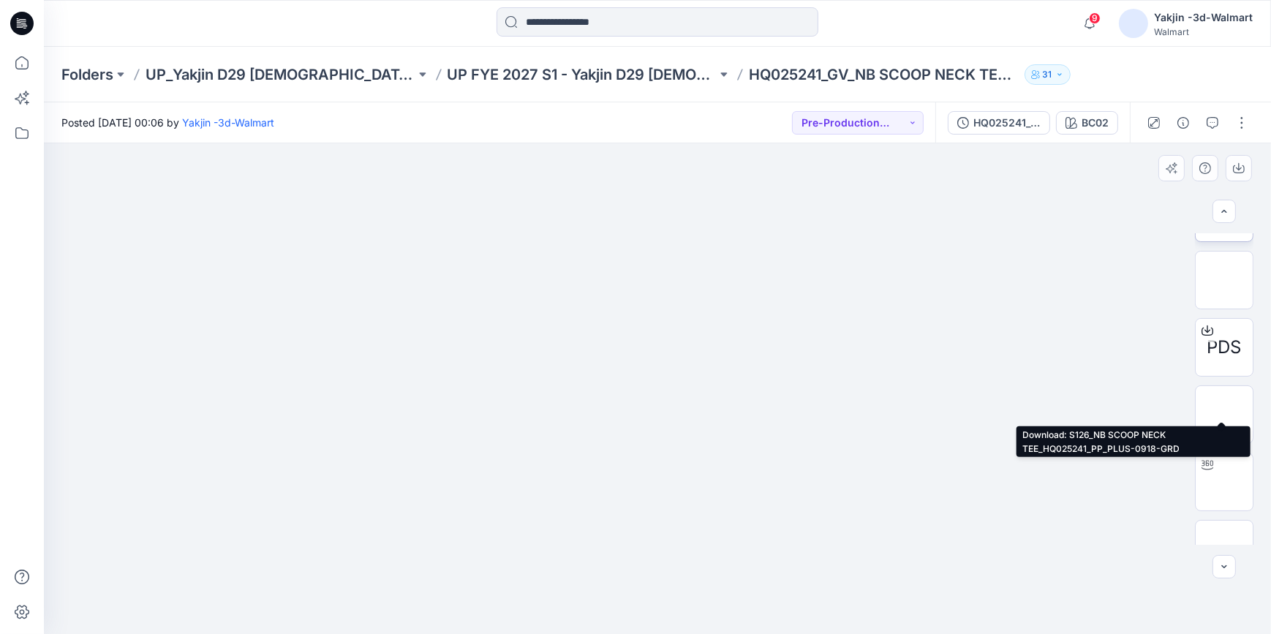
scroll to position [266, 0]
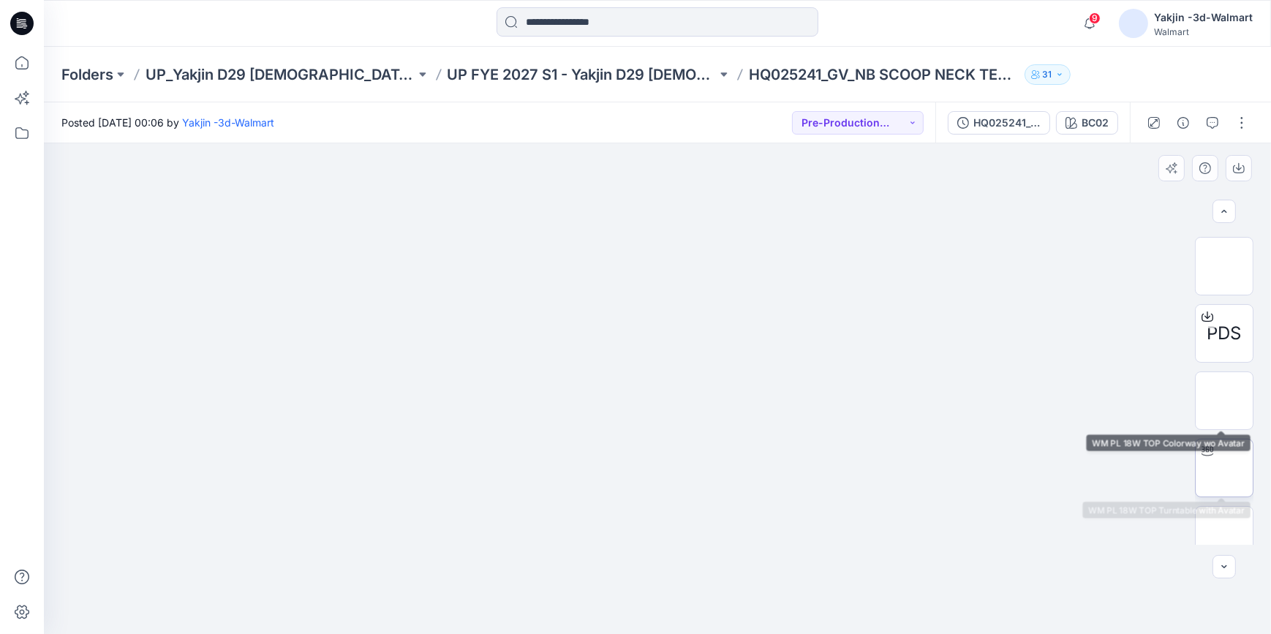
click at [1224, 468] on img at bounding box center [1224, 468] width 0 height 0
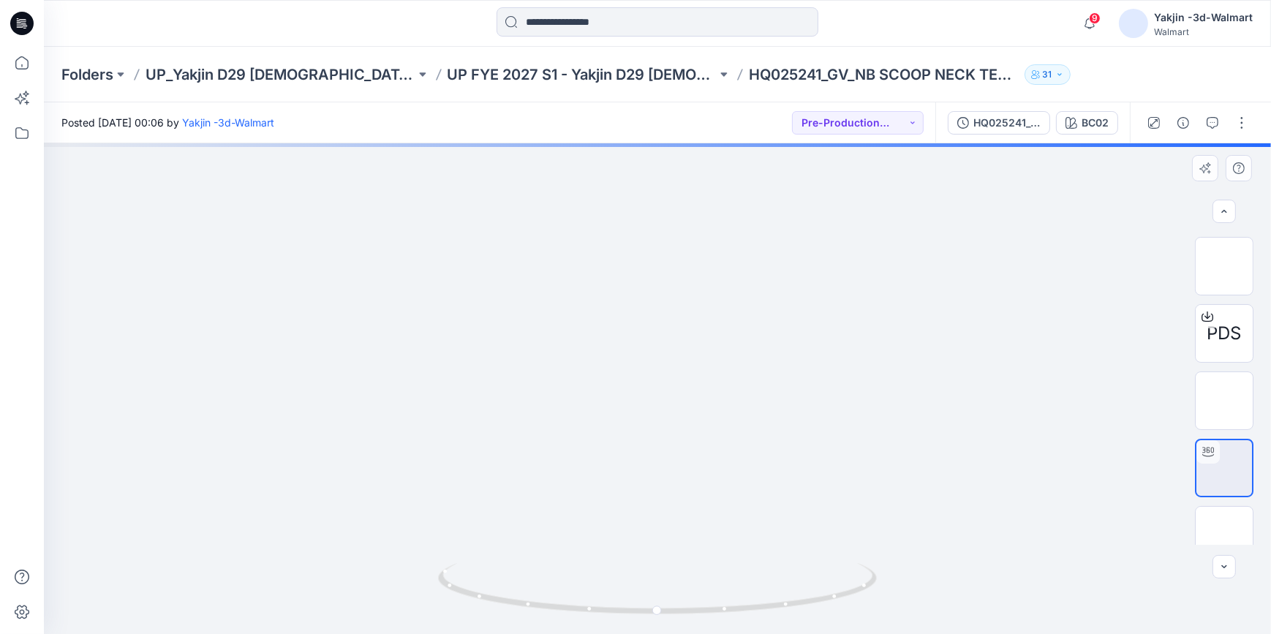
drag, startPoint x: 783, startPoint y: 498, endPoint x: 830, endPoint y: 349, distance: 156.6
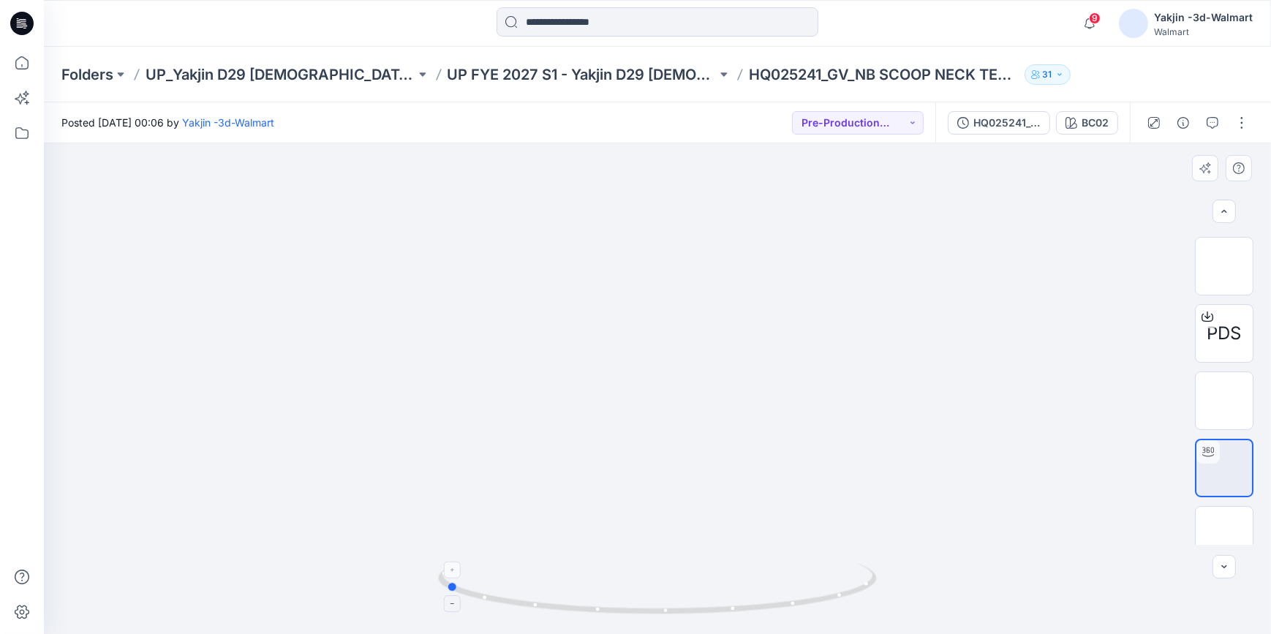
drag, startPoint x: 828, startPoint y: 600, endPoint x: 616, endPoint y: 603, distance: 212.1
click at [616, 603] on icon at bounding box center [659, 590] width 443 height 55
drag, startPoint x: 725, startPoint y: 612, endPoint x: 944, endPoint y: 612, distance: 219.4
click at [944, 612] on div at bounding box center [657, 388] width 1227 height 491
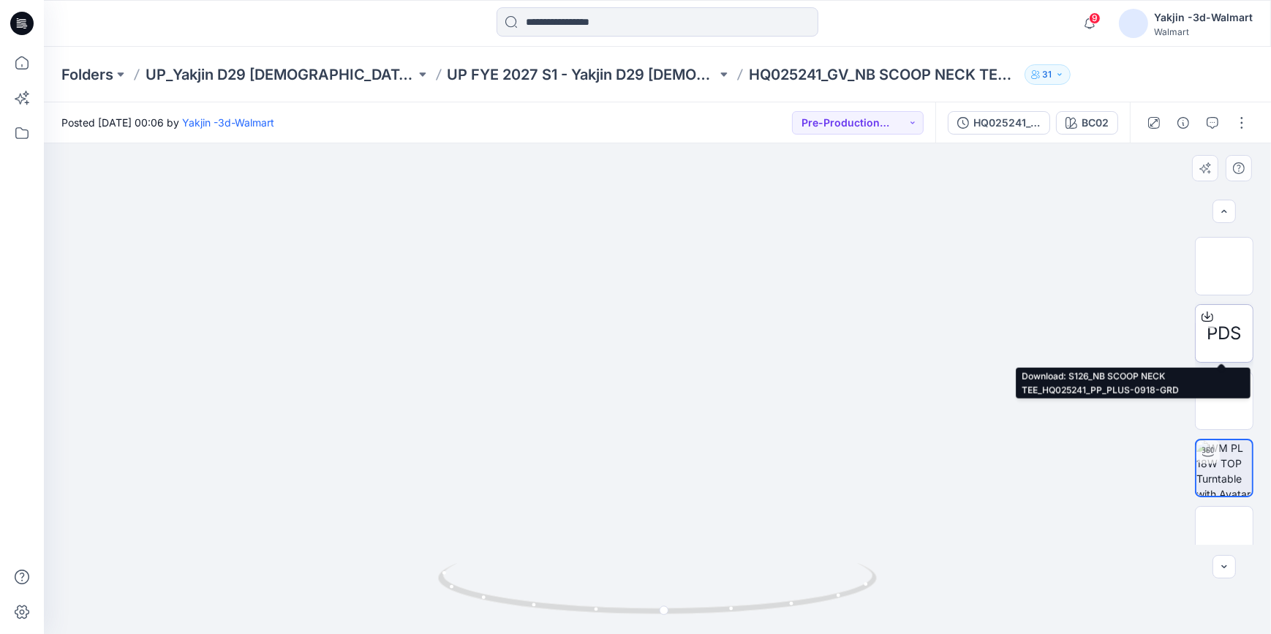
scroll to position [285, 0]
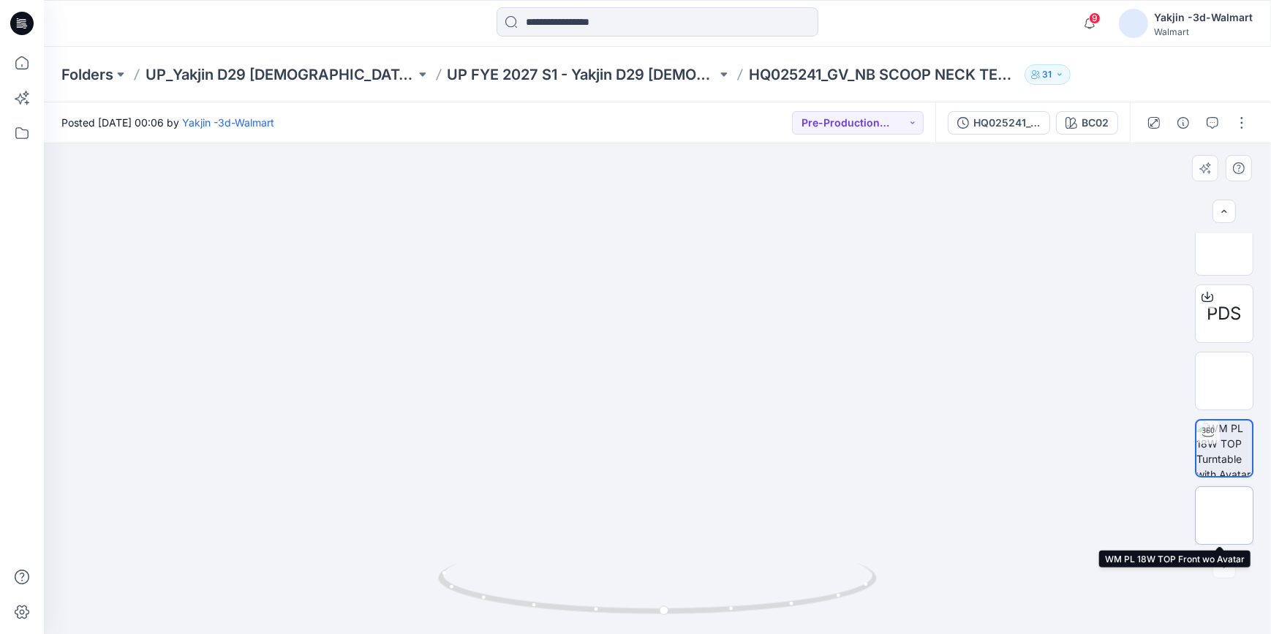
click at [1224, 516] on img at bounding box center [1224, 516] width 0 height 0
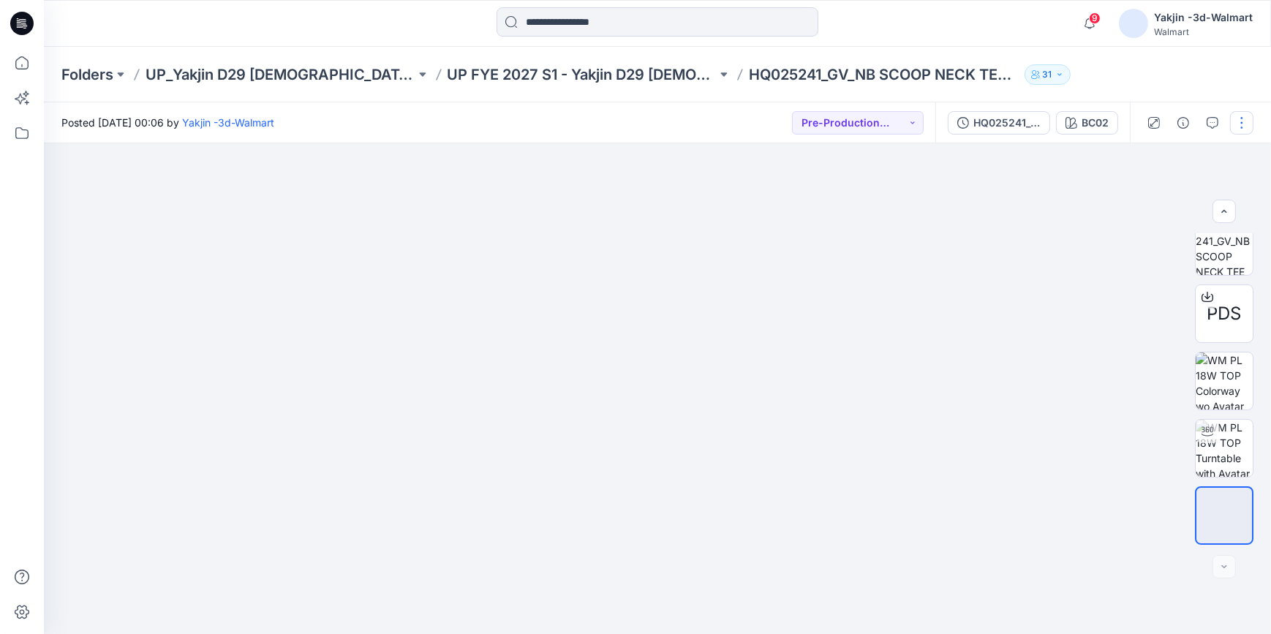
click at [1240, 117] on button "button" at bounding box center [1241, 122] width 23 height 23
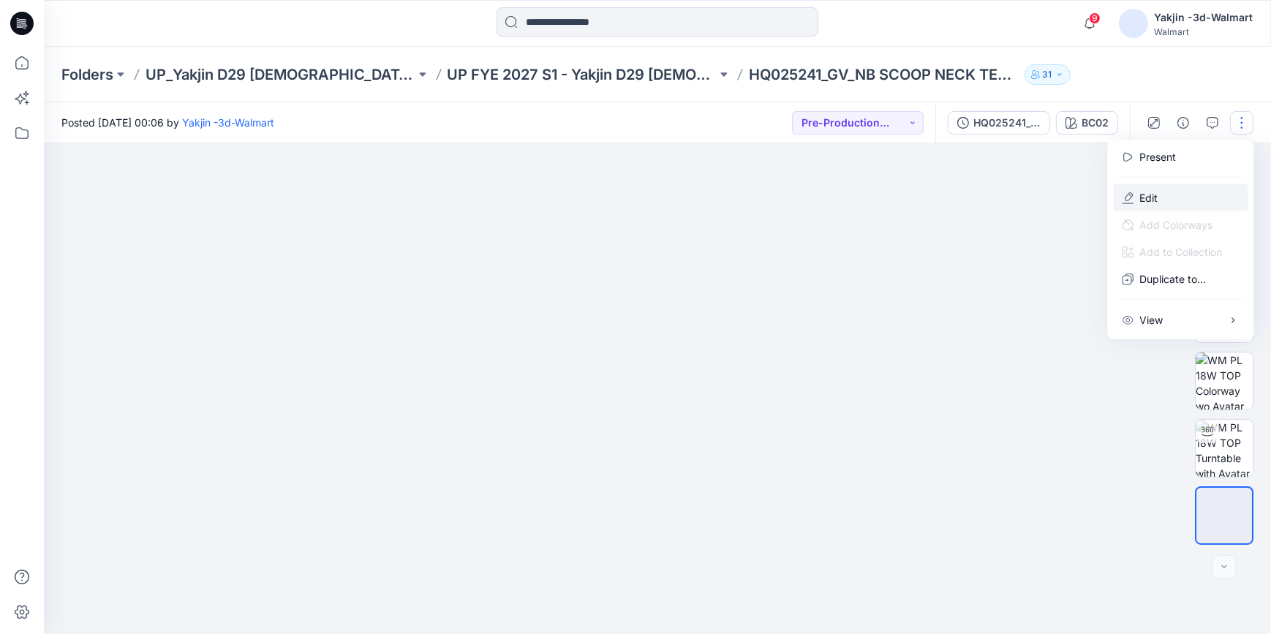
click at [1182, 189] on button "Edit" at bounding box center [1180, 197] width 135 height 27
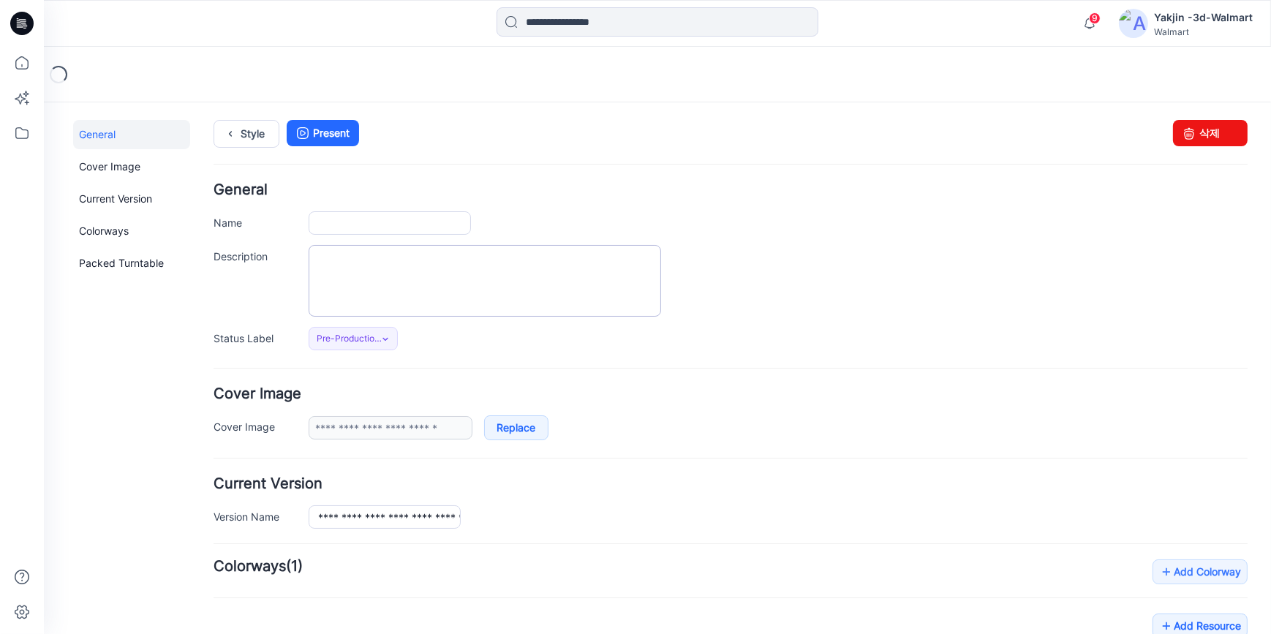
type input "**********"
type input "****"
type input "**********"
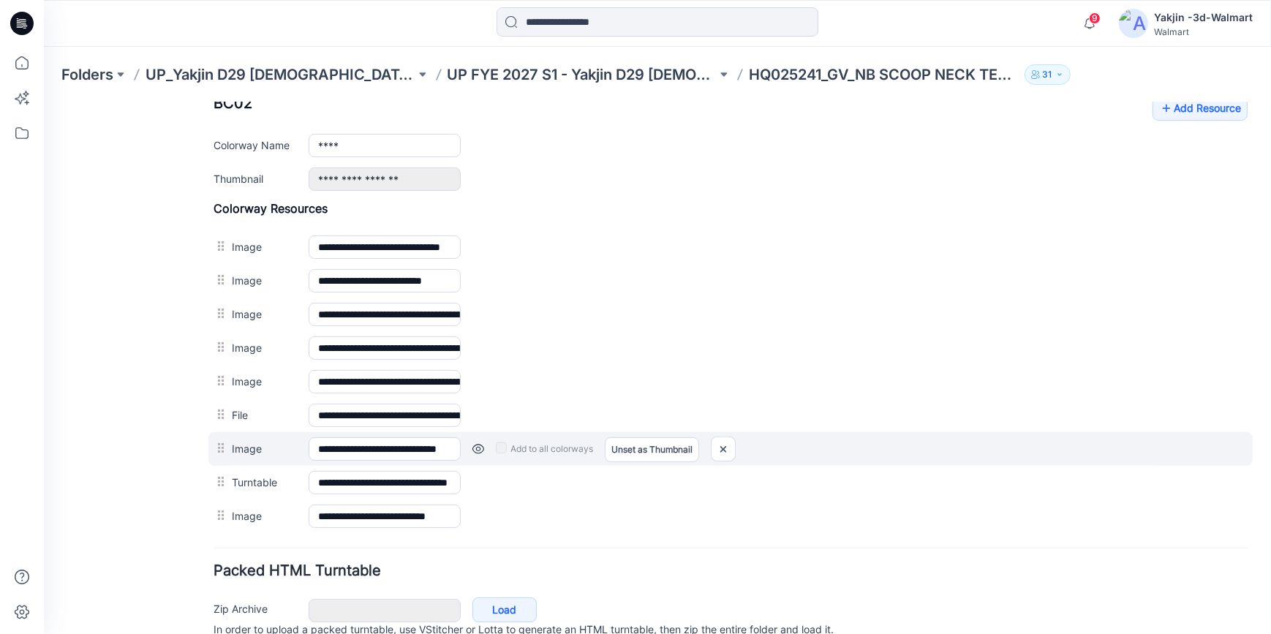
scroll to position [598, 0]
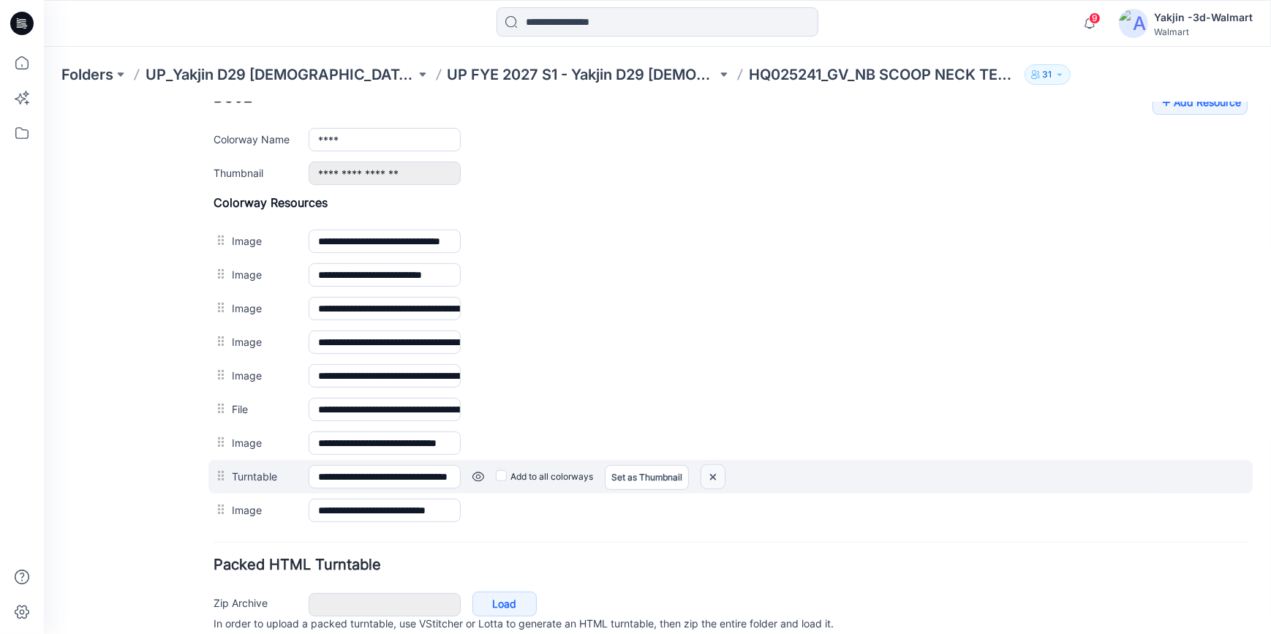
click at [712, 470] on img at bounding box center [712, 476] width 23 height 24
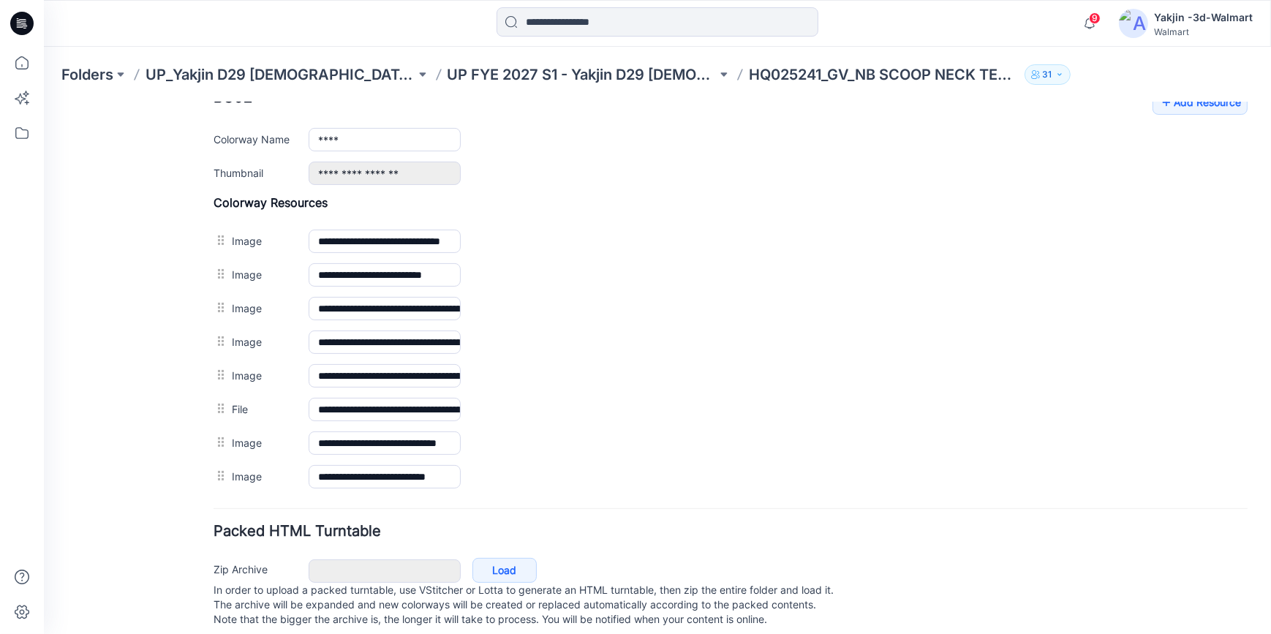
click at [44, 102] on img at bounding box center [44, 102] width 0 height 0
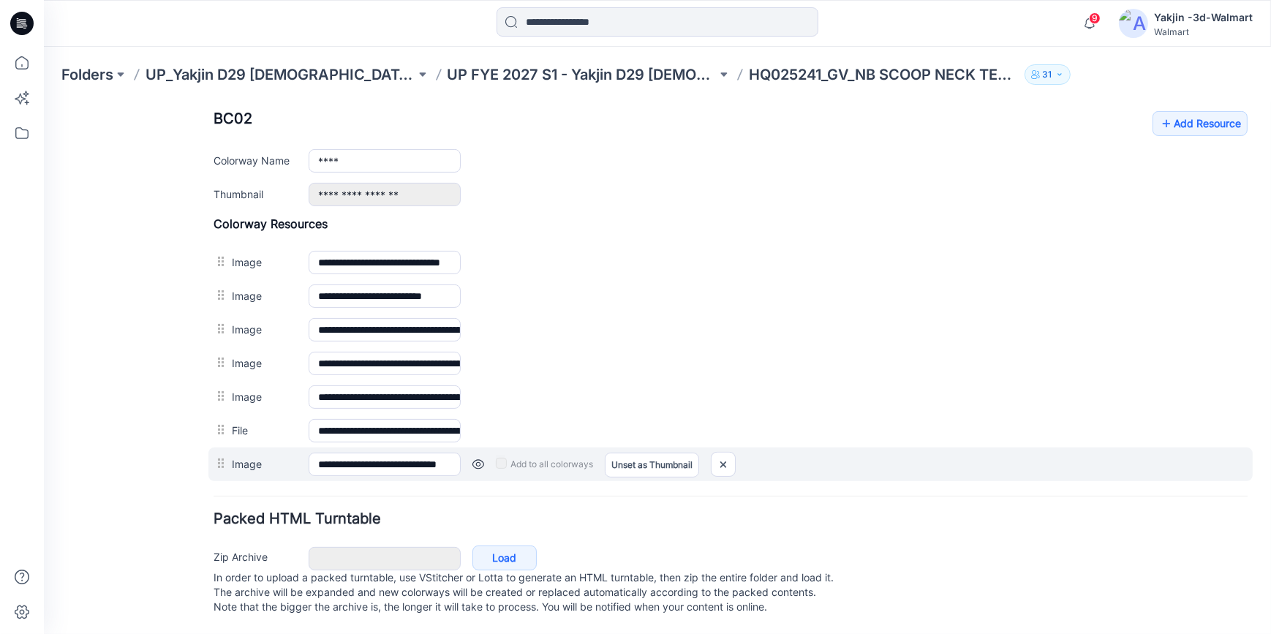
click at [475, 458] on link at bounding box center [479, 464] width 12 height 12
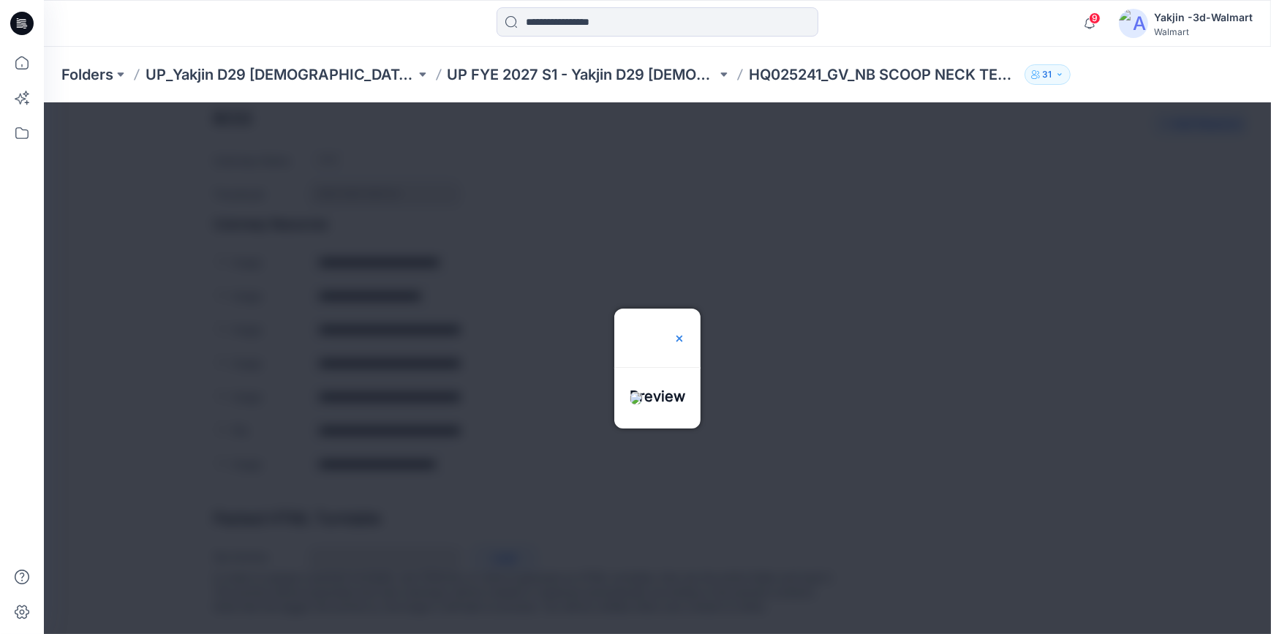
click at [685, 308] on div at bounding box center [680, 337] width 12 height 59
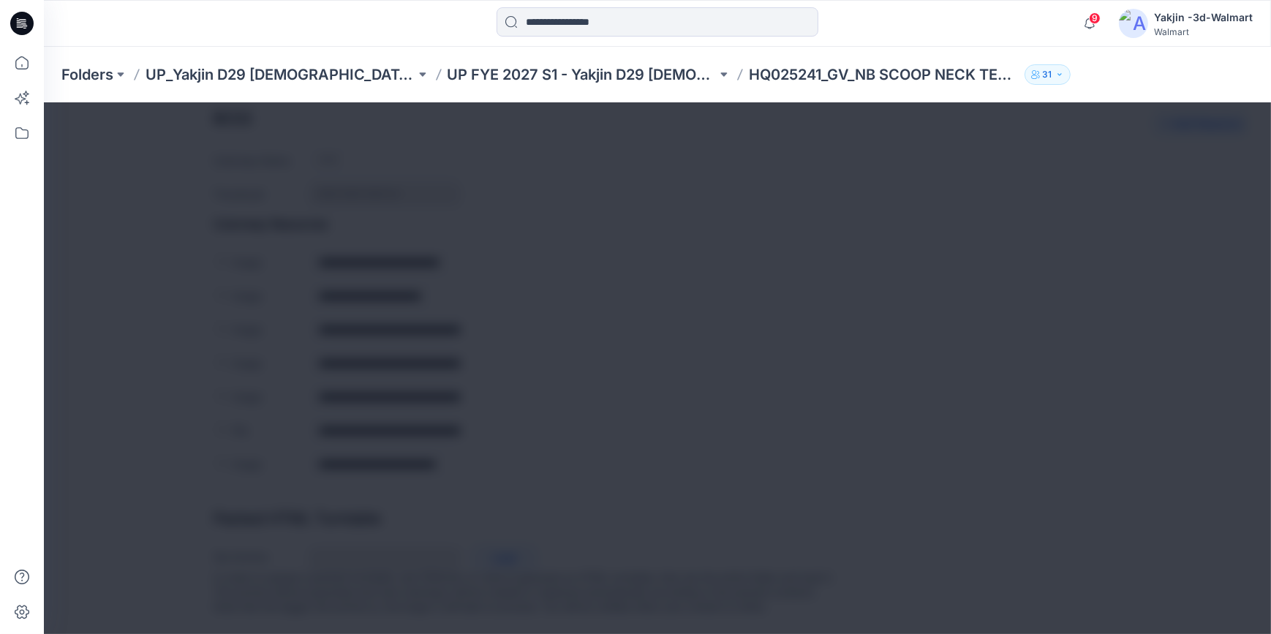
click at [685, 332] on img at bounding box center [680, 338] width 12 height 12
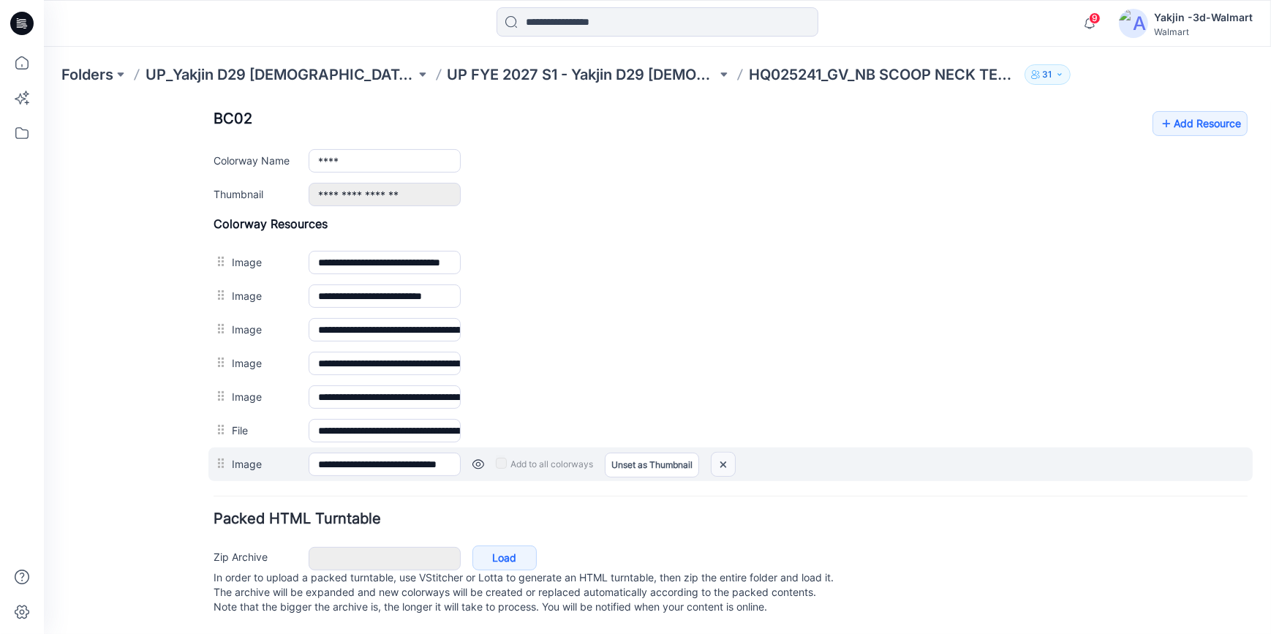
click at [724, 452] on img at bounding box center [723, 464] width 23 height 24
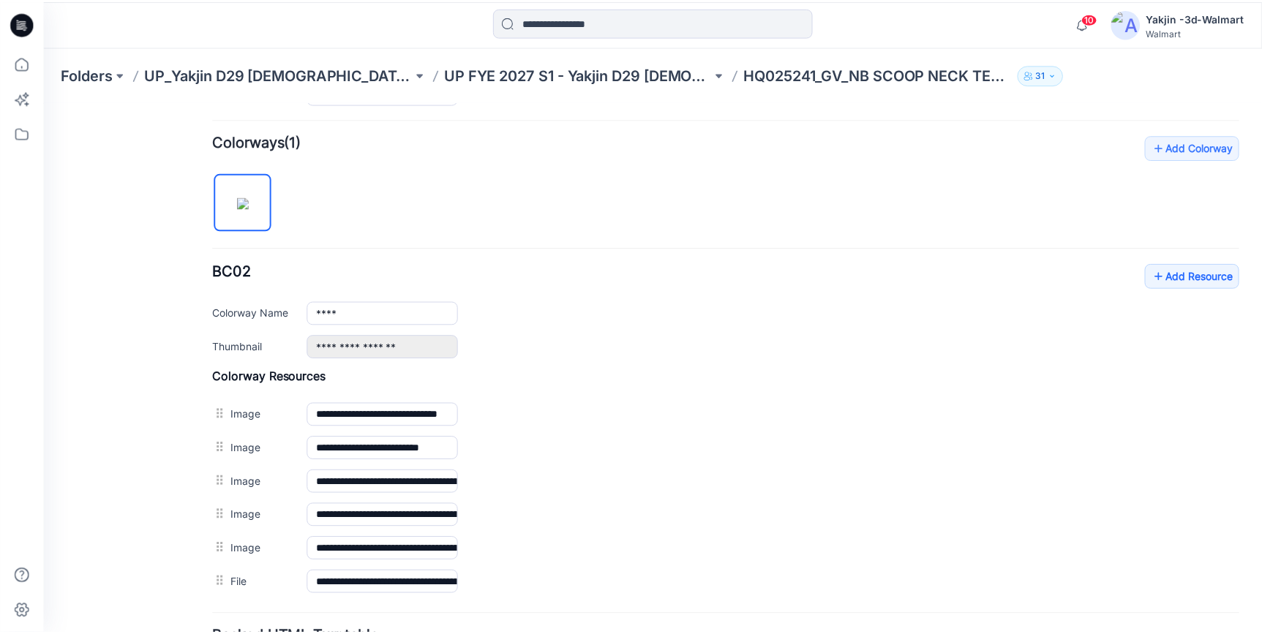
scroll to position [424, 0]
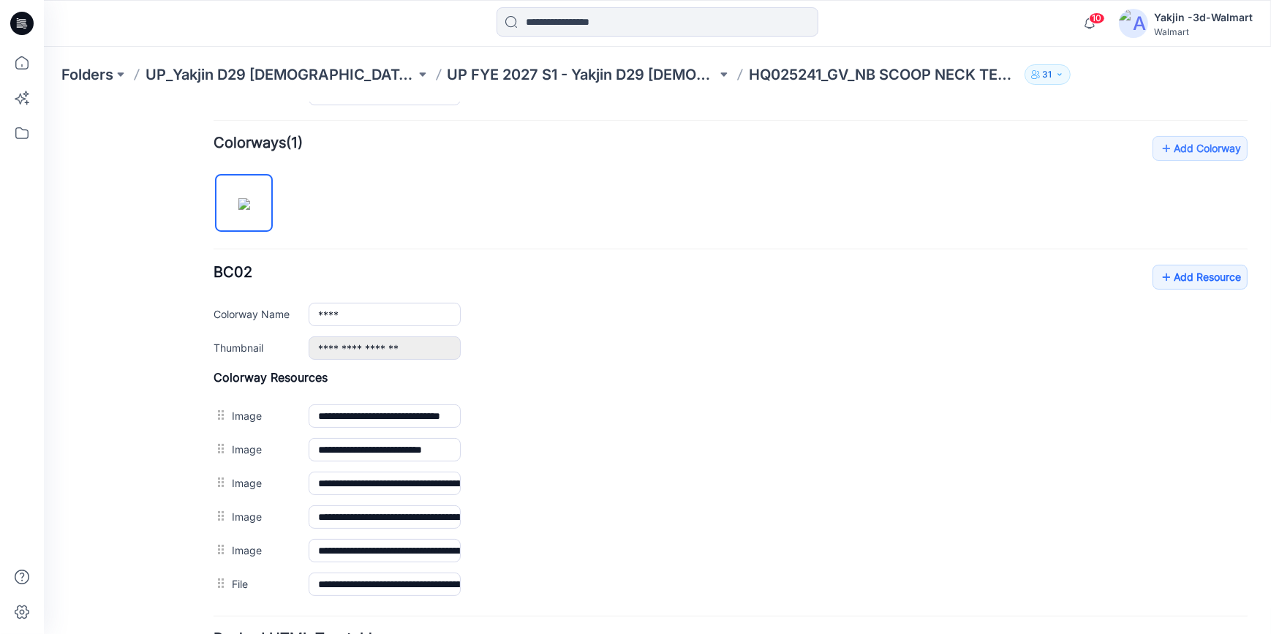
drag, startPoint x: 21, startPoint y: 20, endPoint x: 410, endPoint y: 22, distance: 388.4
click at [21, 20] on icon at bounding box center [21, 23] width 23 height 23
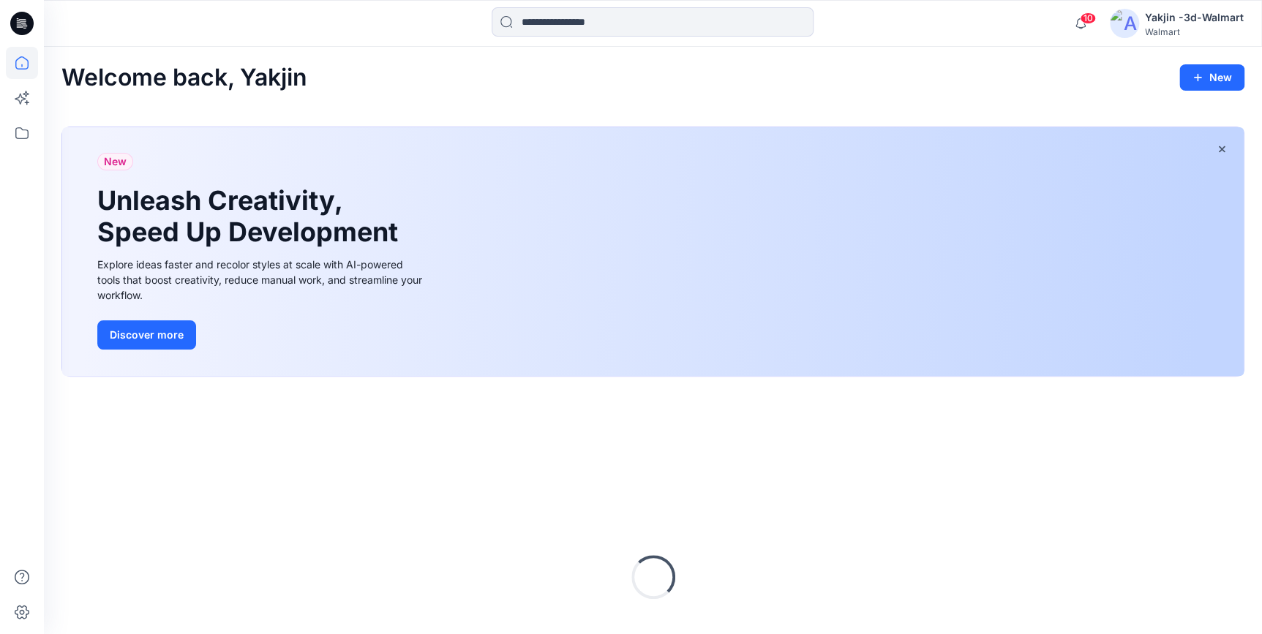
scroll to position [143, 0]
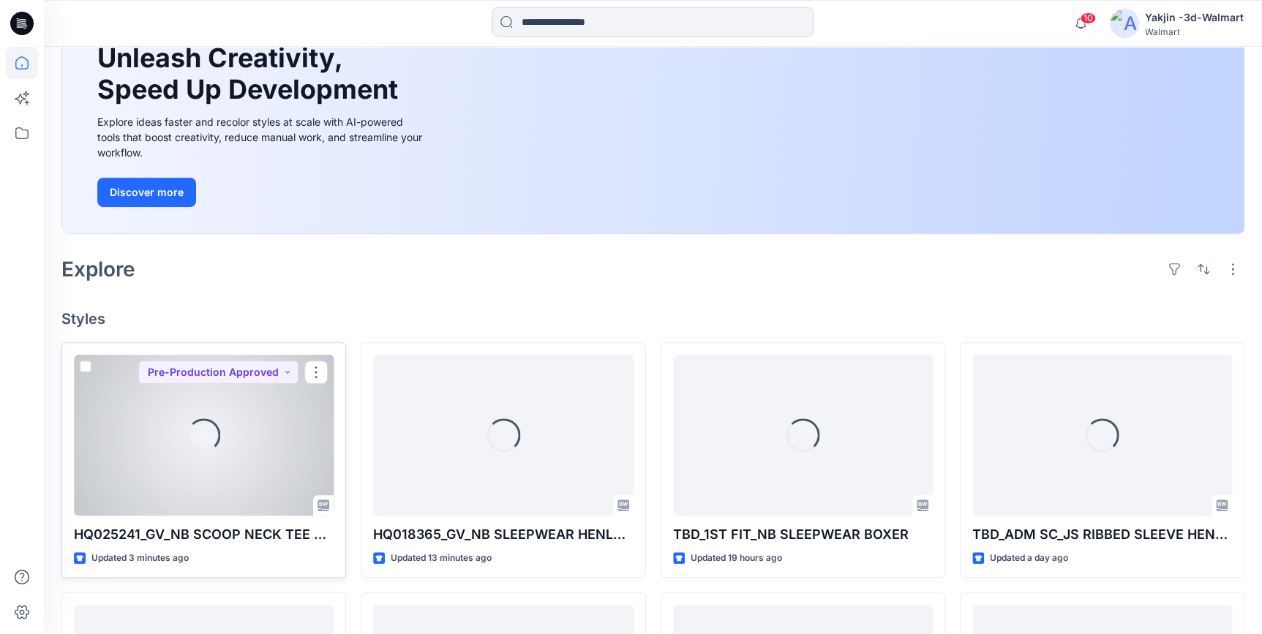
click at [197, 462] on div "Loading..." at bounding box center [204, 435] width 260 height 161
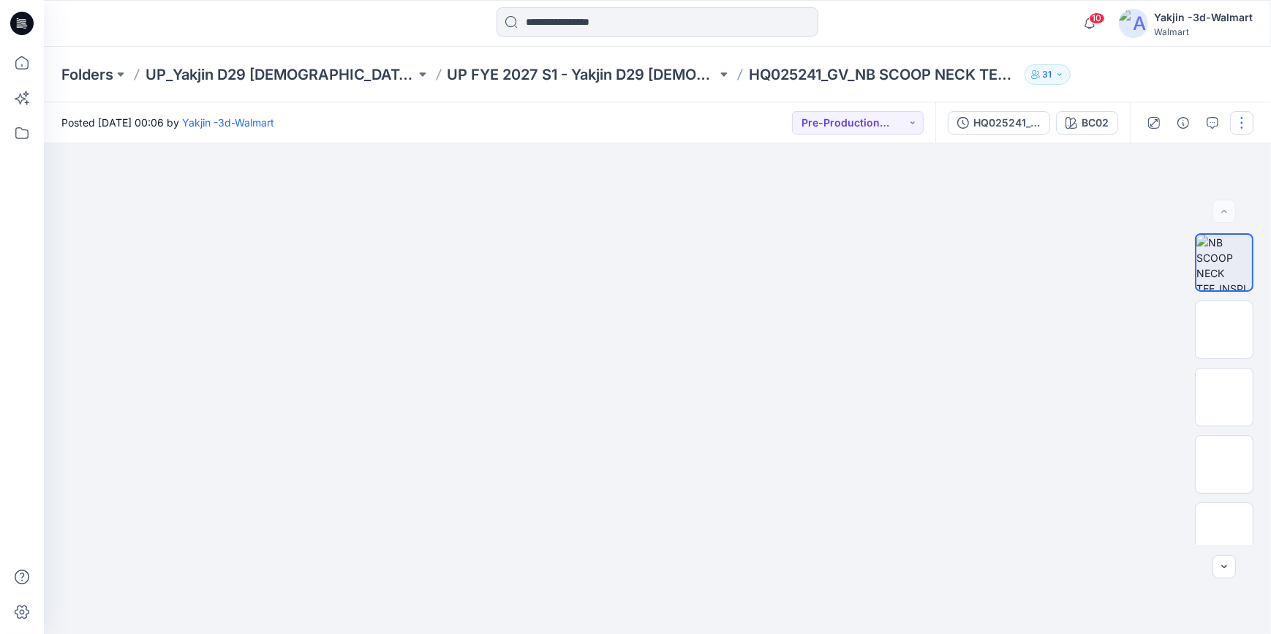
click at [1241, 132] on button "button" at bounding box center [1241, 122] width 23 height 23
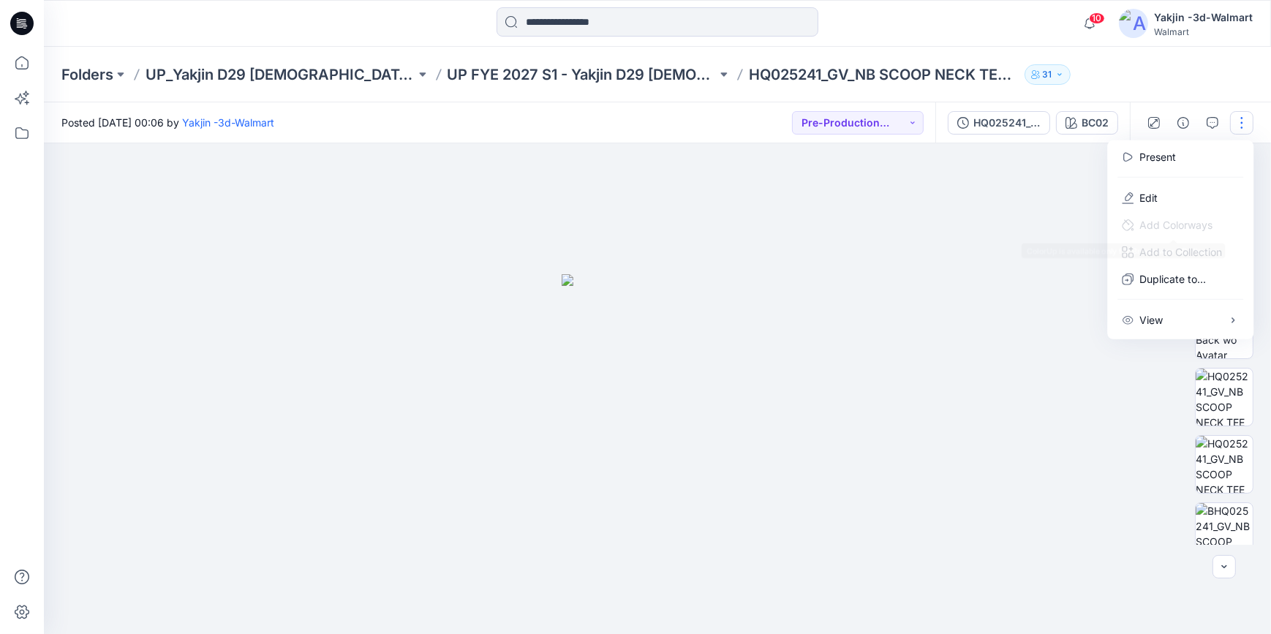
click at [1004, 336] on div at bounding box center [657, 388] width 1227 height 491
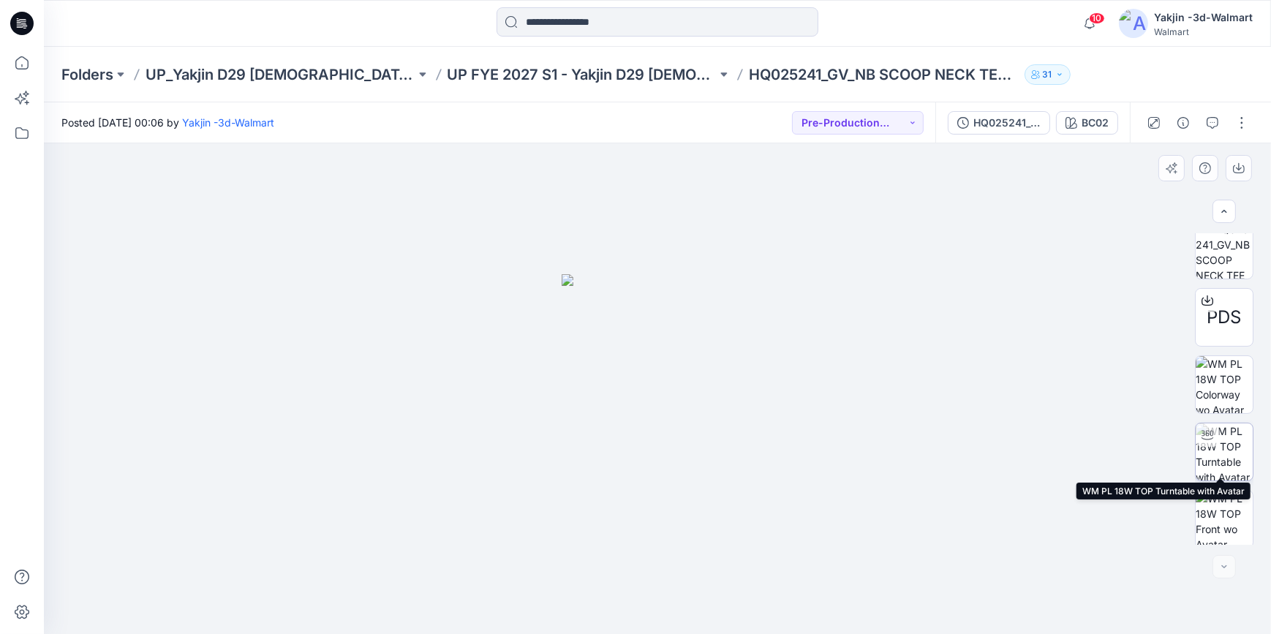
scroll to position [285, 0]
click at [1233, 446] on img at bounding box center [1224, 448] width 57 height 57
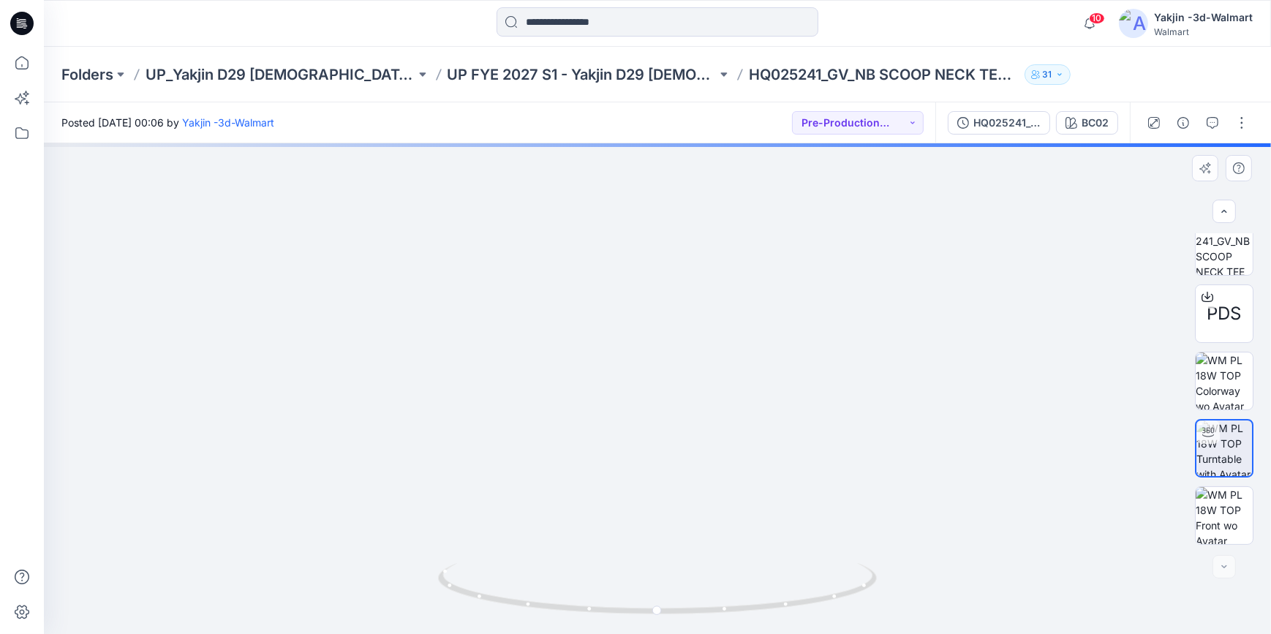
drag, startPoint x: 723, startPoint y: 256, endPoint x: 721, endPoint y: 479, distance: 223.1
click at [1243, 120] on button "button" at bounding box center [1241, 122] width 23 height 23
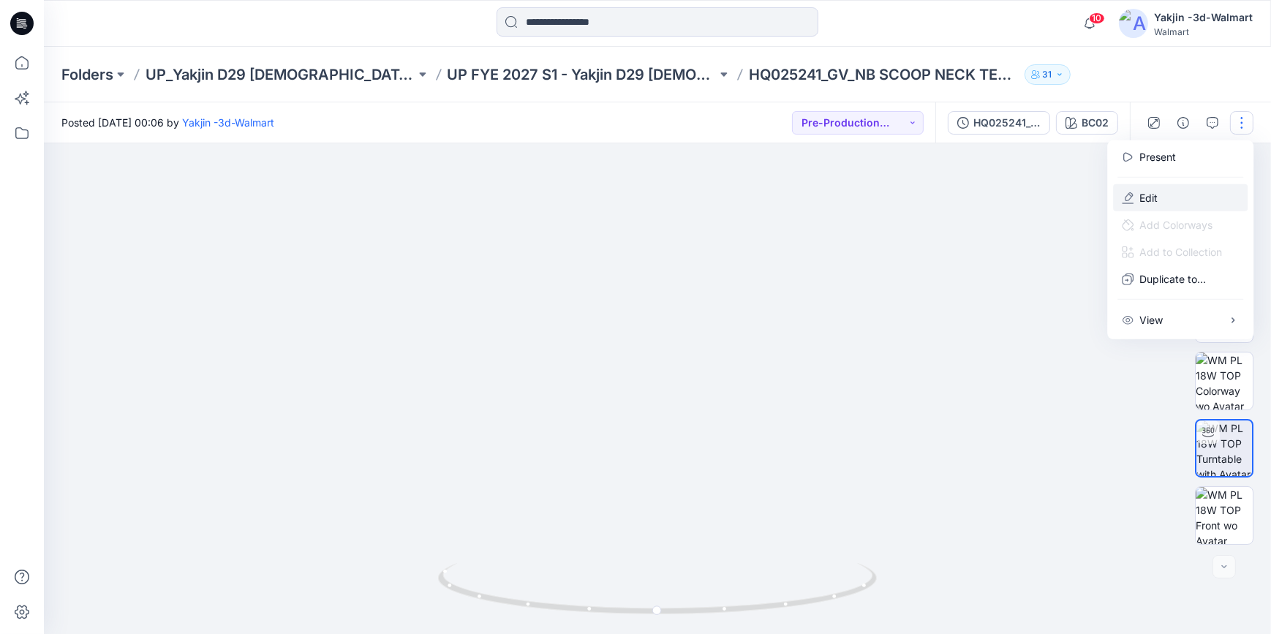
click at [1180, 193] on button "Edit" at bounding box center [1180, 197] width 135 height 27
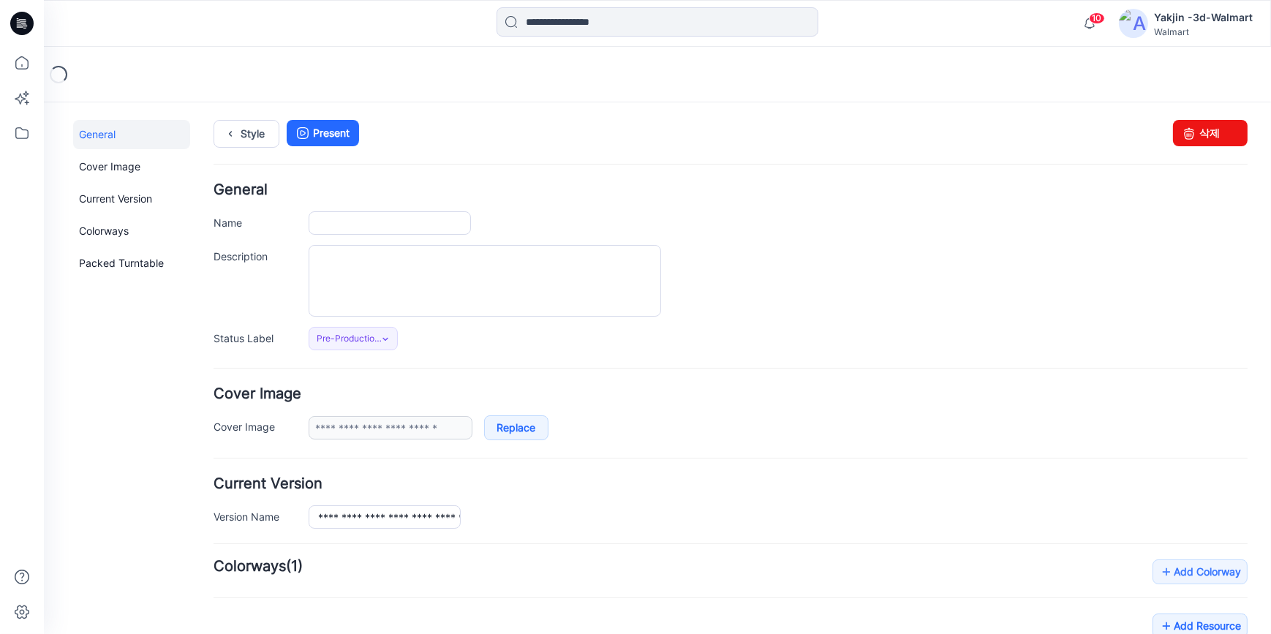
type input "**********"
type input "****"
type input "**********"
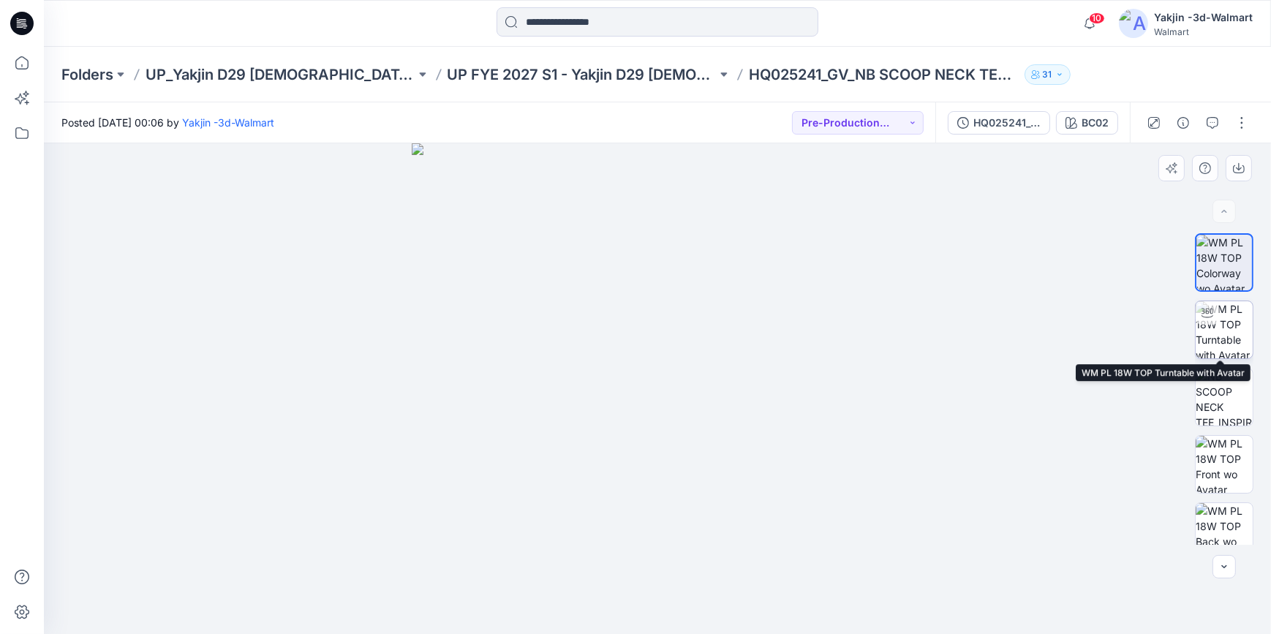
click at [1224, 322] on img at bounding box center [1224, 329] width 57 height 57
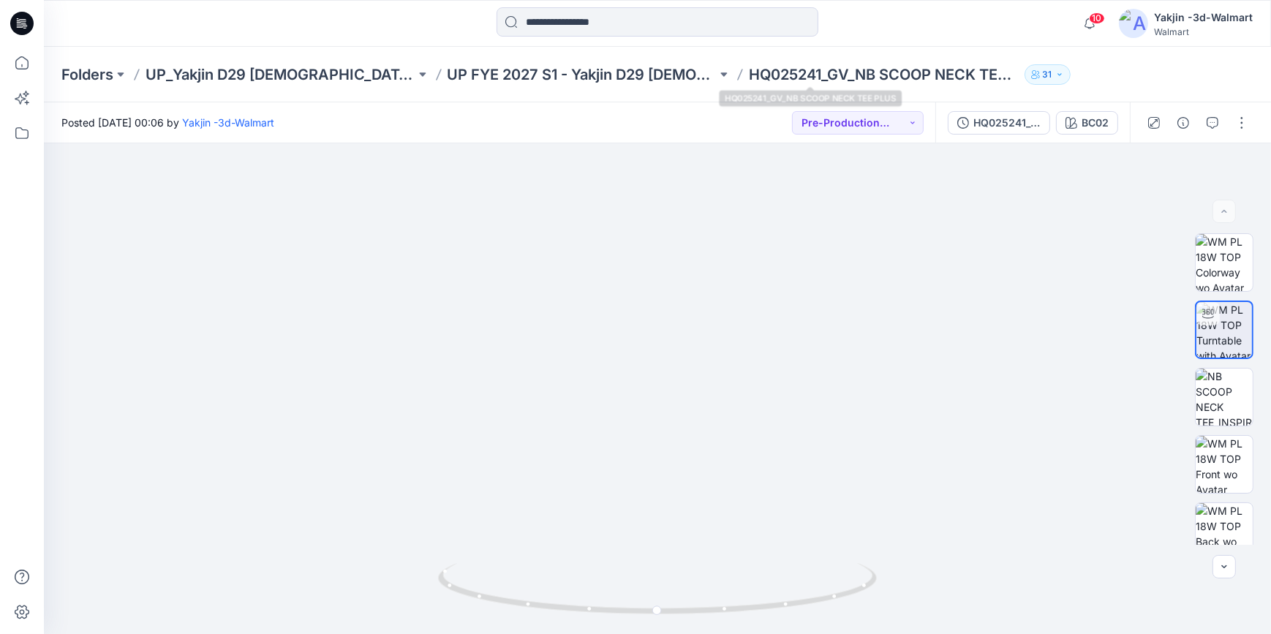
click at [1071, 69] on div "Folders UP_Yakjin D29 Ladies Sleep UP FYE 2027 S1 - Yakjin D29 Ladies Sleepwear…" at bounding box center [600, 74] width 1078 height 20
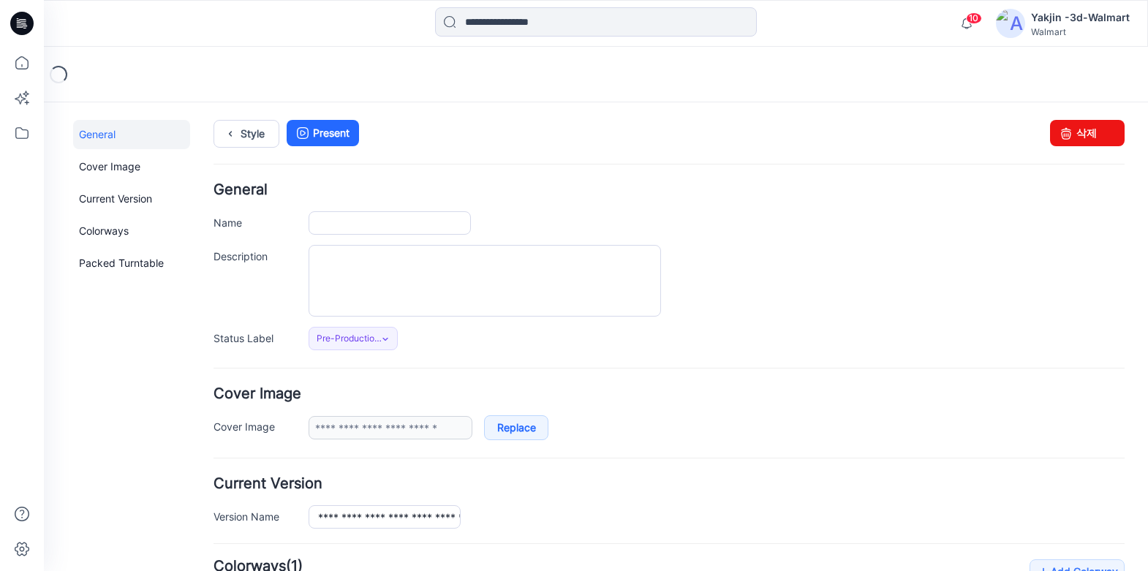
type input "**********"
type input "****"
type input "**********"
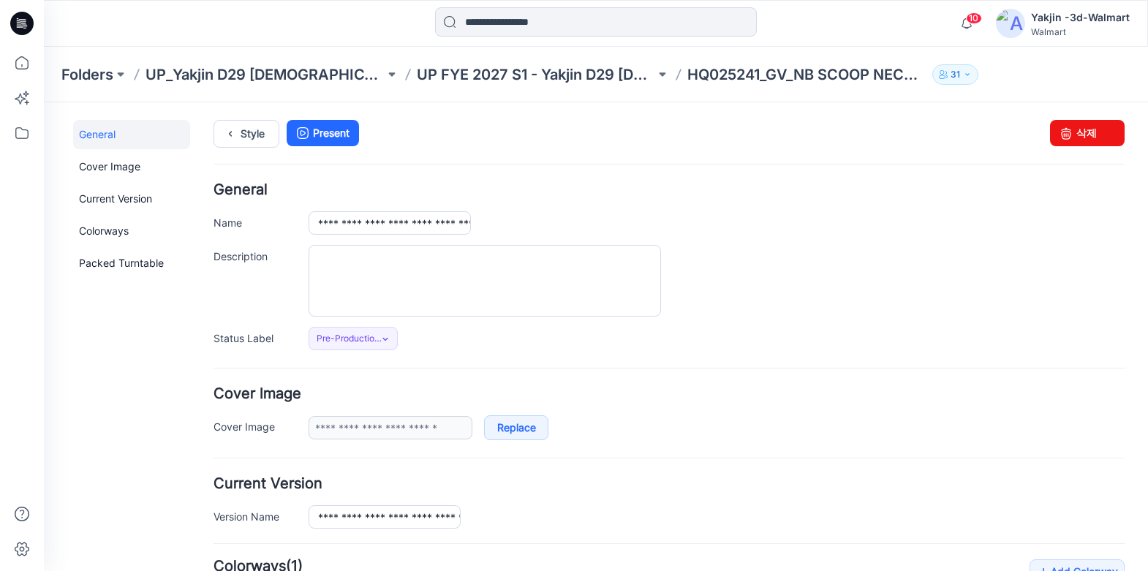
drag, startPoint x: 23, startPoint y: 21, endPoint x: 33, endPoint y: 21, distance: 10.2
click at [25, 21] on icon at bounding box center [21, 23] width 23 height 23
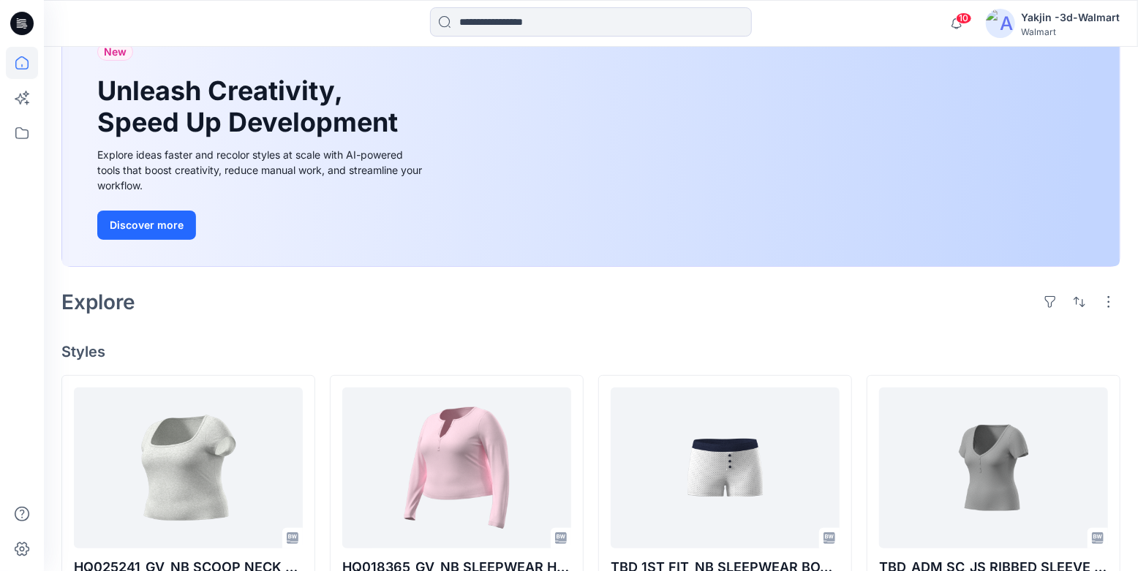
scroll to position [132, 0]
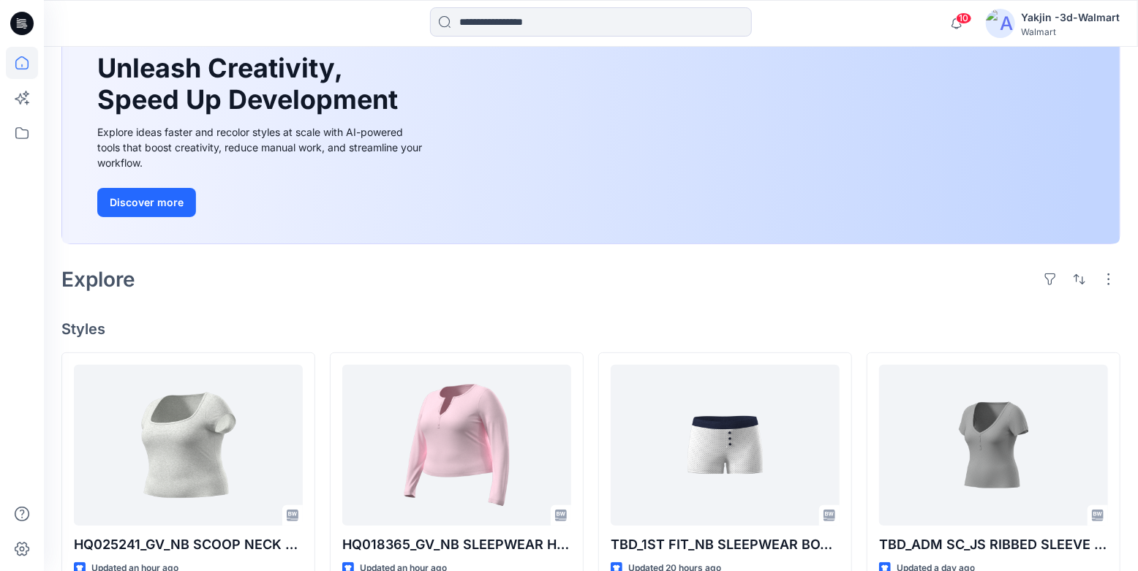
drag, startPoint x: 898, startPoint y: 308, endPoint x: 1143, endPoint y: 332, distance: 246.2
click at [904, 309] on div "Welcome back, Yakjin New New Unleash Creativity, Speed Up Development Explore i…" at bounding box center [591, 536] width 1094 height 1245
drag, startPoint x: 560, startPoint y: 295, endPoint x: 663, endPoint y: 326, distance: 107.1
click at [560, 295] on div "Explore" at bounding box center [590, 279] width 1059 height 35
